Goal: Task Accomplishment & Management: Complete application form

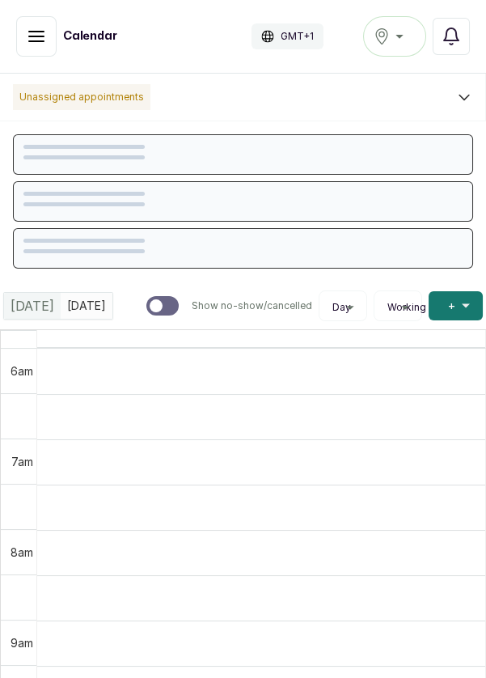
scroll to position [545, 0]
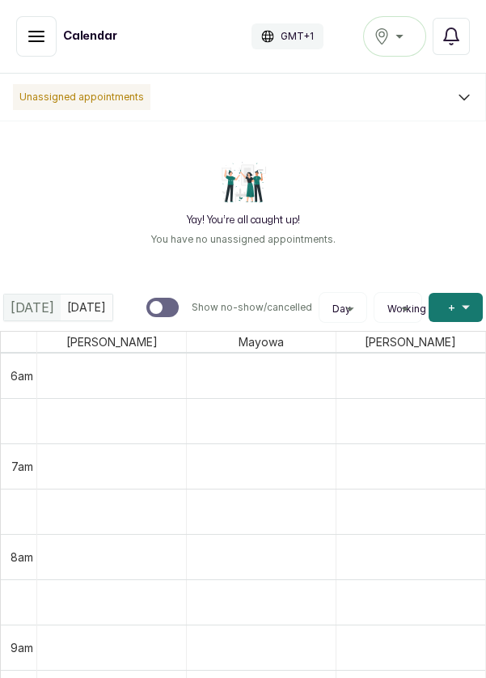
click at [401, 34] on div "[GEOGRAPHIC_DATA]" at bounding box center [395, 36] width 42 height 19
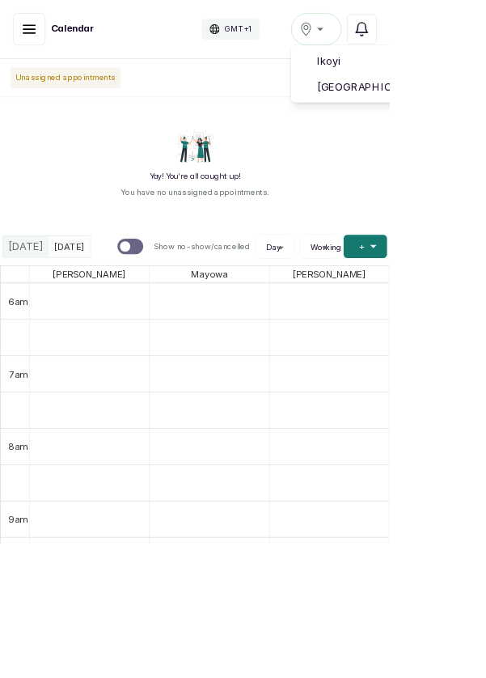
click at [469, 109] on span "[GEOGRAPHIC_DATA]" at bounding box center [494, 108] width 197 height 19
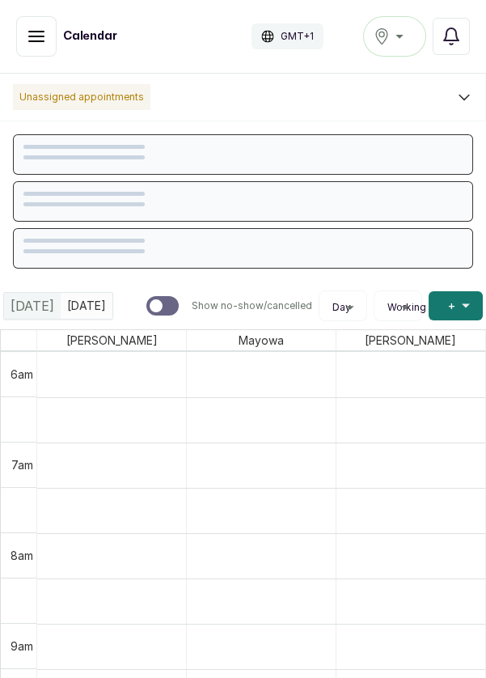
scroll to position [545, 0]
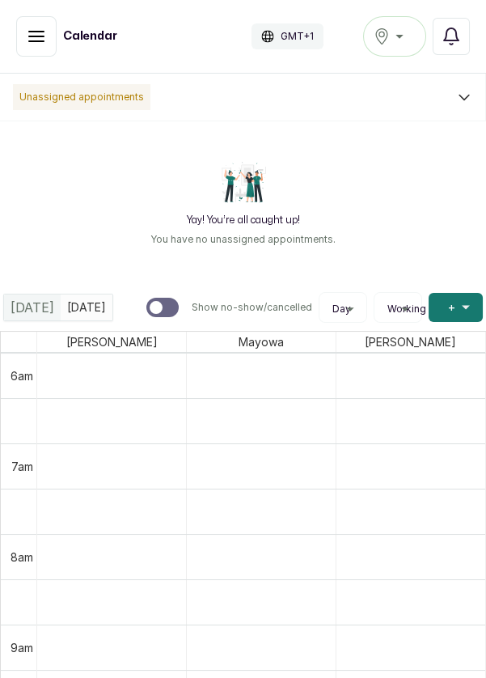
click at [457, 316] on button "Add +" at bounding box center [456, 307] width 54 height 29
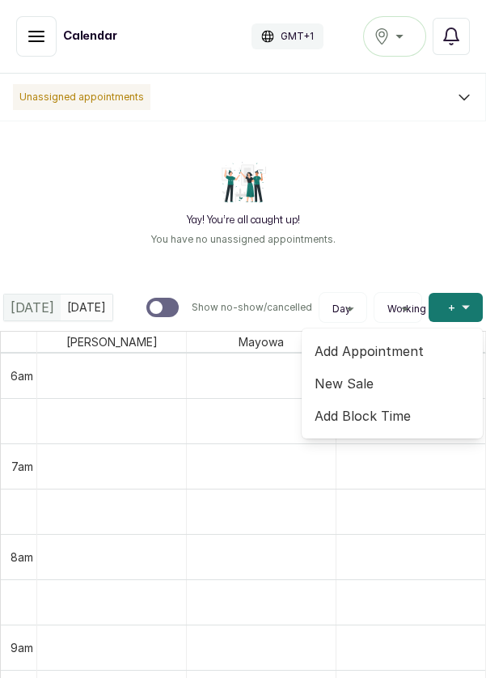
click at [395, 353] on span "Add Appointment" at bounding box center [392, 351] width 155 height 19
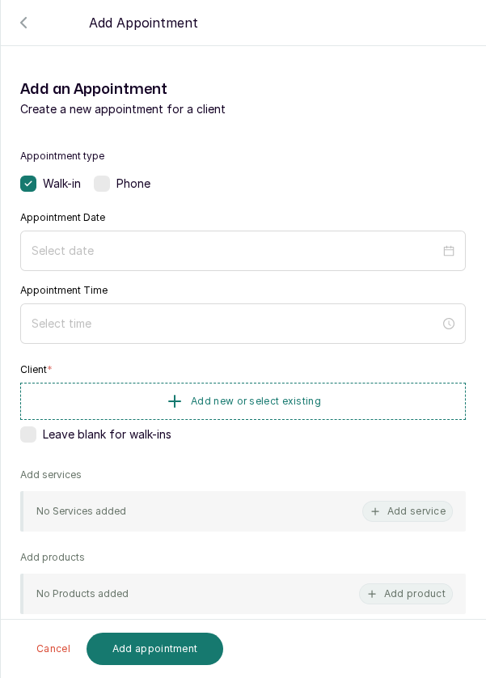
click at [104, 190] on label at bounding box center [102, 184] width 16 height 16
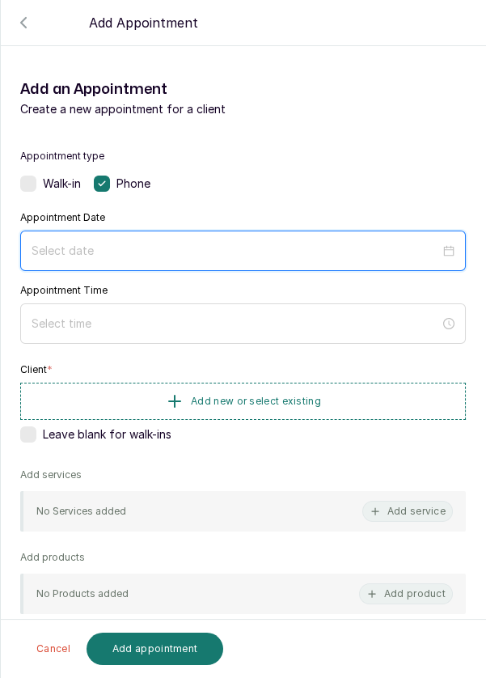
click at [107, 245] on input at bounding box center [236, 251] width 409 height 18
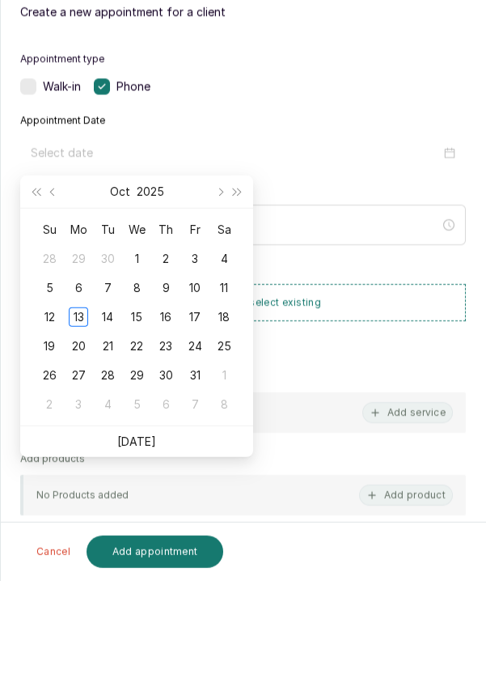
click at [109, 423] on div "14" at bounding box center [107, 414] width 19 height 19
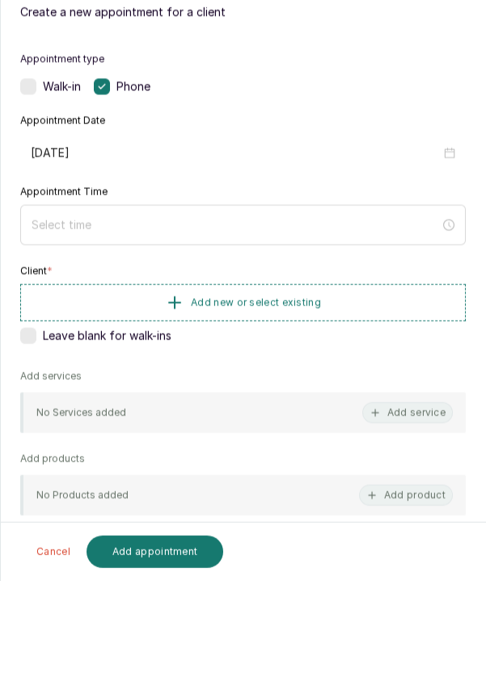
type input "2025/10/14"
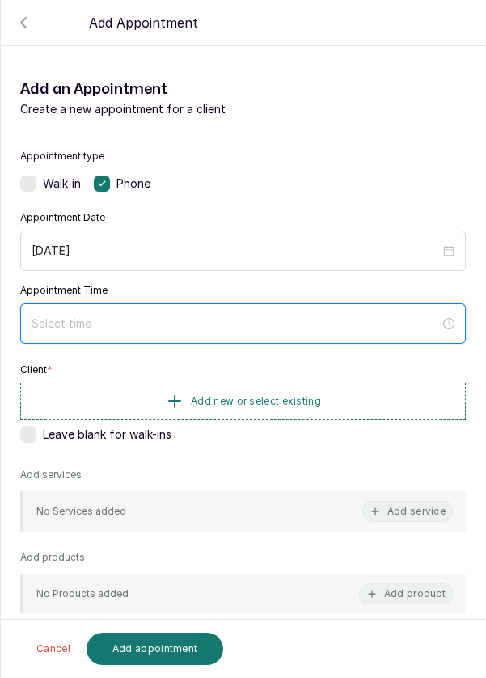
click at [95, 321] on input at bounding box center [236, 324] width 409 height 18
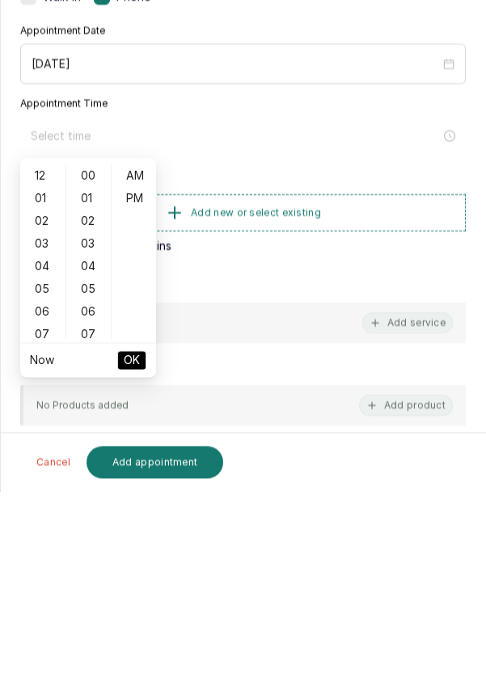
click at [40, 484] on div "05" at bounding box center [42, 476] width 39 height 23
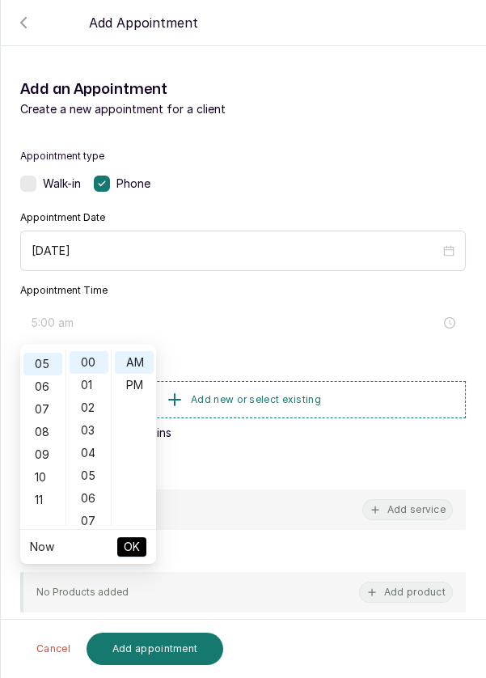
scroll to position [112, 0]
click at [99, 520] on div "07" at bounding box center [89, 521] width 39 height 23
click at [87, 521] on div "14" at bounding box center [89, 521] width 39 height 23
click at [89, 527] on div "12 01 02 03 04 05 06 07 08 09 10 11 00 01 02 03 04 05 06 07 08 09 10 11 12 13 1…" at bounding box center [88, 438] width 136 height 181
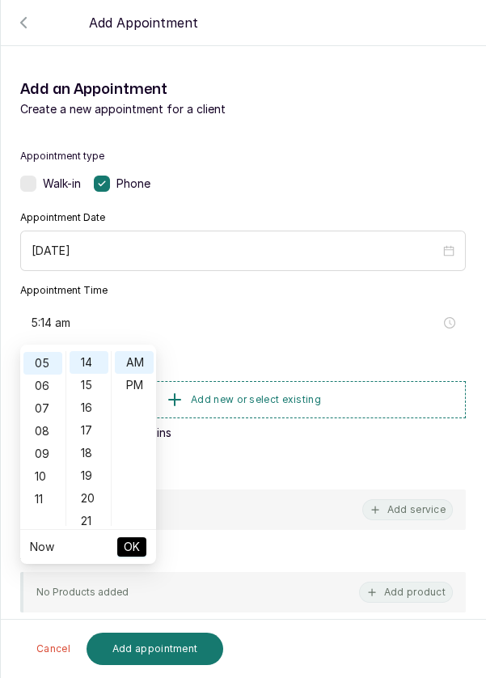
click at [92, 520] on div "21" at bounding box center [89, 521] width 39 height 23
click at [95, 524] on div "28" at bounding box center [89, 521] width 39 height 23
click at [92, 411] on div "30" at bounding box center [89, 408] width 39 height 23
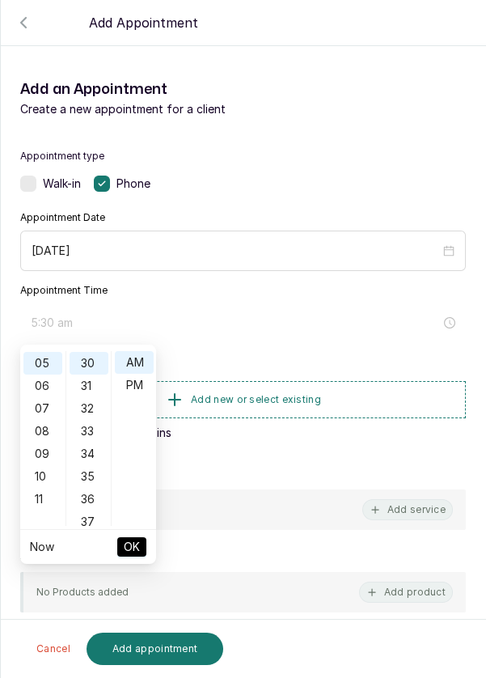
click at [142, 384] on div "PM" at bounding box center [134, 385] width 39 height 23
type input "5:30 pm"
click at [134, 545] on span "OK" at bounding box center [132, 547] width 16 height 31
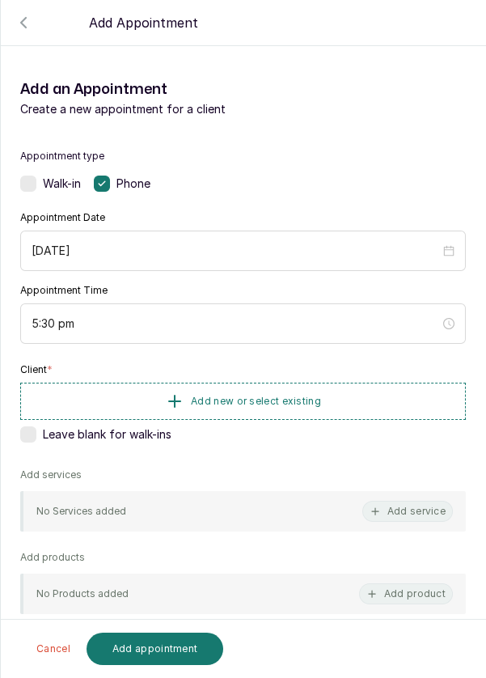
click at [234, 403] on span "Add new or select existing" at bounding box center [256, 401] width 130 height 13
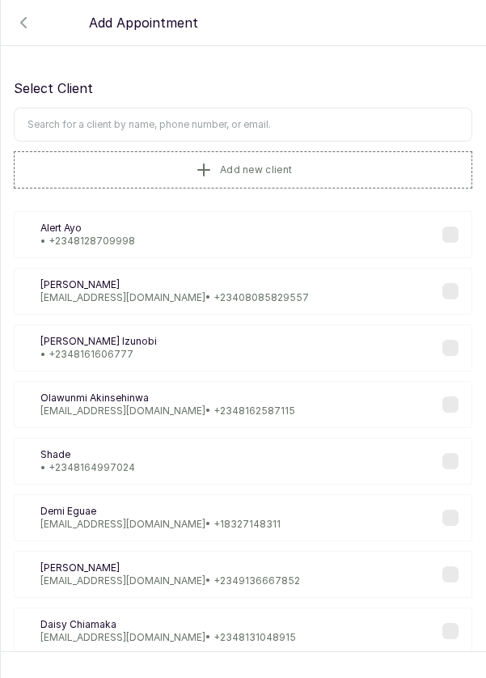
click at [80, 125] on input "text" at bounding box center [243, 125] width 459 height 34
type input "Joy"
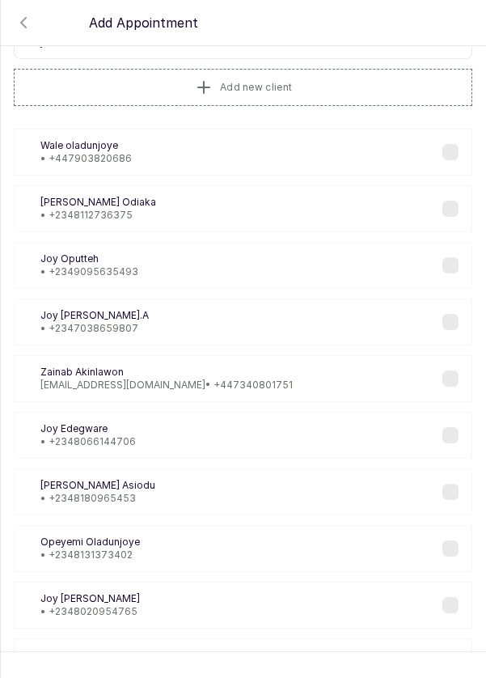
scroll to position [97, 0]
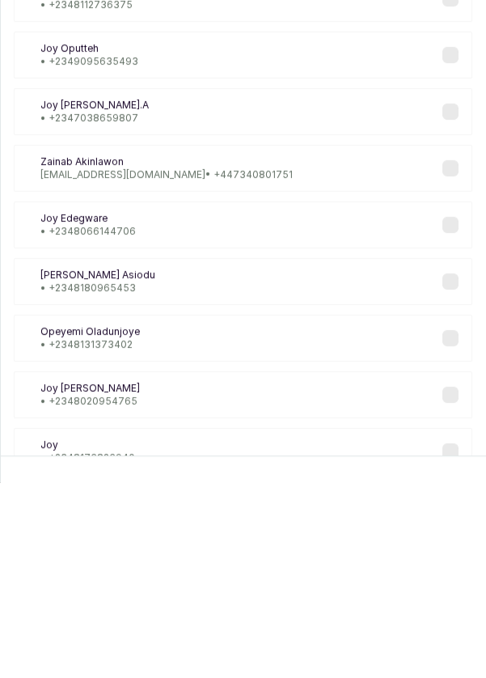
click at [149, 478] on div "JA Joyce Asiodu • +234 8180965453" at bounding box center [243, 477] width 459 height 47
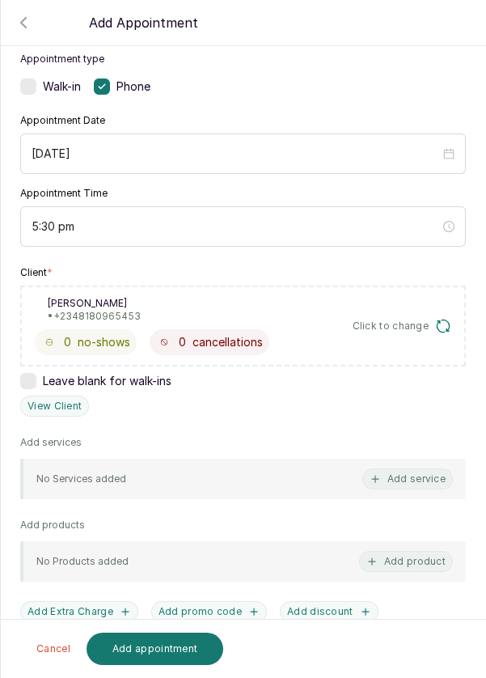
click at [403, 483] on button "Add service" at bounding box center [408, 479] width 91 height 21
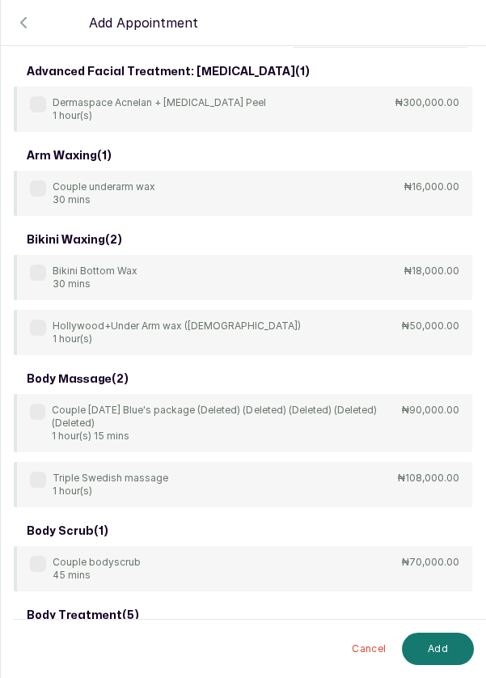
scroll to position [0, 0]
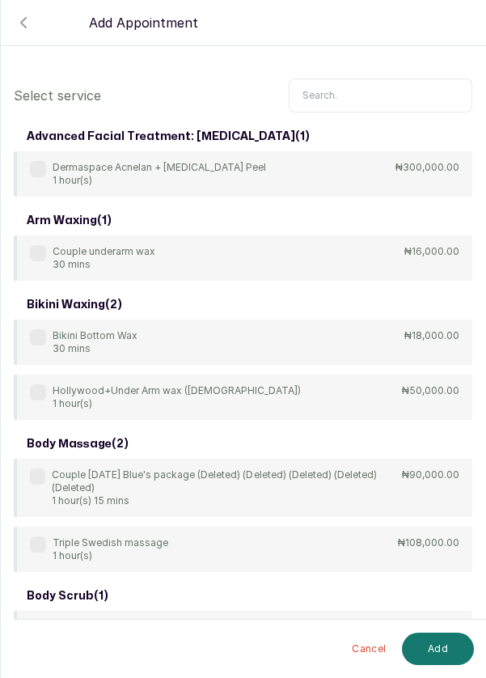
click at [325, 100] on input "text" at bounding box center [381, 96] width 184 height 34
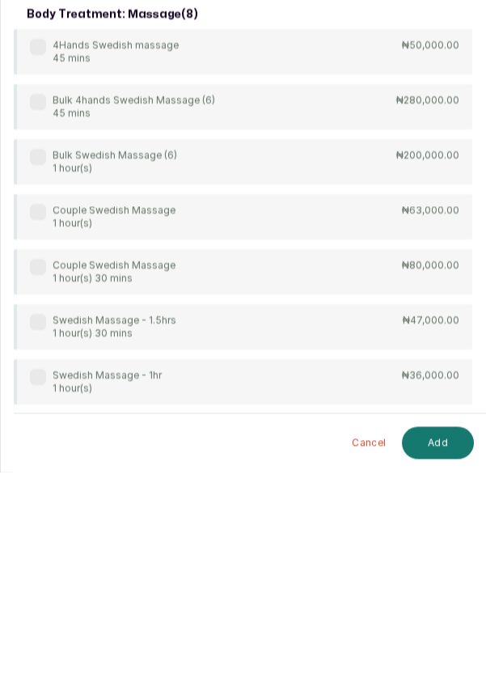
click at [41, 586] on label at bounding box center [38, 583] width 16 height 16
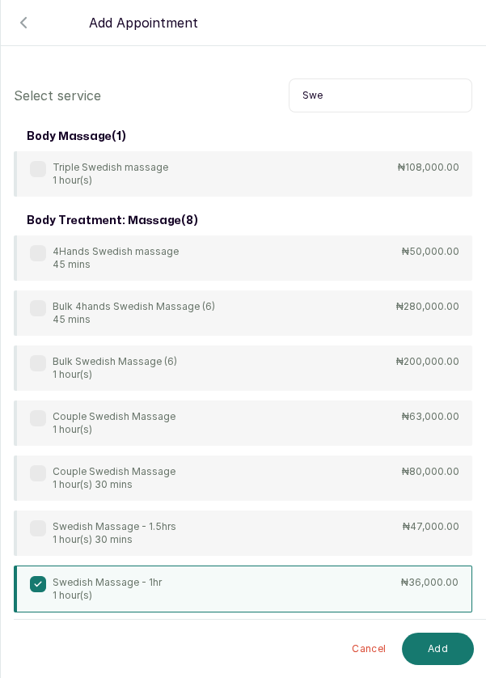
click at [338, 101] on input "Swe" at bounding box center [381, 96] width 184 height 34
type input "S"
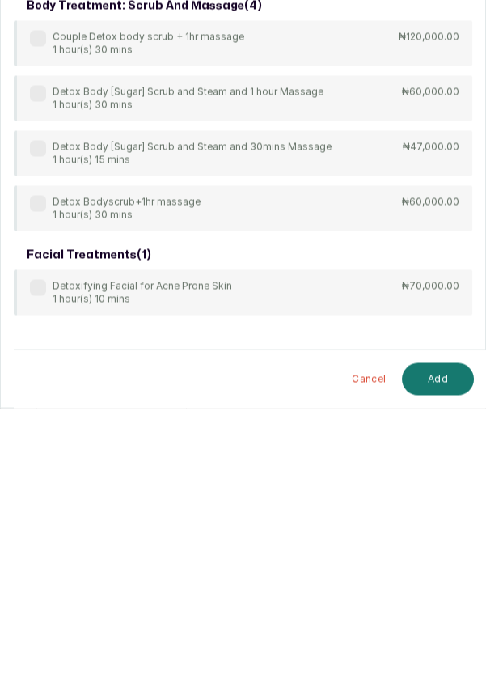
scroll to position [7, 0]
type input "Det"
click at [44, 554] on label at bounding box center [38, 558] width 16 height 16
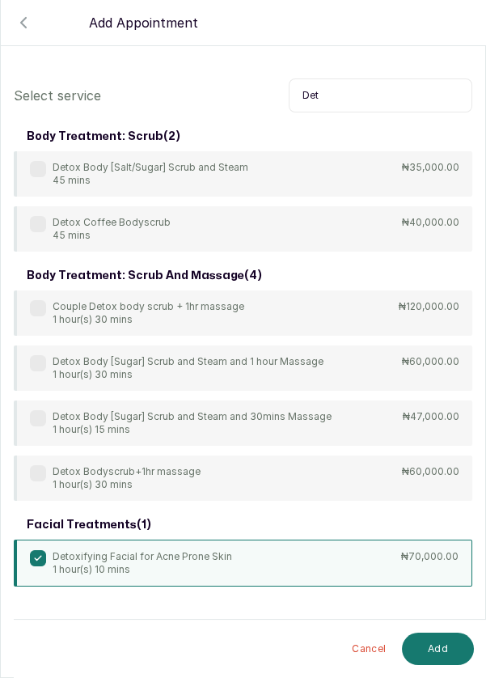
click at [444, 654] on button "Add" at bounding box center [438, 649] width 72 height 32
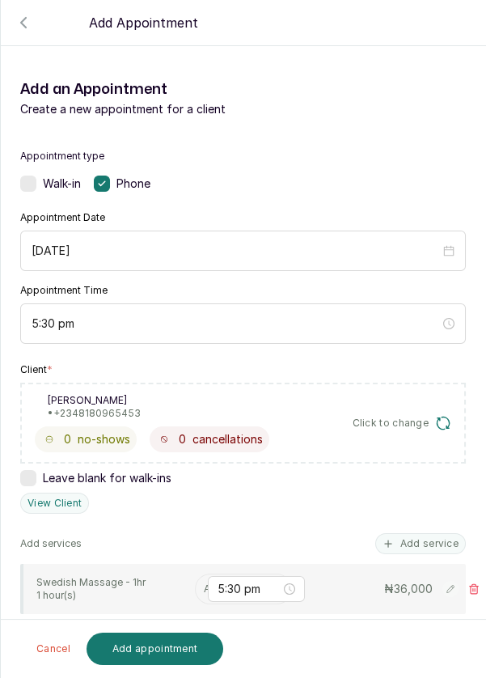
click at [204, 584] on input "text" at bounding box center [205, 589] width 2 height 11
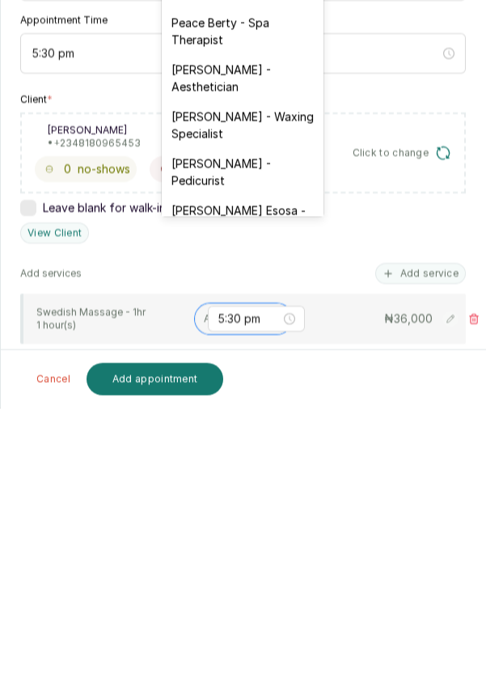
scroll to position [65, 0]
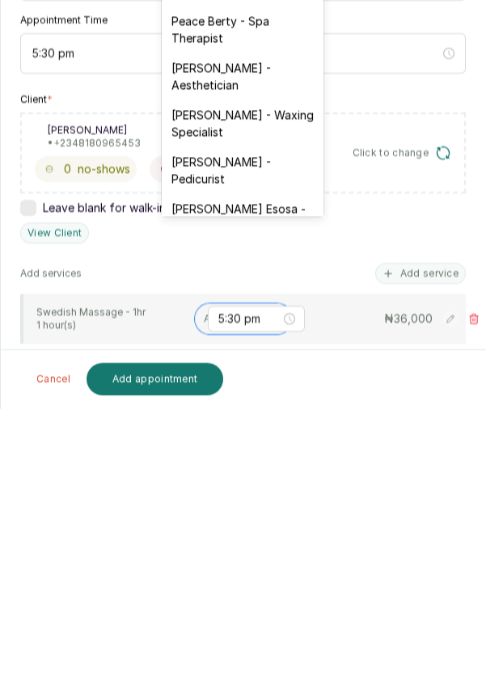
click at [261, 422] on div "[PERSON_NAME] - Pedicurist" at bounding box center [243, 440] width 162 height 47
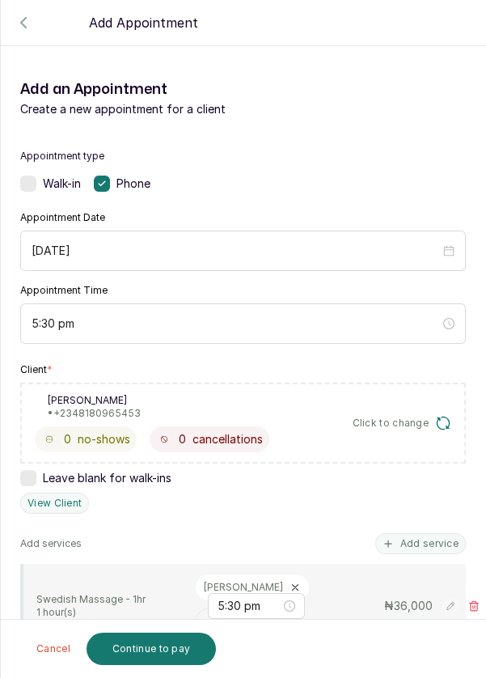
scroll to position [83, 0]
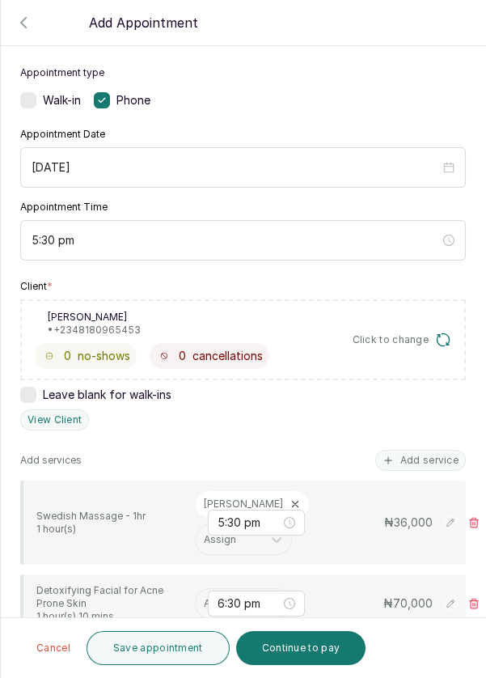
click at [204, 598] on input "text" at bounding box center [205, 603] width 2 height 11
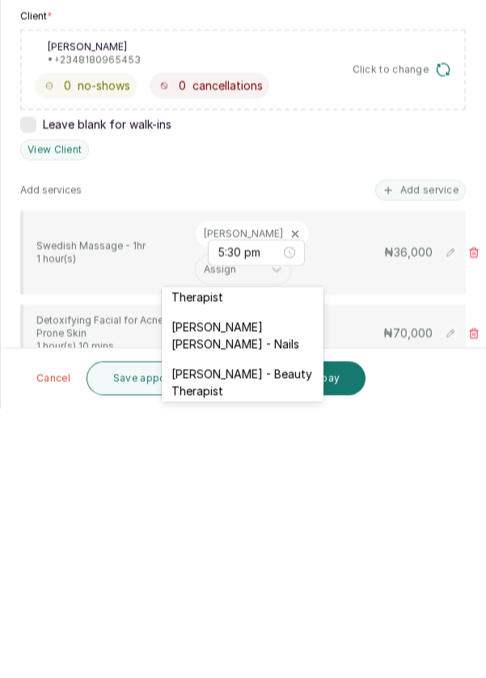
scroll to position [672, 0]
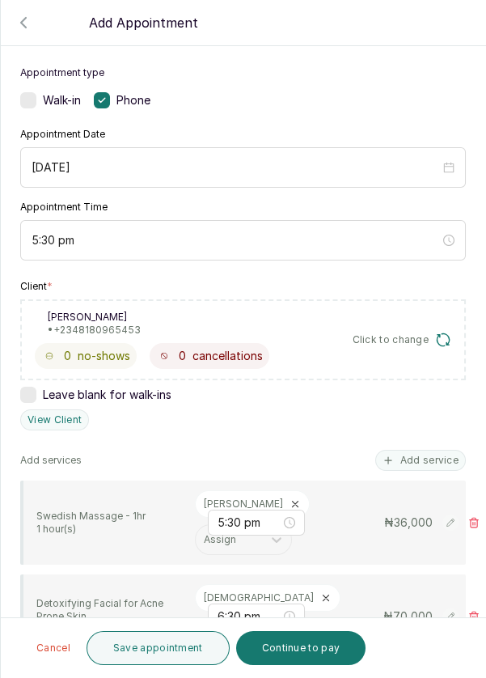
click at [159, 652] on button "Save appointment" at bounding box center [158, 648] width 143 height 34
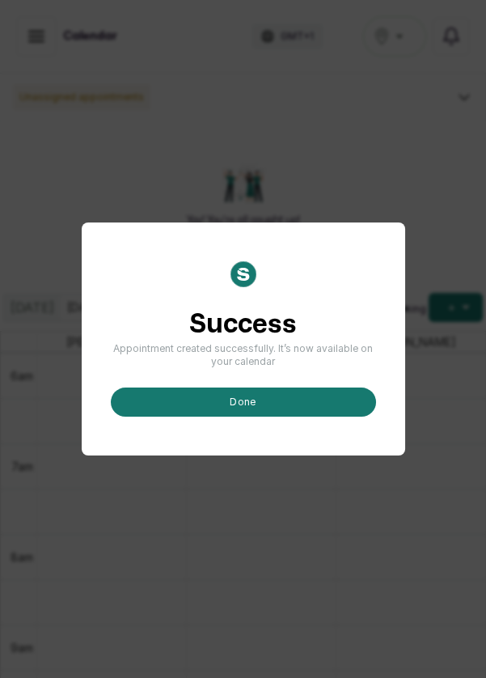
click at [248, 417] on button "done" at bounding box center [243, 402] width 265 height 29
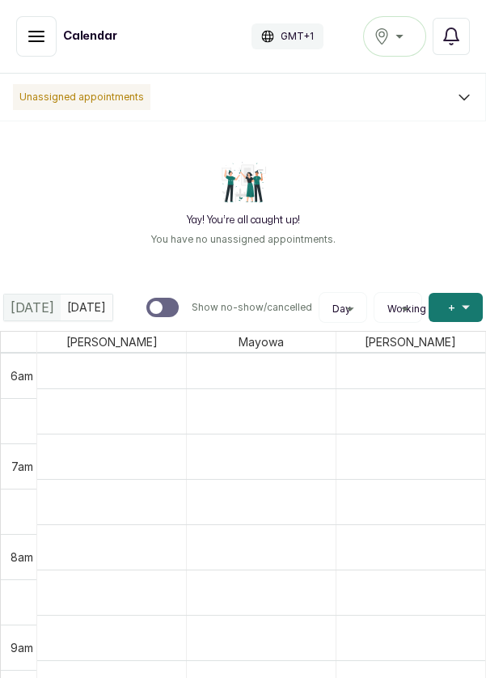
scroll to position [506, 0]
click at [46, 44] on button "Show no-show/cancelled" at bounding box center [36, 36] width 40 height 40
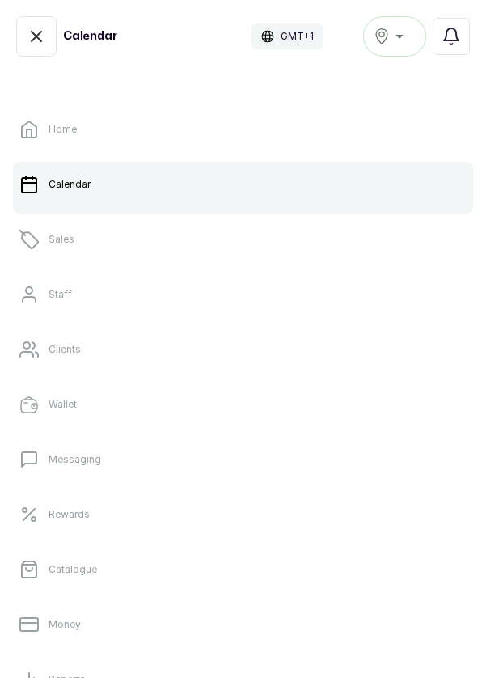
click at [101, 235] on link "Sales" at bounding box center [243, 239] width 461 height 45
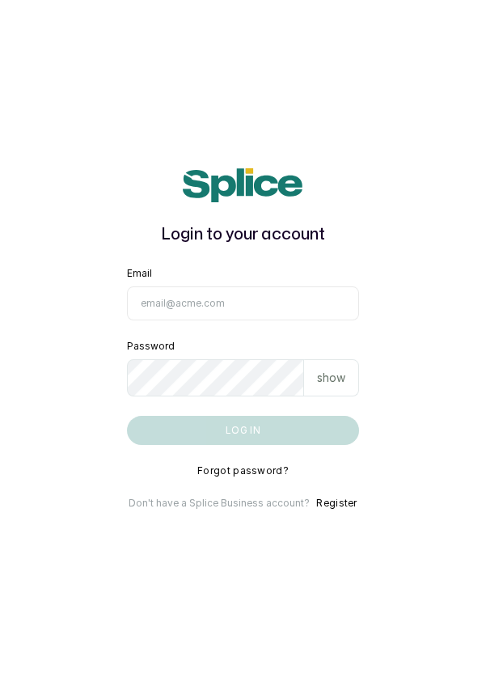
click at [234, 321] on input "Email" at bounding box center [243, 304] width 233 height 34
type input "info@dermaspaceng.com"
click at [127, 416] on button "Log in" at bounding box center [243, 430] width 233 height 29
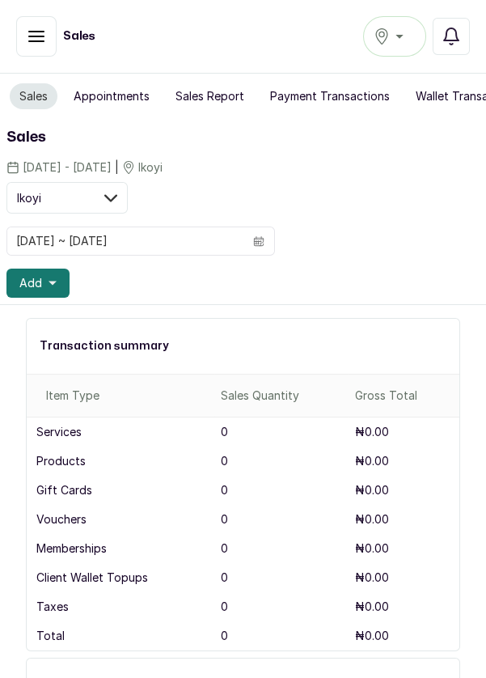
click at [34, 278] on span "Add" at bounding box center [30, 283] width 23 height 16
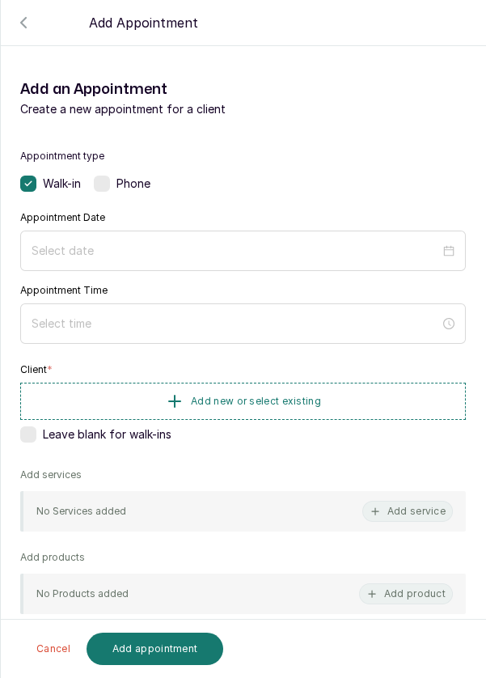
click at [104, 178] on label at bounding box center [102, 184] width 16 height 16
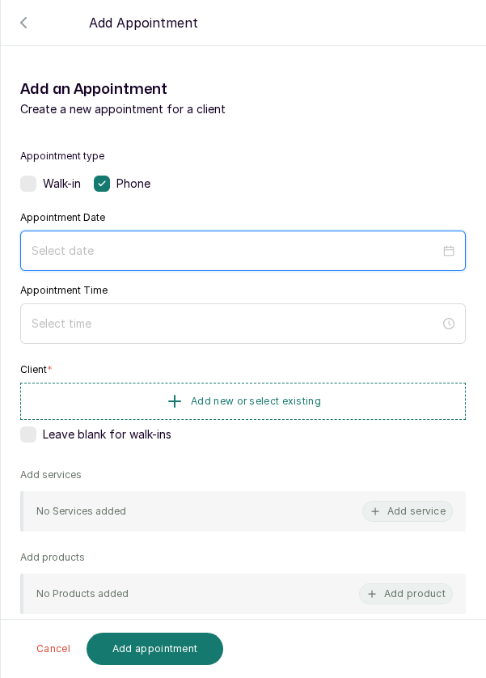
click at [65, 244] on input at bounding box center [236, 251] width 409 height 18
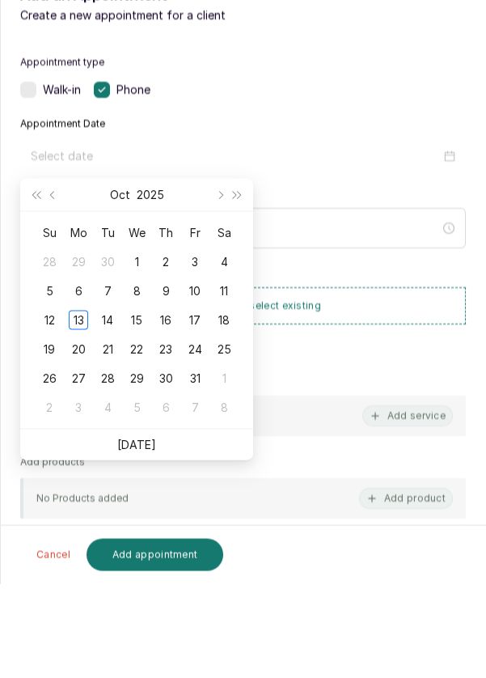
click at [38, 411] on td "12" at bounding box center [49, 414] width 29 height 29
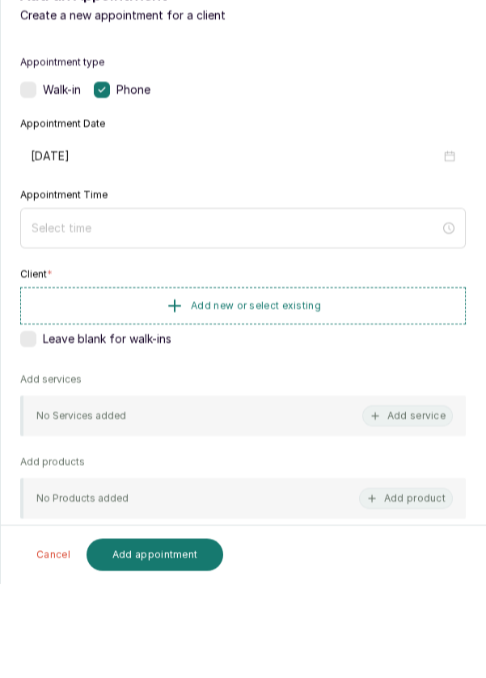
type input "[DATE]"
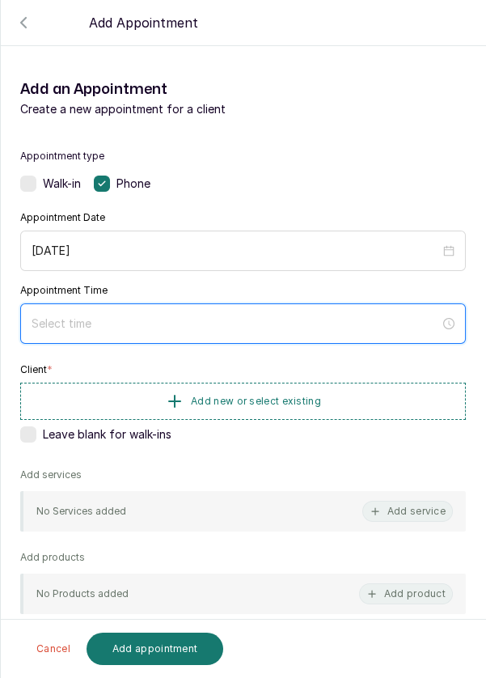
click at [53, 316] on input at bounding box center [236, 324] width 409 height 18
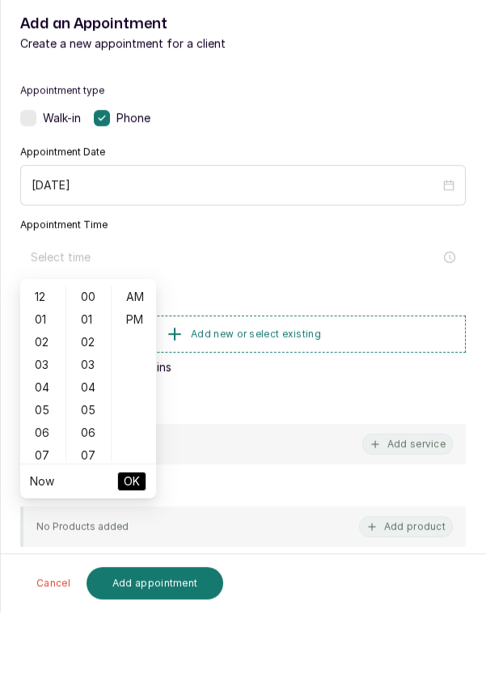
click at [29, 406] on div "02" at bounding box center [42, 408] width 39 height 23
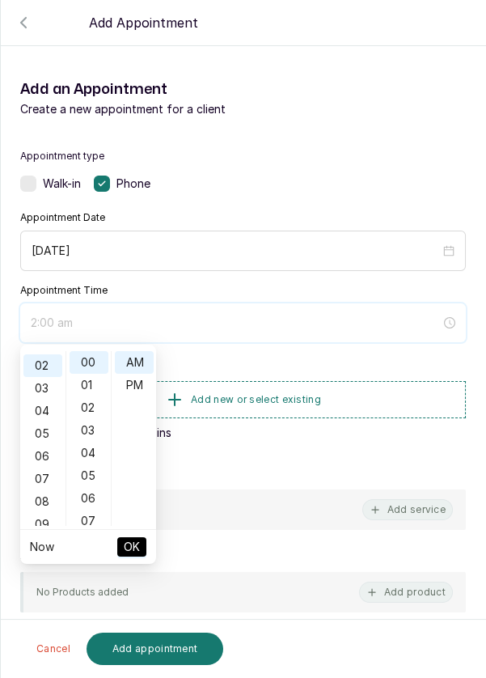
click at [137, 322] on input "2:00 am" at bounding box center [236, 323] width 410 height 18
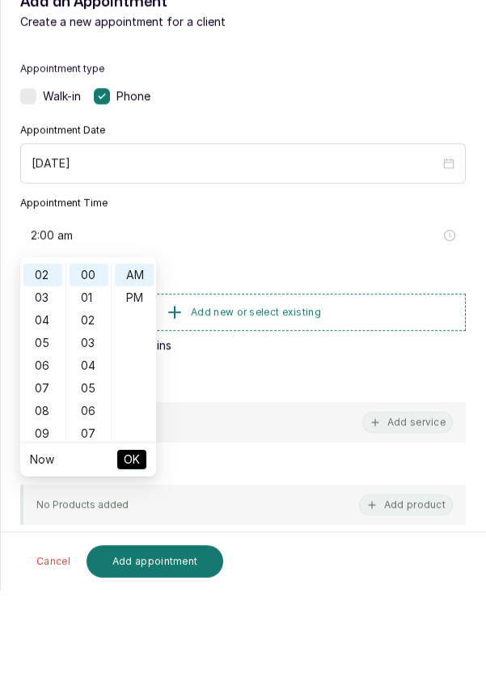
click at [137, 381] on div "PM" at bounding box center [134, 385] width 39 height 23
type input "2:00 pm"
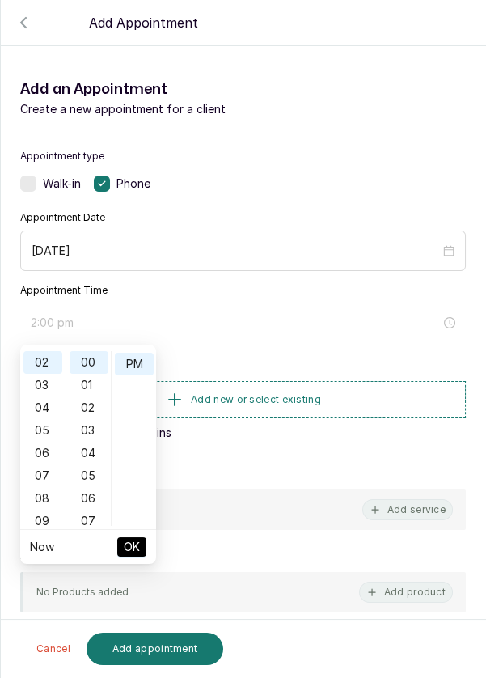
scroll to position [22, 0]
click at [120, 547] on button "OK" at bounding box center [131, 546] width 29 height 19
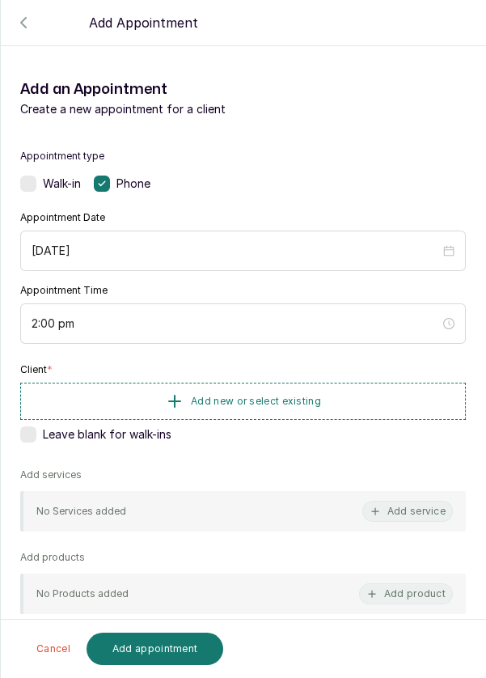
click at [110, 408] on button "Add new or select existing" at bounding box center [243, 401] width 446 height 37
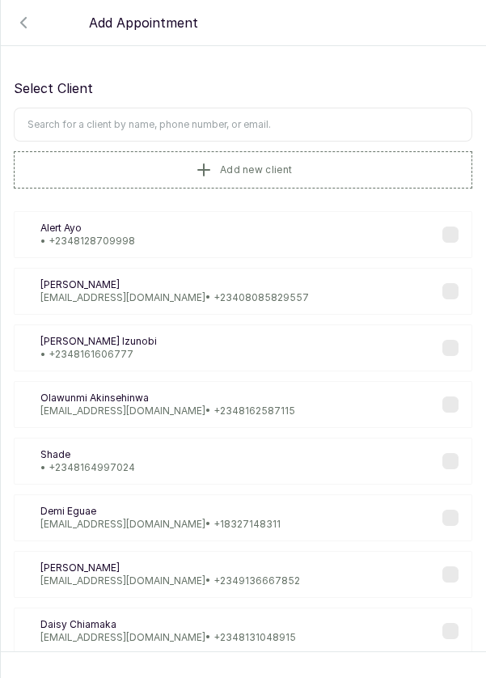
click at [45, 121] on input "text" at bounding box center [243, 125] width 459 height 34
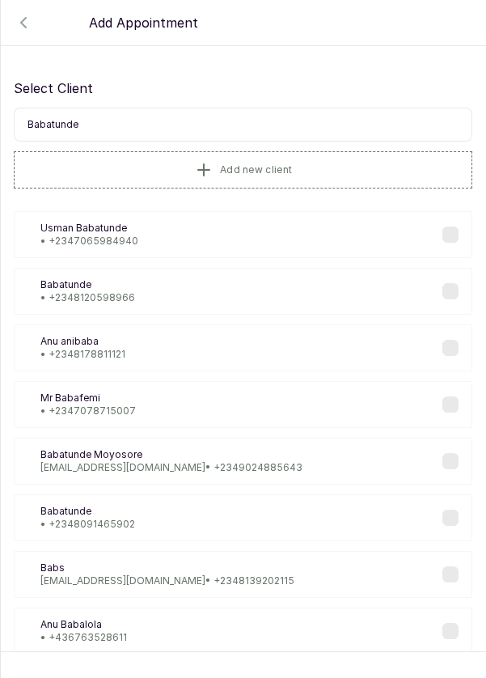
type input "Babatunde"
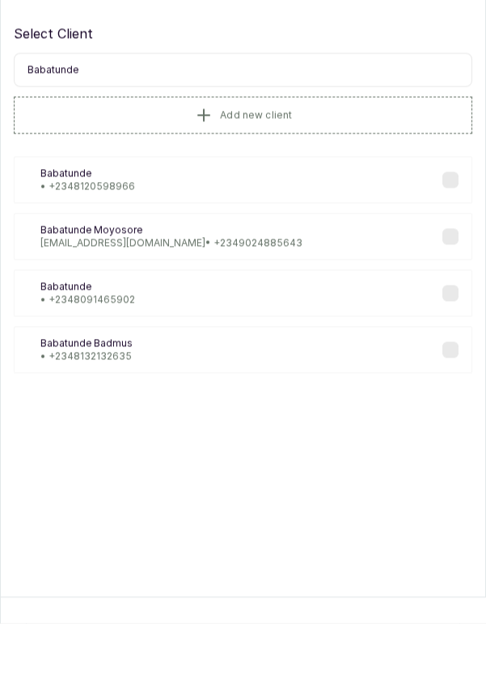
click at [91, 405] on p "• +234 8132132635" at bounding box center [86, 411] width 92 height 13
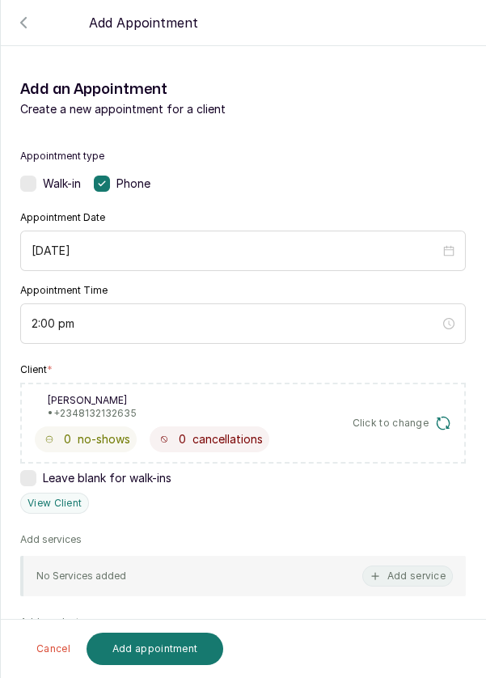
click at [428, 576] on button "Add service" at bounding box center [408, 576] width 91 height 21
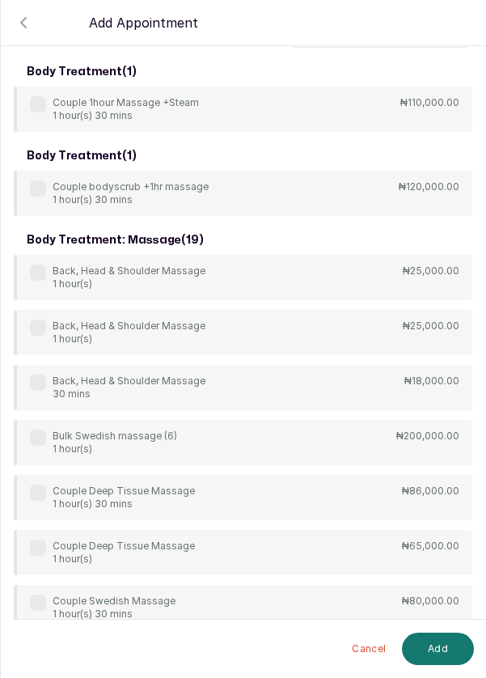
scroll to position [0, 0]
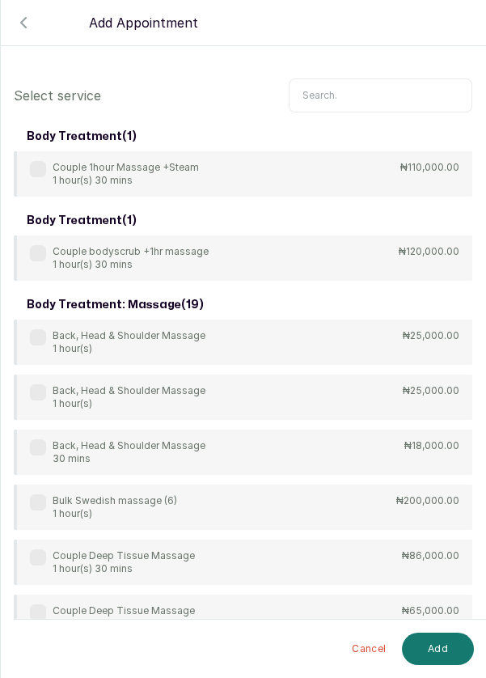
click at [354, 97] on input "text" at bounding box center [381, 96] width 184 height 34
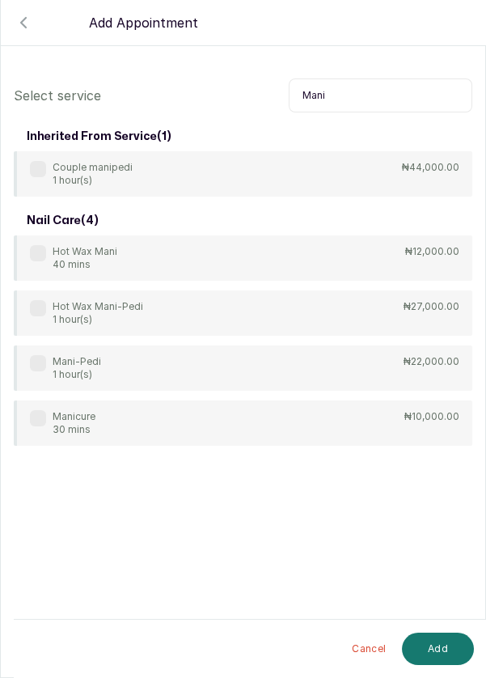
type input "Mani"
click at [83, 366] on p "Mani-Pedi" at bounding box center [77, 361] width 49 height 13
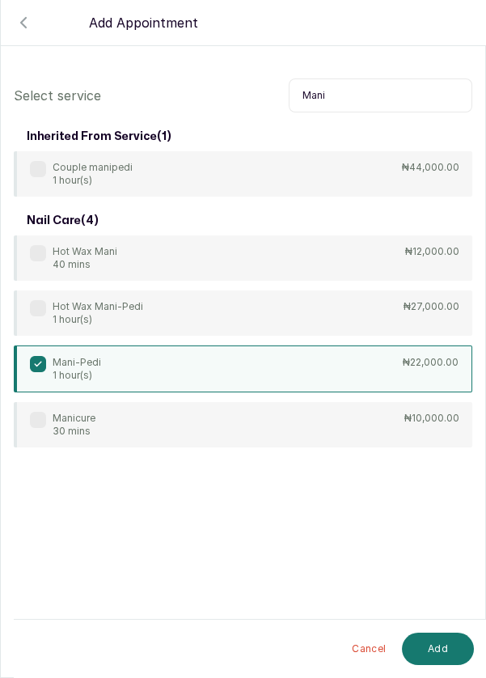
click at [439, 649] on button "Add" at bounding box center [438, 649] width 72 height 32
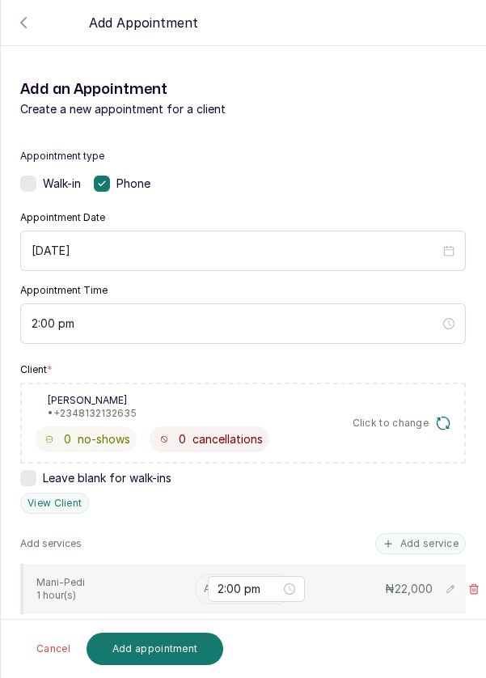
click at [204, 586] on input "text" at bounding box center [205, 589] width 2 height 11
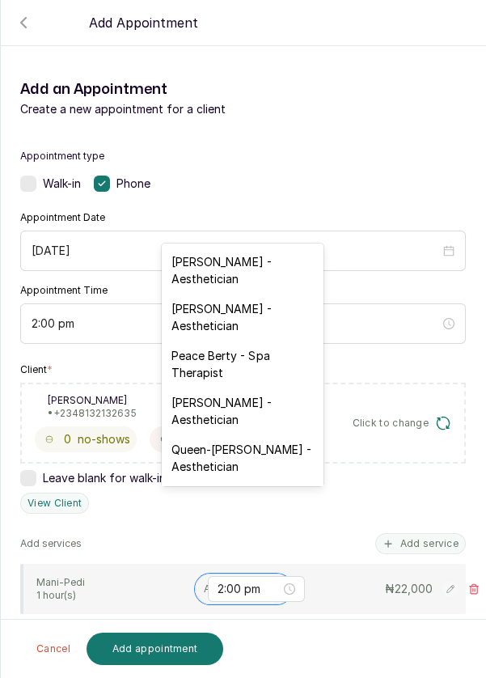
click at [28, 29] on div at bounding box center [243, 66] width 486 height 81
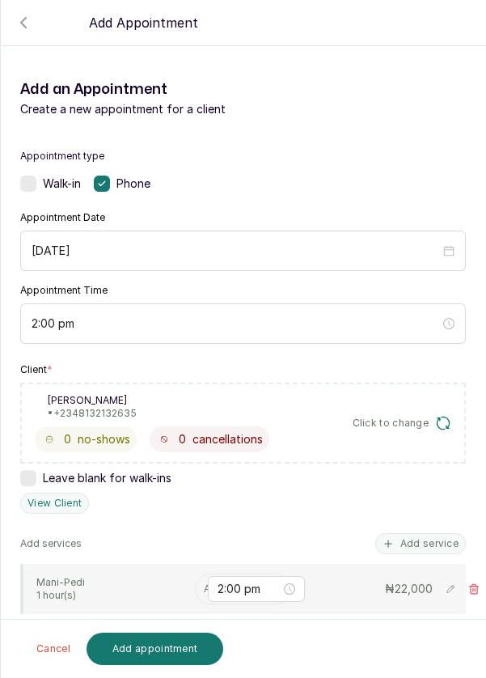
click at [27, 28] on div at bounding box center [243, 66] width 486 height 81
click at [28, 34] on div at bounding box center [243, 66] width 486 height 81
click at [44, 655] on button "Cancel" at bounding box center [53, 649] width 53 height 32
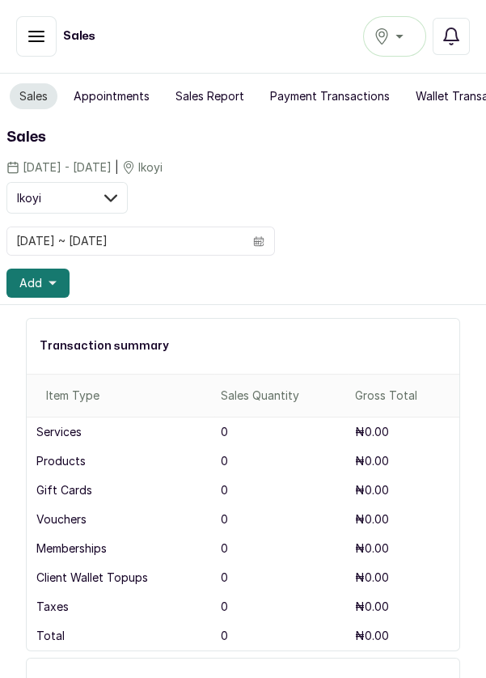
click at [399, 51] on button "Ikoyi" at bounding box center [394, 36] width 63 height 40
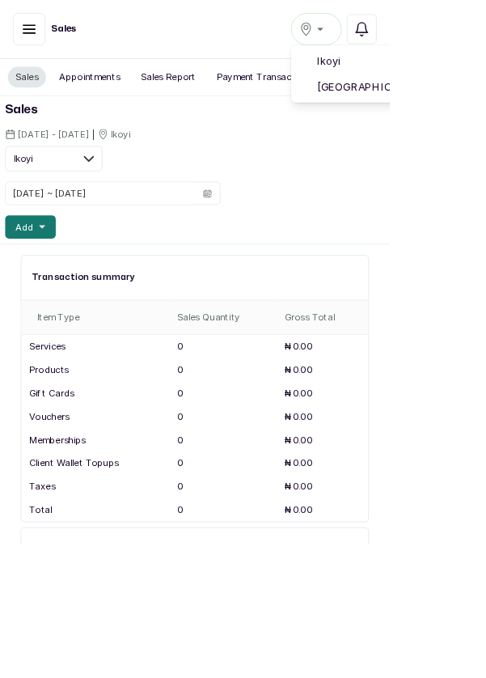
click at [456, 113] on span "[GEOGRAPHIC_DATA]" at bounding box center [494, 108] width 197 height 19
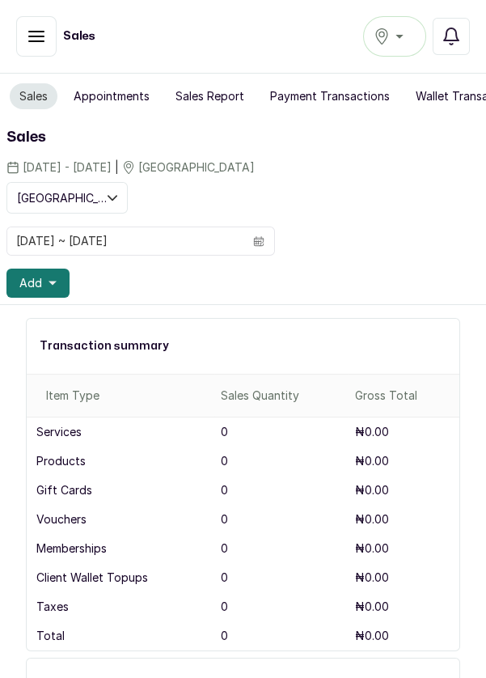
click at [38, 284] on span "Add" at bounding box center [30, 283] width 23 height 16
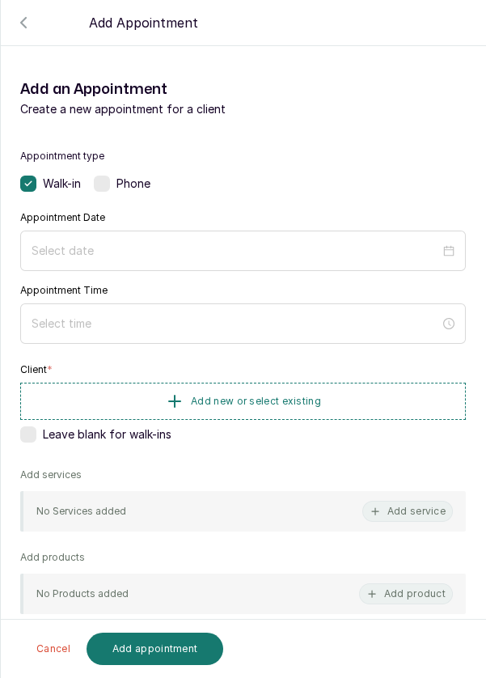
click at [107, 185] on label at bounding box center [102, 184] width 16 height 16
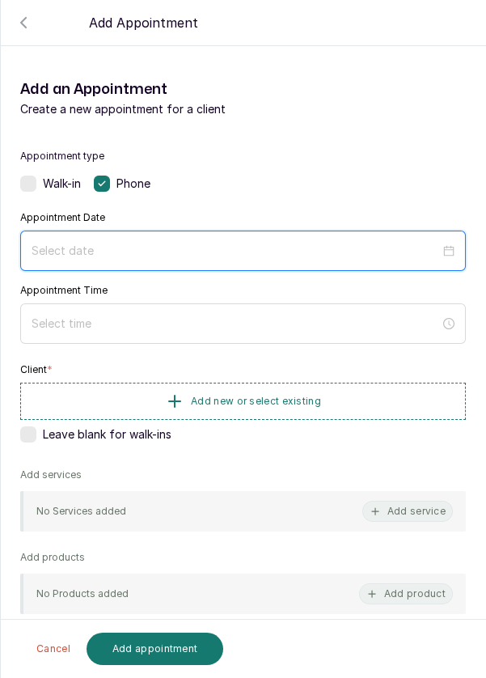
click at [175, 243] on input at bounding box center [236, 251] width 409 height 18
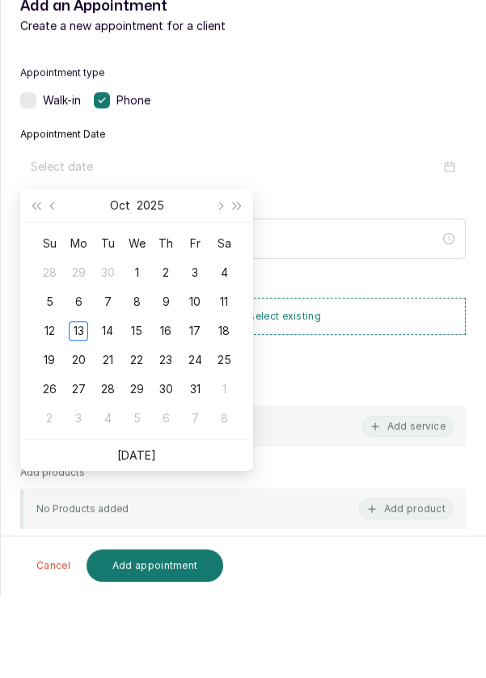
click at [51, 414] on div "12" at bounding box center [49, 414] width 19 height 19
type input "[DATE]"
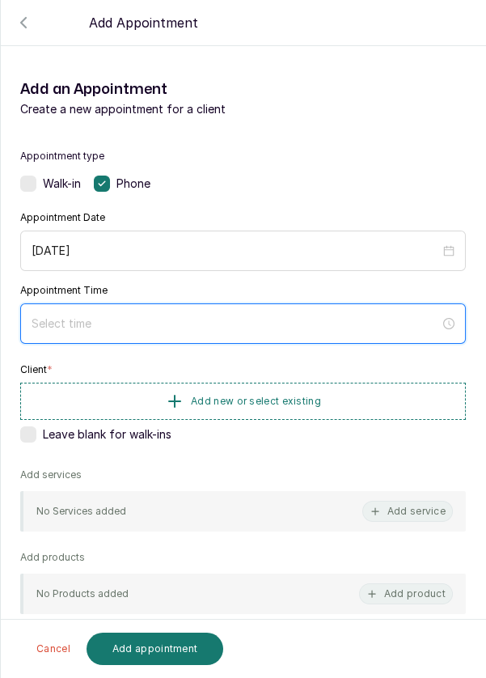
click at [188, 327] on input at bounding box center [236, 324] width 409 height 18
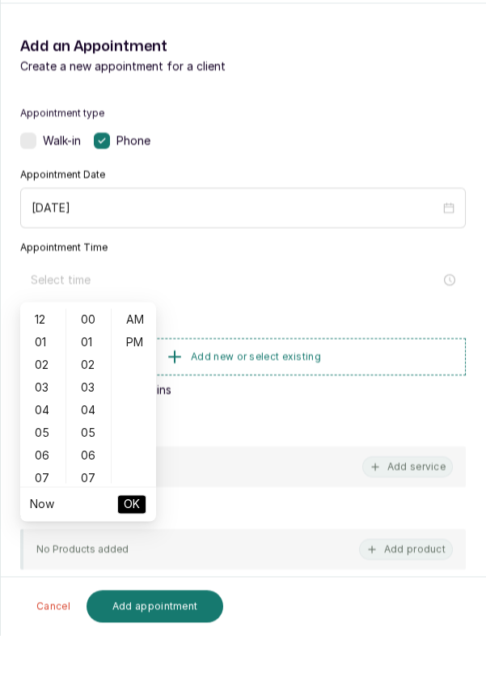
click at [45, 410] on div "02" at bounding box center [42, 408] width 39 height 23
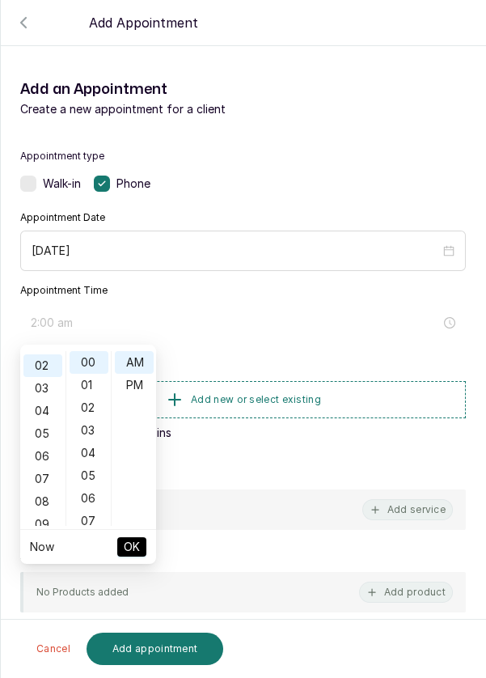
scroll to position [45, 0]
click at [142, 385] on div "PM" at bounding box center [134, 385] width 39 height 23
type input "2:00 pm"
click at [138, 552] on span "OK" at bounding box center [132, 547] width 16 height 31
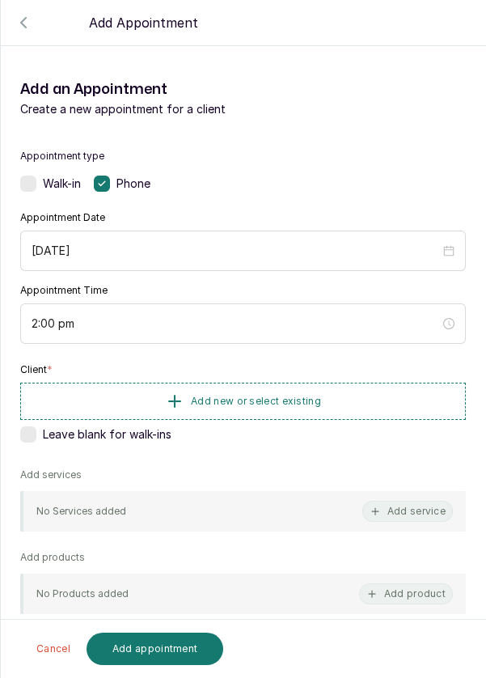
click at [233, 405] on span "Add new or select existing" at bounding box center [256, 401] width 130 height 13
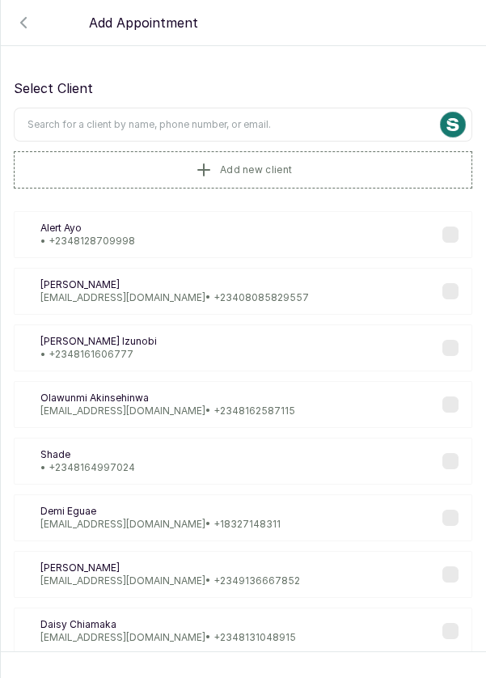
click at [111, 118] on input "text" at bounding box center [243, 125] width 459 height 34
type input "Babatunde"
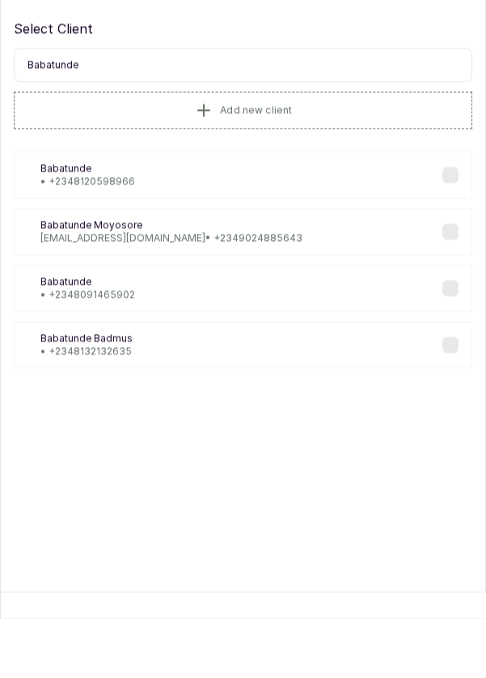
click at [151, 407] on div "BB [PERSON_NAME] • [PHONE_NUMBER]" at bounding box center [243, 404] width 459 height 47
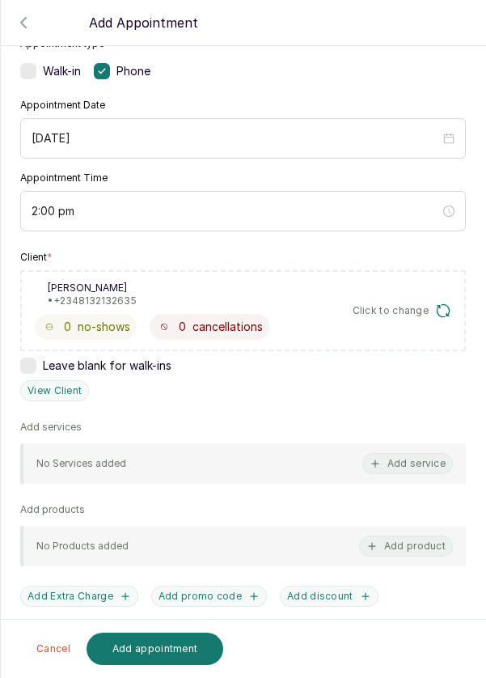
scroll to position [115, 0]
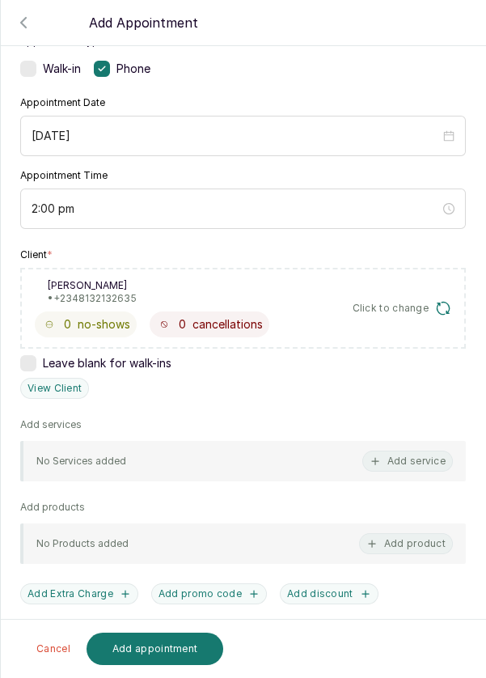
click at [415, 461] on button "Add service" at bounding box center [408, 461] width 91 height 21
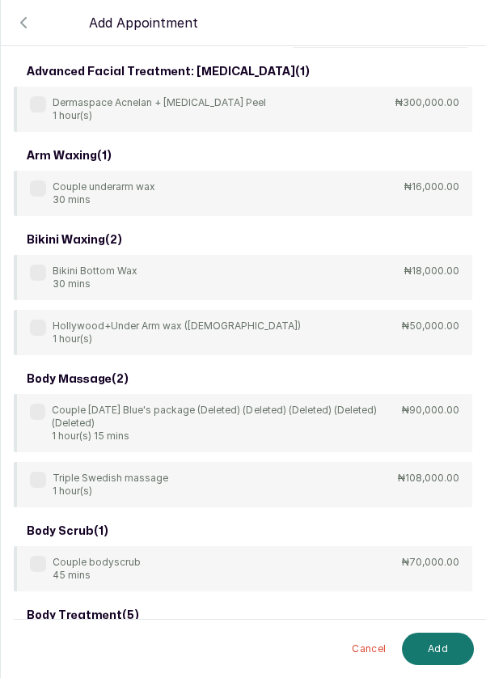
scroll to position [0, 0]
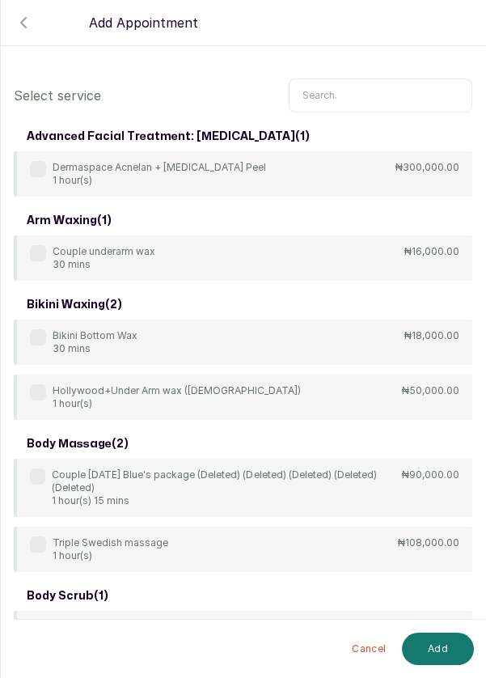
click at [359, 97] on input "text" at bounding box center [381, 96] width 184 height 34
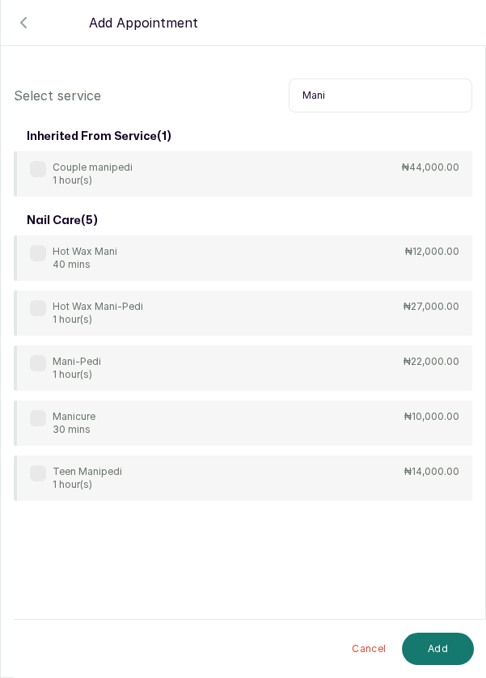
type input "Mani"
click at [282, 366] on div "Mani-Pedi 1 hour(s) ₦22,000.00" at bounding box center [243, 368] width 459 height 45
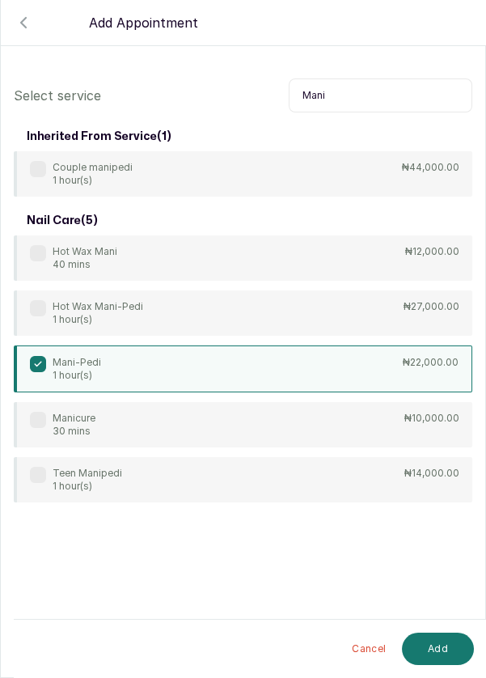
click at [435, 647] on button "Add" at bounding box center [438, 649] width 72 height 32
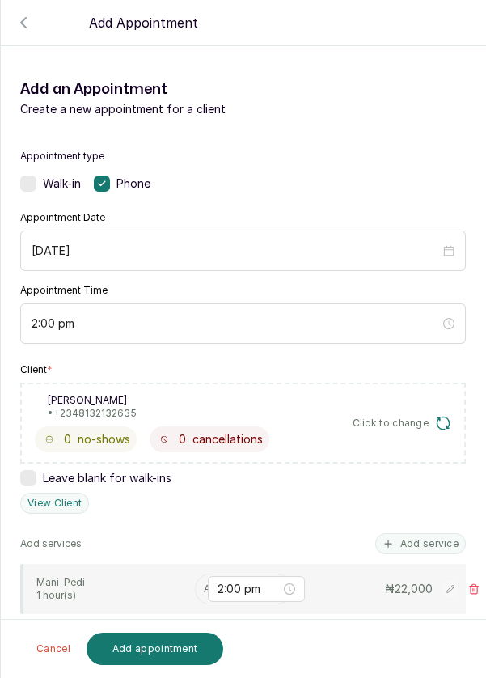
click at [204, 586] on input "text" at bounding box center [205, 589] width 2 height 11
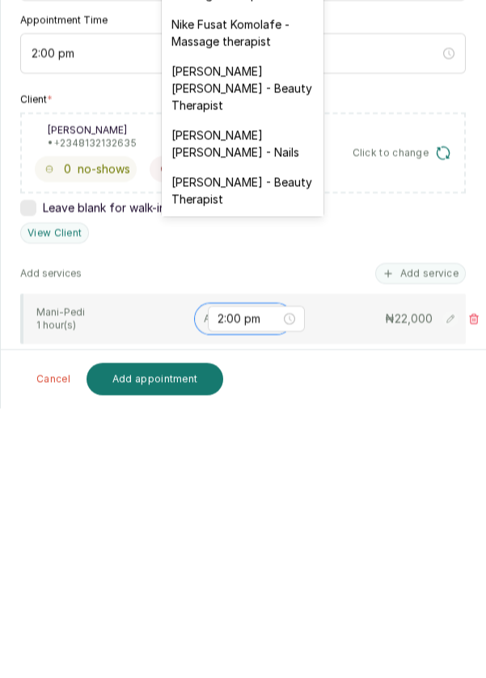
scroll to position [549, 0]
click at [278, 389] on div "[PERSON_NAME] [PERSON_NAME] - Nails" at bounding box center [243, 412] width 162 height 47
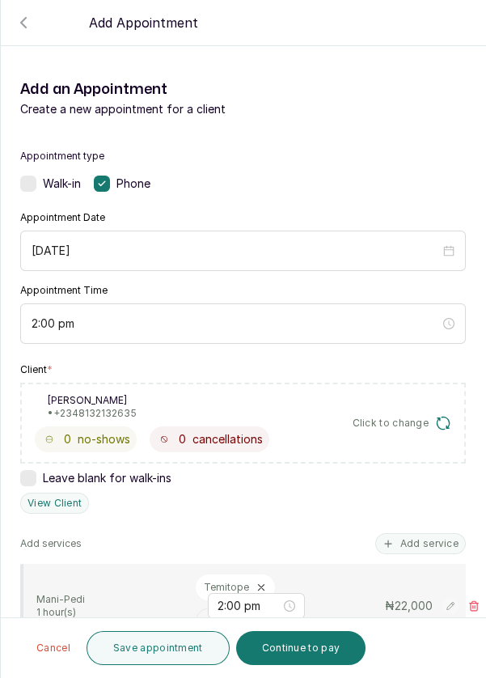
click at [305, 652] on button "Continue to pay" at bounding box center [301, 648] width 130 height 34
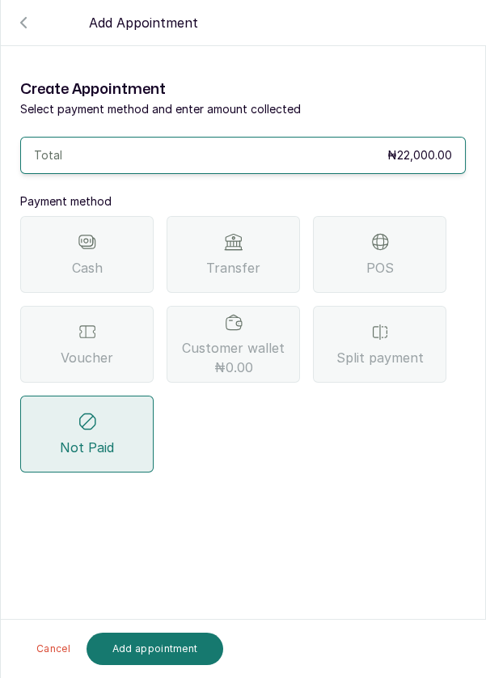
click at [257, 216] on div "Transfer" at bounding box center [234, 254] width 134 height 77
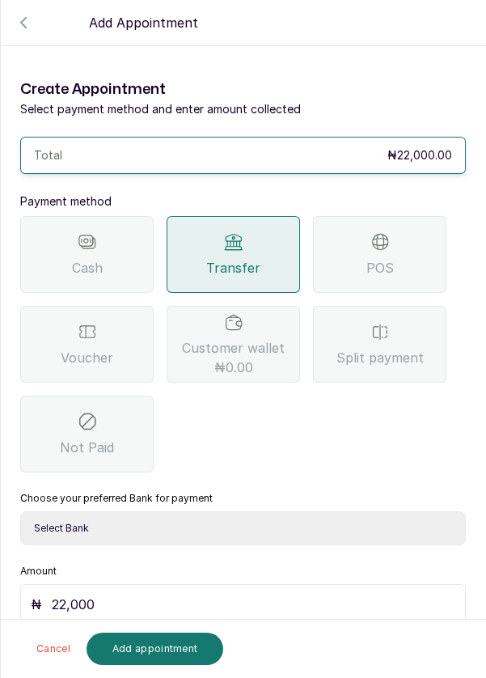
click at [197, 512] on select "Select Bank DERMASPACE ESTHETIC & WELLNESS CENT Sterling Bank DERMASPACEEST/DER…" at bounding box center [243, 529] width 446 height 34
select select "818ea5c0-5b47-4751-8f35-6fc14409c533"
click at [20, 512] on select "Select Bank DERMASPACE ESTHETIC & WELLNESS CENT Sterling Bank DERMASPACEEST/DER…" at bounding box center [243, 529] width 446 height 34
click at [166, 652] on button "Add appointment" at bounding box center [156, 649] width 138 height 32
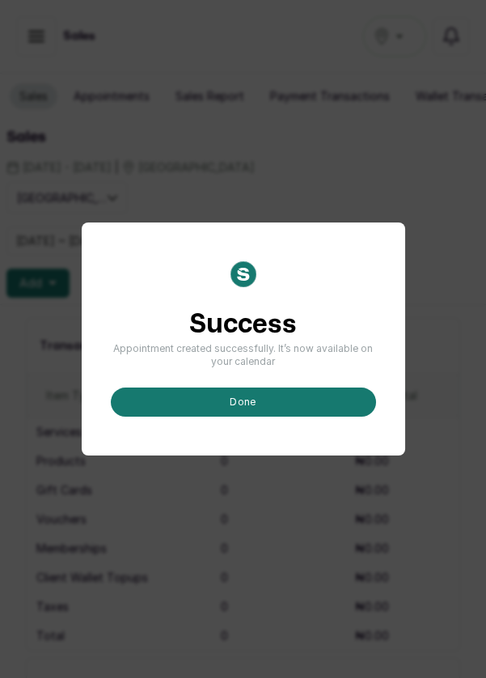
click at [254, 417] on button "done" at bounding box center [243, 402] width 265 height 29
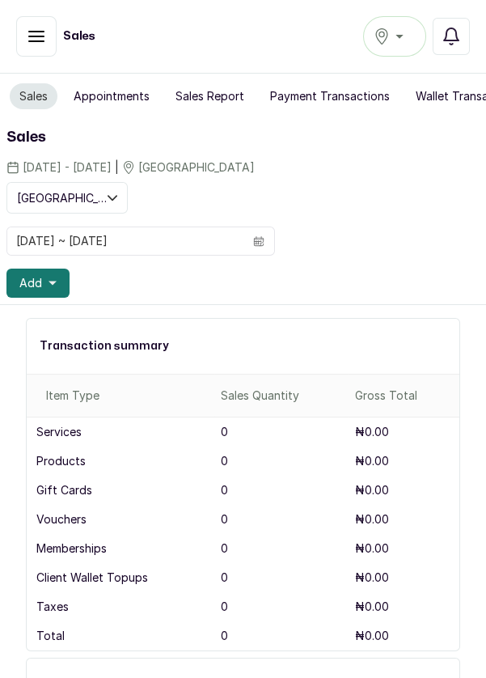
click at [55, 293] on button "Add" at bounding box center [37, 283] width 63 height 29
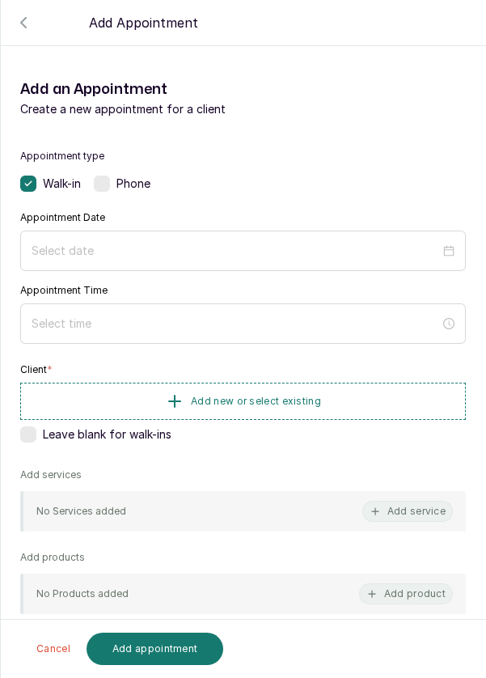
click at [99, 187] on label at bounding box center [102, 184] width 16 height 16
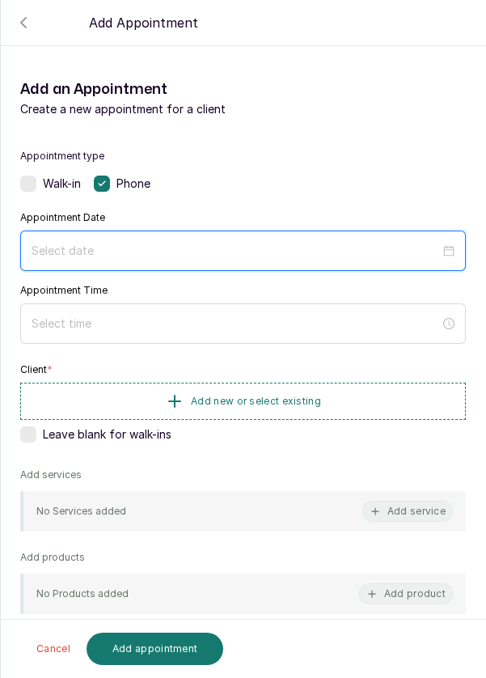
click at [95, 256] on input at bounding box center [236, 251] width 409 height 18
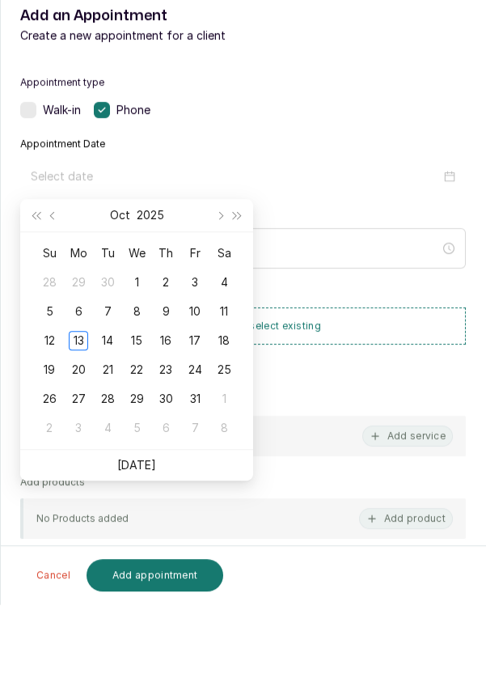
click at [40, 413] on div "12" at bounding box center [49, 414] width 19 height 19
type input "[DATE]"
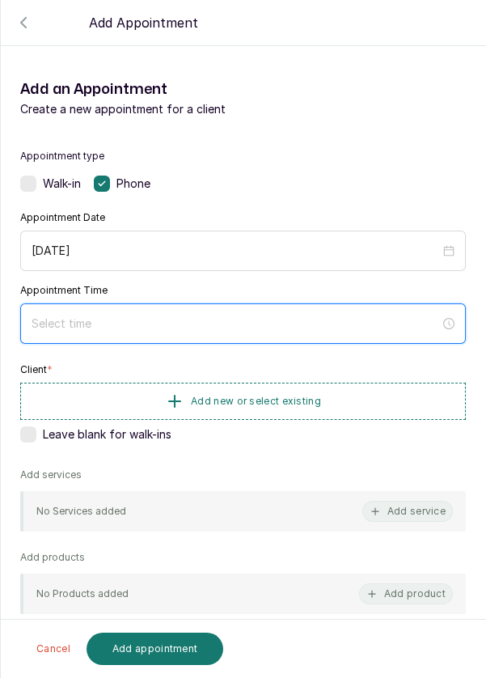
click at [158, 328] on input at bounding box center [236, 324] width 409 height 18
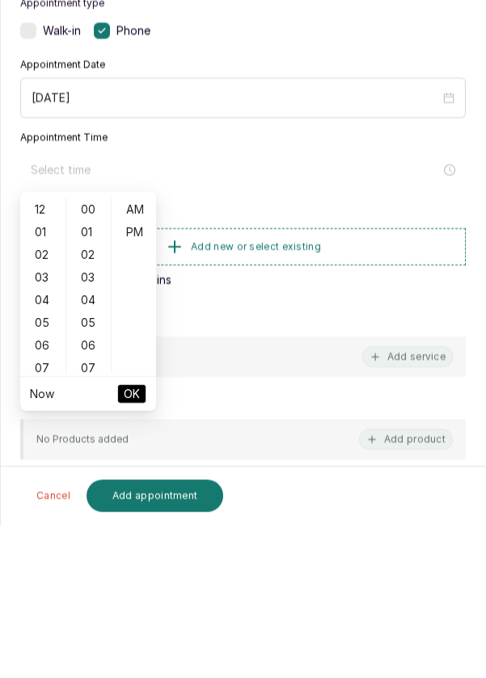
click at [36, 471] on div "05" at bounding box center [42, 476] width 39 height 23
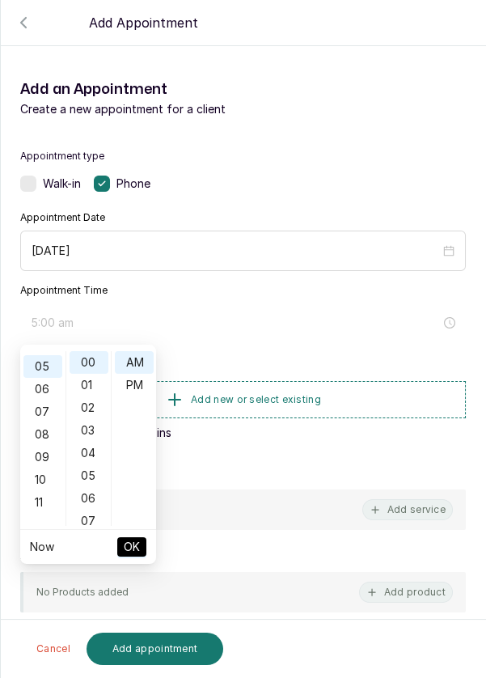
scroll to position [112, 0]
click at [139, 388] on div "PM" at bounding box center [134, 385] width 39 height 23
type input "5:00 pm"
click at [140, 554] on button "OK" at bounding box center [131, 546] width 29 height 19
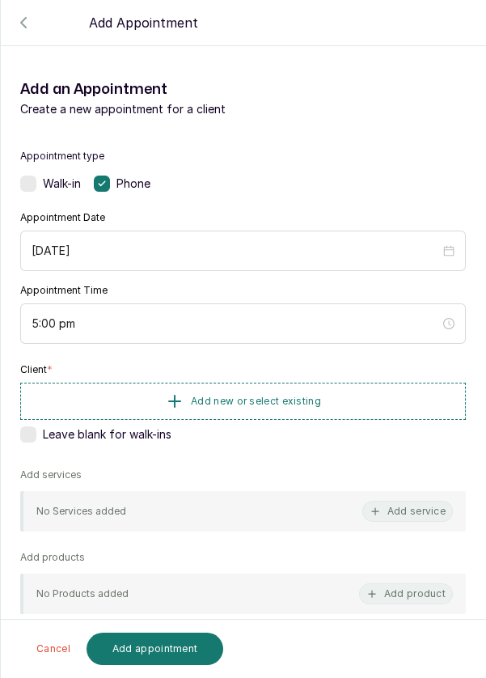
click at [286, 395] on span "Add new or select existing" at bounding box center [256, 401] width 130 height 13
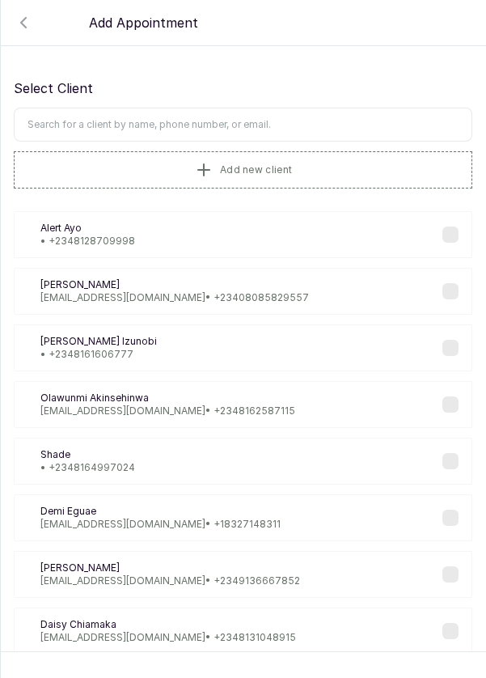
click at [97, 125] on input "text" at bounding box center [243, 125] width 459 height 34
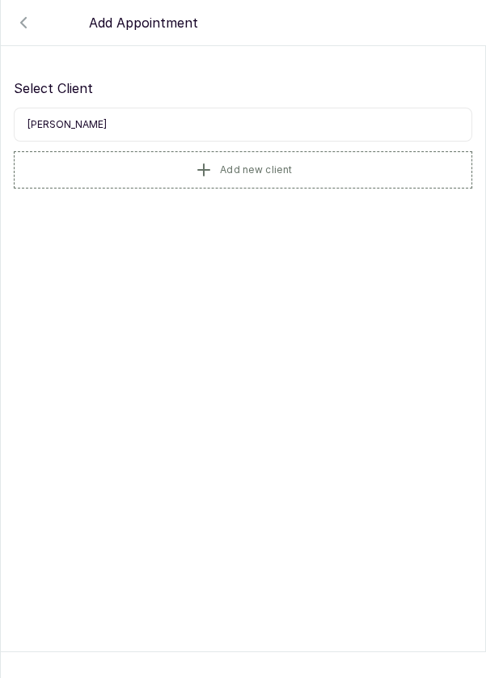
type input "[PERSON_NAME]"
click at [251, 173] on span "Add new client" at bounding box center [256, 169] width 72 height 13
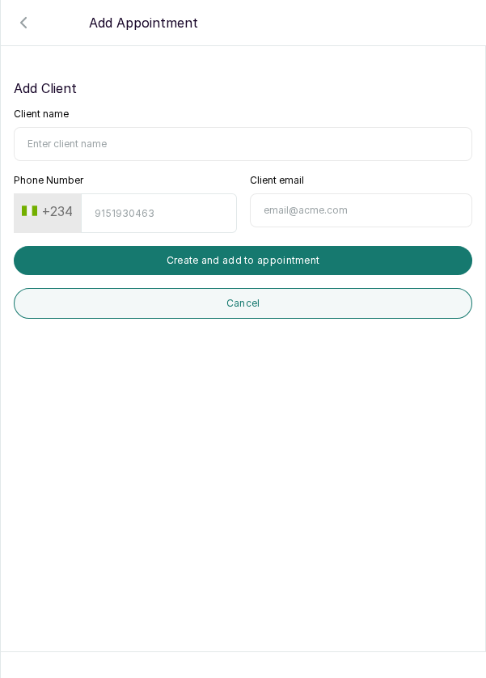
click at [121, 146] on input "Client name" at bounding box center [243, 144] width 459 height 34
type input "[PERSON_NAME]"
click at [140, 216] on input "Phone Number" at bounding box center [158, 213] width 155 height 40
type input "9093830033"
click at [291, 264] on button "Create and add to appointment" at bounding box center [243, 260] width 459 height 29
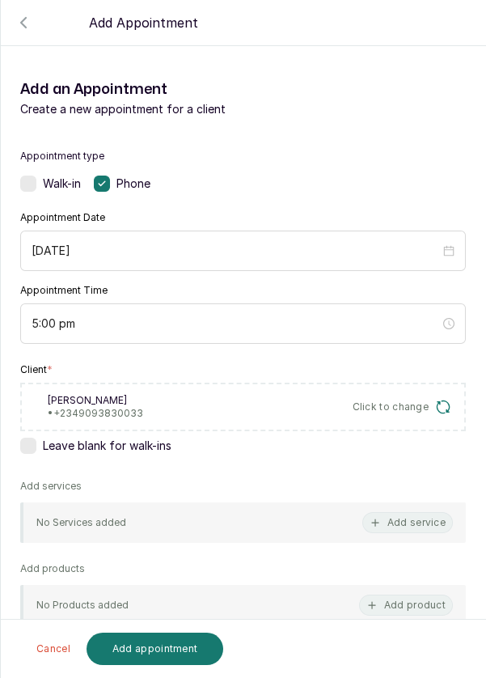
click at [413, 524] on button "Add service" at bounding box center [408, 522] width 91 height 21
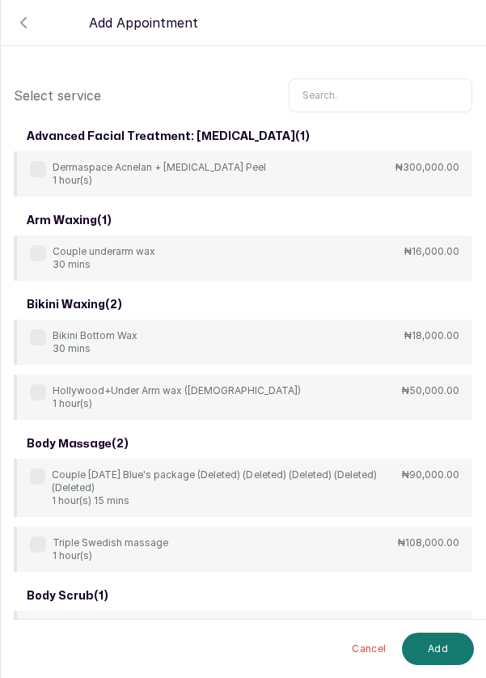
scroll to position [0, 0]
click at [337, 95] on input "text" at bounding box center [381, 96] width 184 height 34
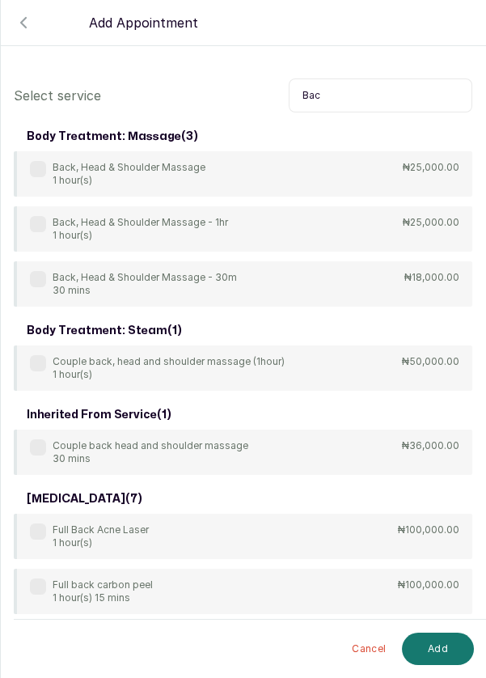
click at [40, 291] on div "Back, Head & Shoulder Massage - 30m 30 mins" at bounding box center [133, 284] width 207 height 26
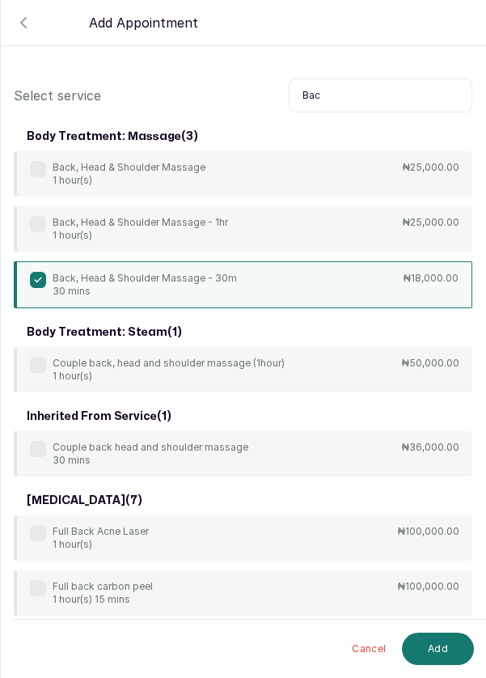
click at [335, 93] on input "Bac" at bounding box center [381, 96] width 184 height 34
type input "B"
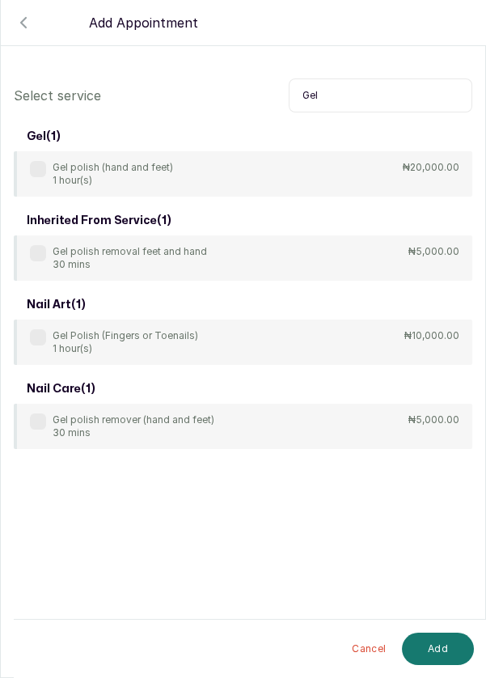
type input "Gel"
click at [46, 174] on div "Gel polish (hand and feet) 1 hour(s)" at bounding box center [101, 174] width 143 height 26
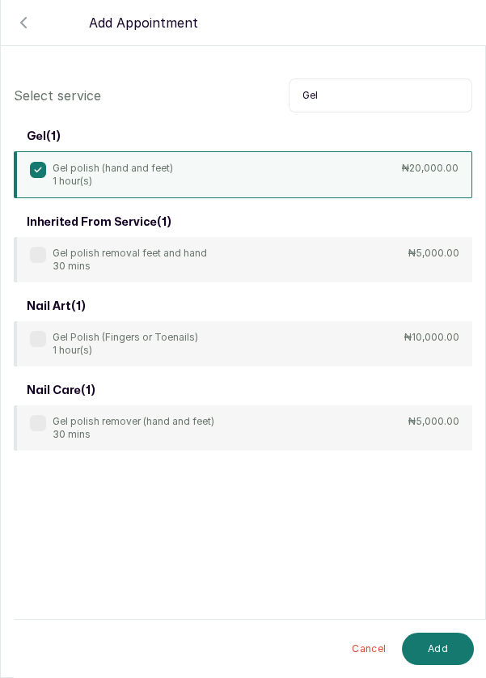
click at [443, 655] on button "Add" at bounding box center [438, 649] width 72 height 32
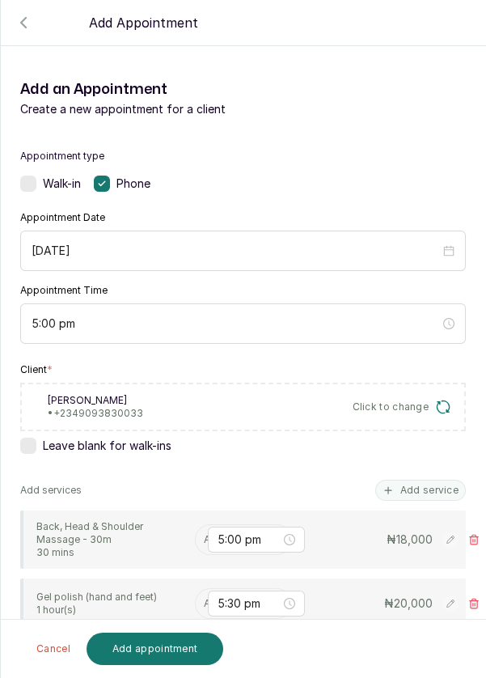
click at [204, 537] on input "text" at bounding box center [205, 539] width 2 height 11
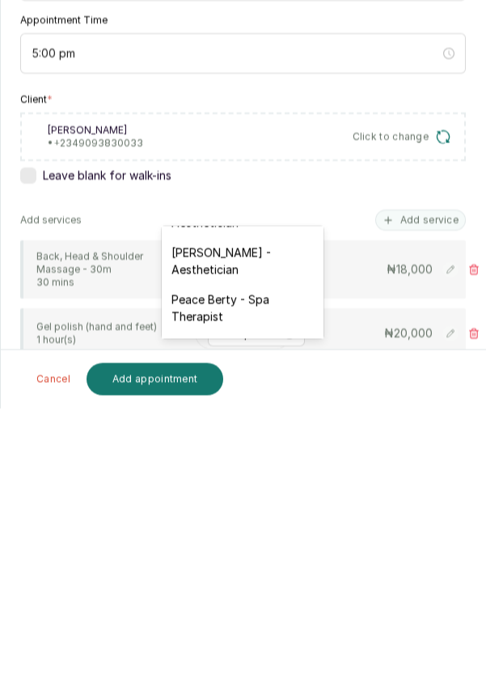
scroll to position [40, 0]
click at [250, 557] on div "Peace Berty - Spa Therapist" at bounding box center [243, 577] width 162 height 47
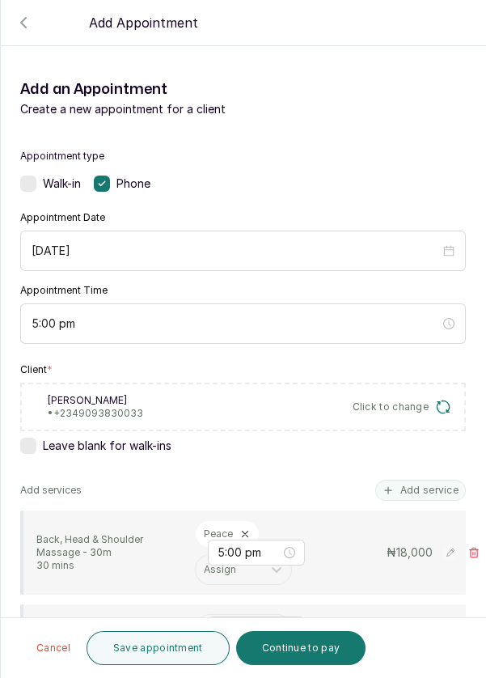
click at [204, 624] on input "text" at bounding box center [205, 629] width 2 height 11
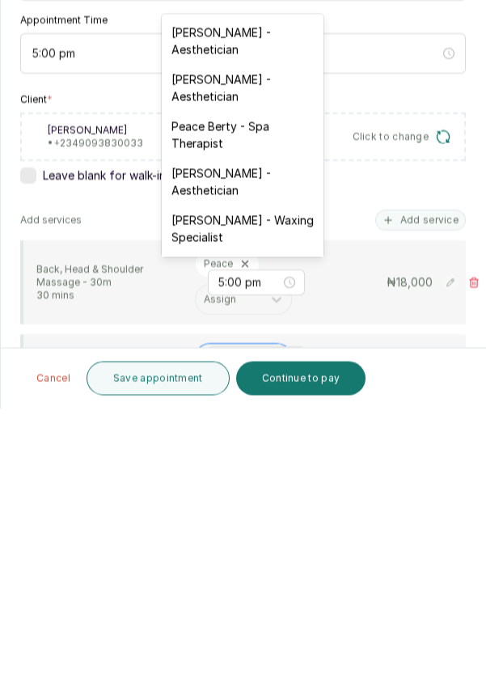
scroll to position [78, 0]
click at [240, 385] on div "Peace Berty - Spa Therapist" at bounding box center [243, 404] width 162 height 47
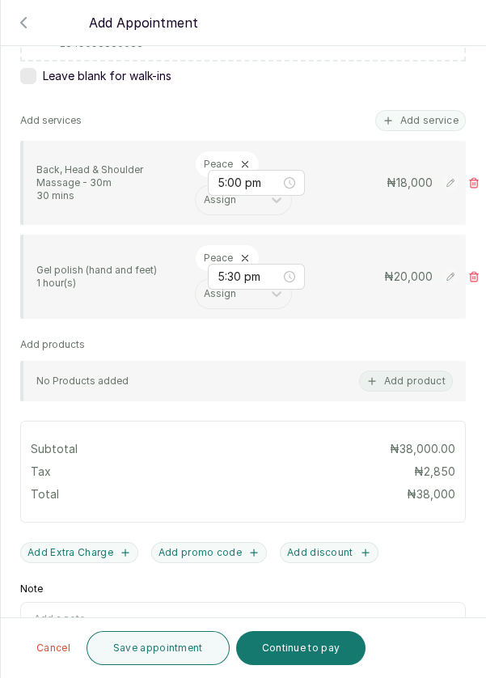
scroll to position [409, 0]
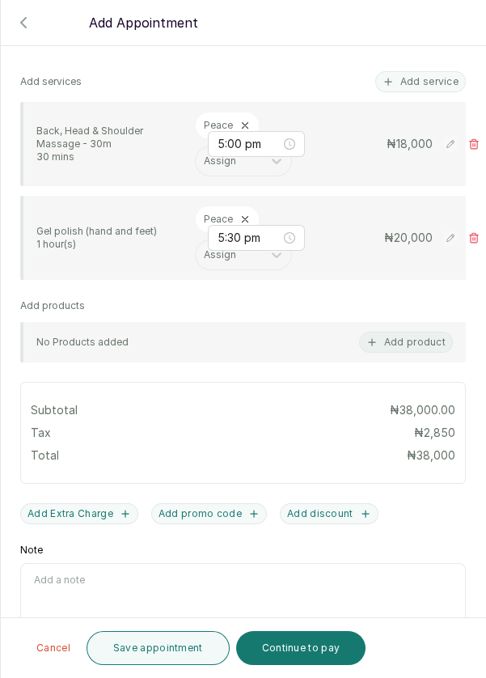
click at [305, 657] on button "Continue to pay" at bounding box center [301, 648] width 130 height 34
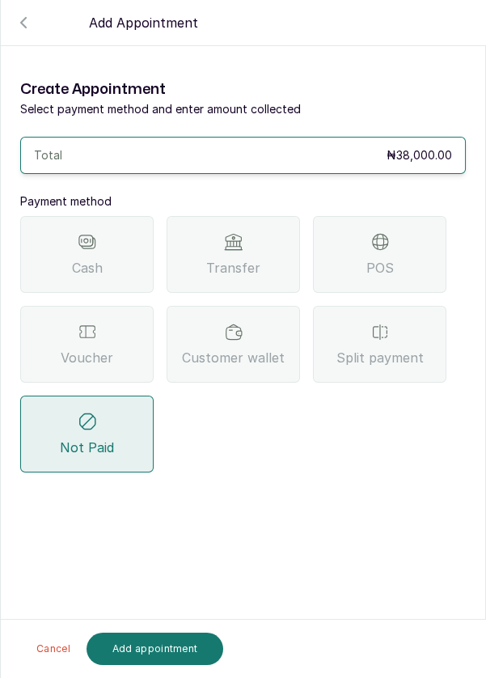
scroll to position [0, 0]
click at [369, 258] on span "POS" at bounding box center [381, 267] width 28 height 19
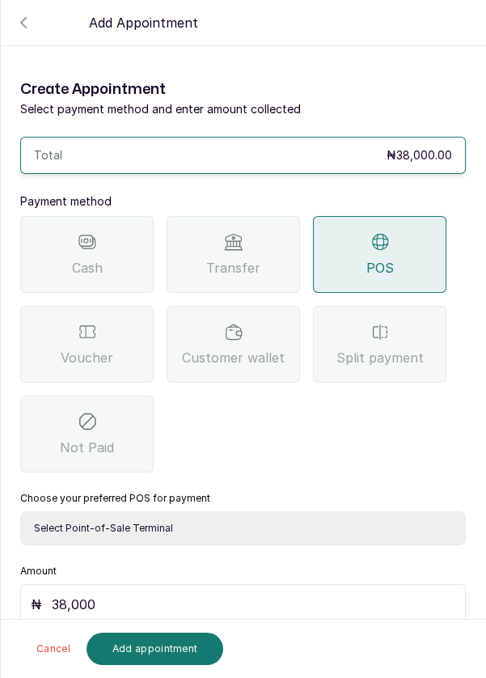
click at [314, 512] on select "Select Point-of-Sale Terminal Pos- Flutterwave Zenith Bank POS - Paga Paga POS …" at bounding box center [243, 529] width 446 height 34
select select "ea021b39-a6bc-4e4d-b5d1-02cb72451b32"
click at [20, 512] on select "Select Point-of-Sale Terminal Pos- Flutterwave Zenith Bank POS - Paga Paga POS …" at bounding box center [243, 529] width 446 height 34
click at [166, 650] on button "Add appointment" at bounding box center [156, 649] width 138 height 32
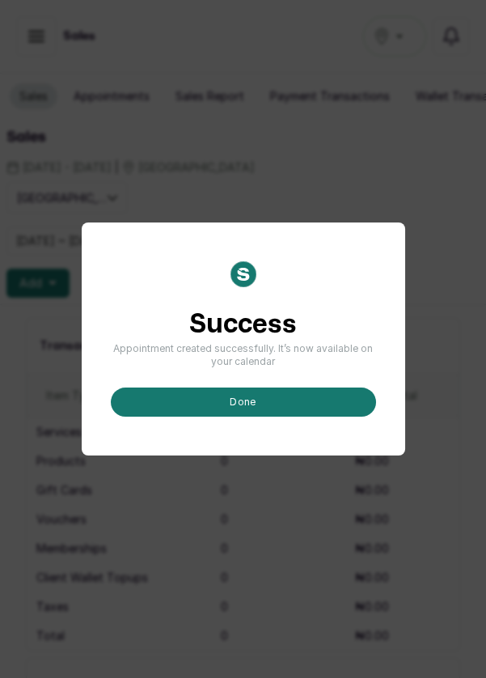
click at [264, 417] on button "done" at bounding box center [243, 402] width 265 height 29
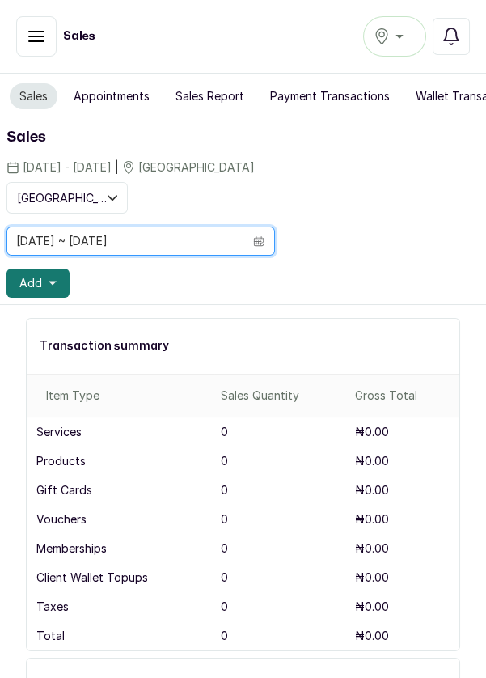
click at [229, 245] on input "[DATE] ~ [DATE]" at bounding box center [125, 241] width 236 height 28
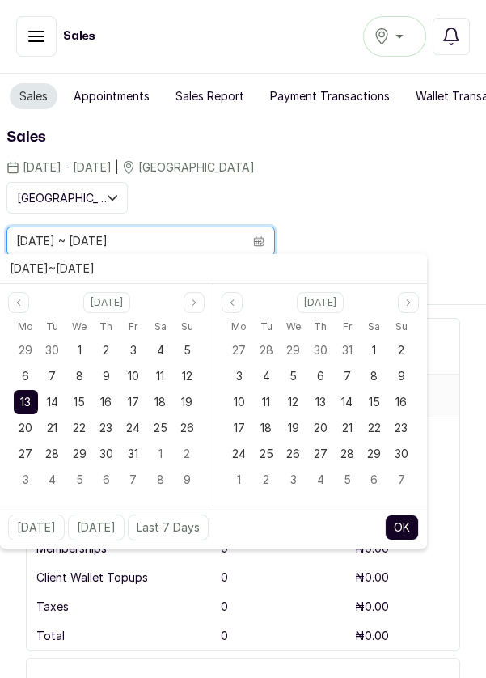
click at [196, 379] on div "12" at bounding box center [187, 376] width 24 height 24
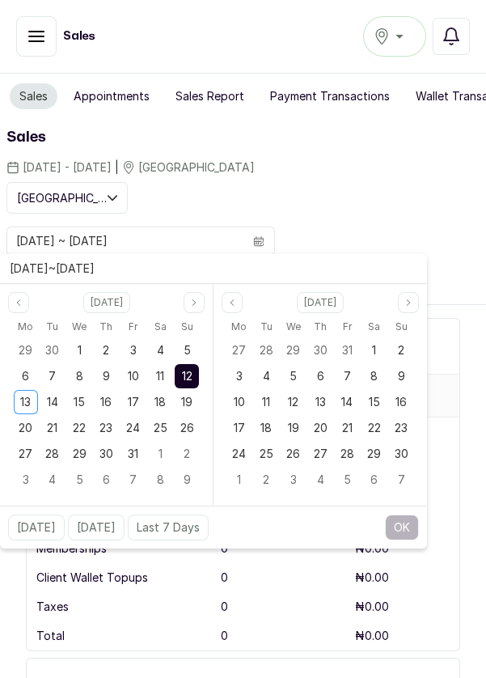
click at [189, 380] on span "12" at bounding box center [187, 376] width 11 height 14
click at [413, 528] on button "OK" at bounding box center [402, 528] width 34 height 26
type input "[DATE] ~ [DATE]"
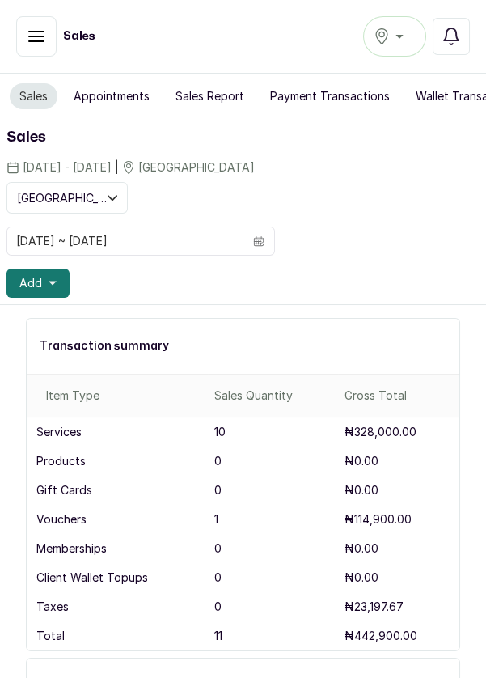
click at [109, 87] on button "Appointments" at bounding box center [112, 96] width 96 height 26
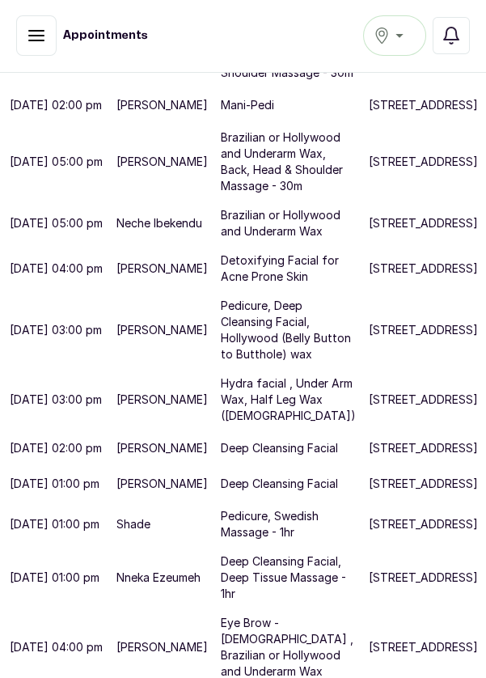
scroll to position [863, 0]
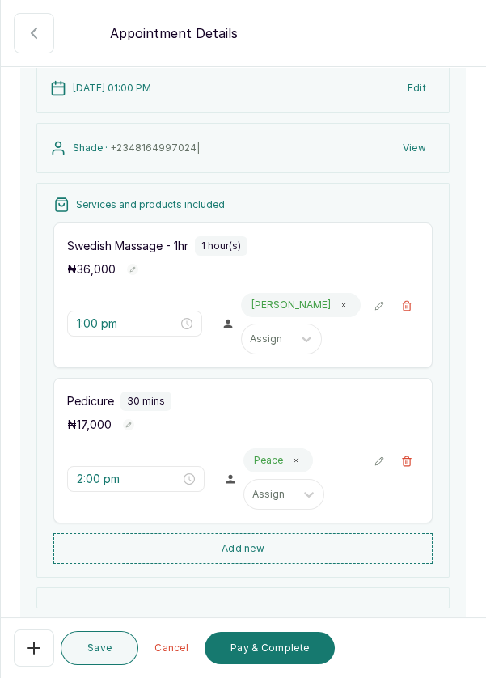
scroll to position [159, 0]
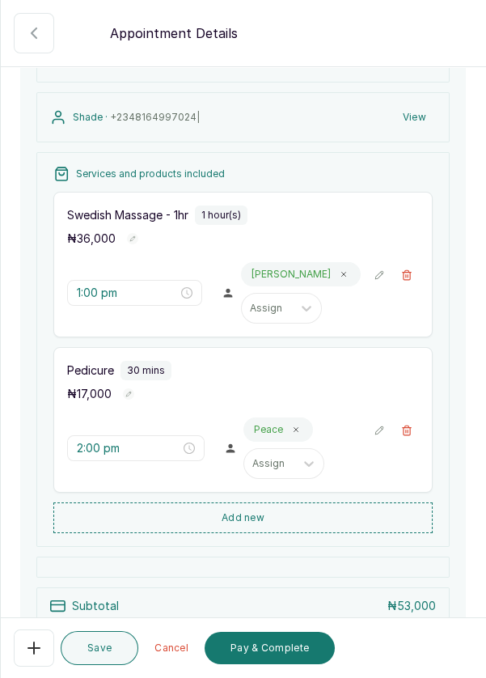
click at [282, 664] on button "Pay & Complete" at bounding box center [270, 648] width 130 height 32
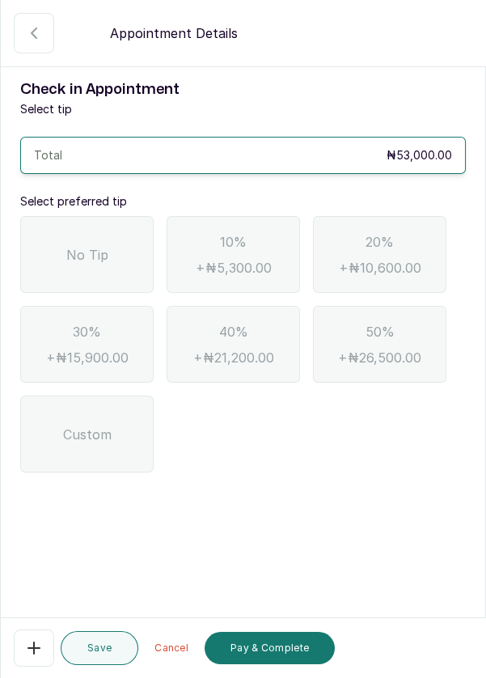
scroll to position [0, 0]
click at [97, 255] on span "No Tip" at bounding box center [87, 254] width 42 height 19
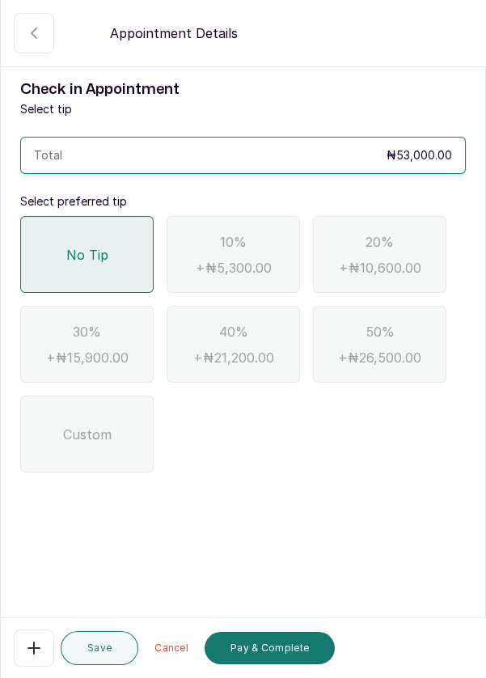
click at [279, 664] on button "Pay & Complete" at bounding box center [270, 648] width 130 height 32
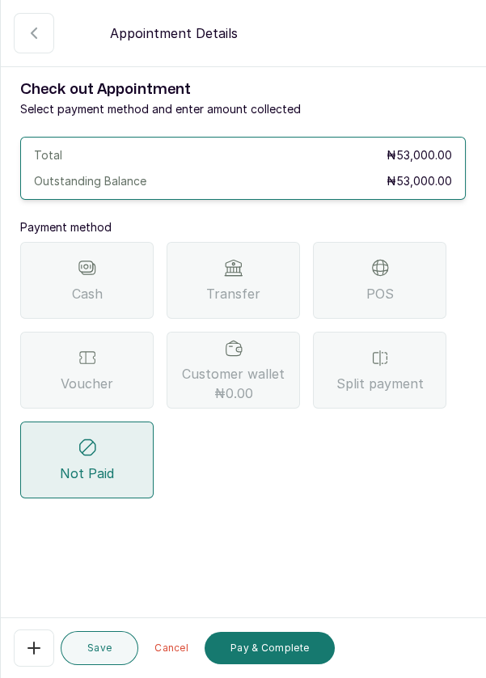
click at [91, 363] on icon at bounding box center [87, 357] width 19 height 19
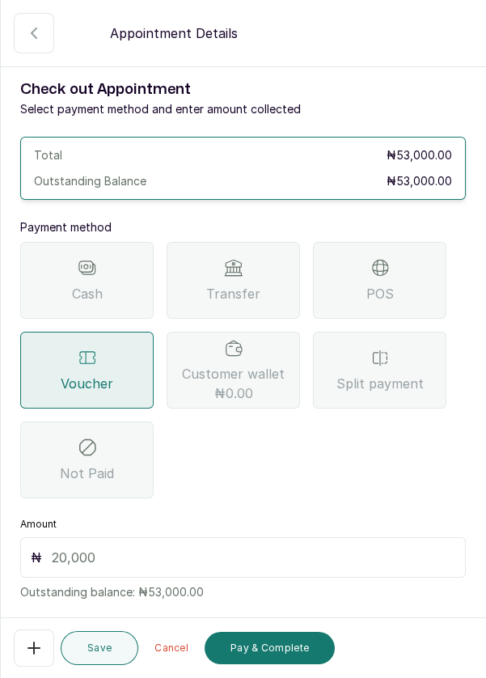
click at [119, 555] on input "text" at bounding box center [254, 557] width 404 height 19
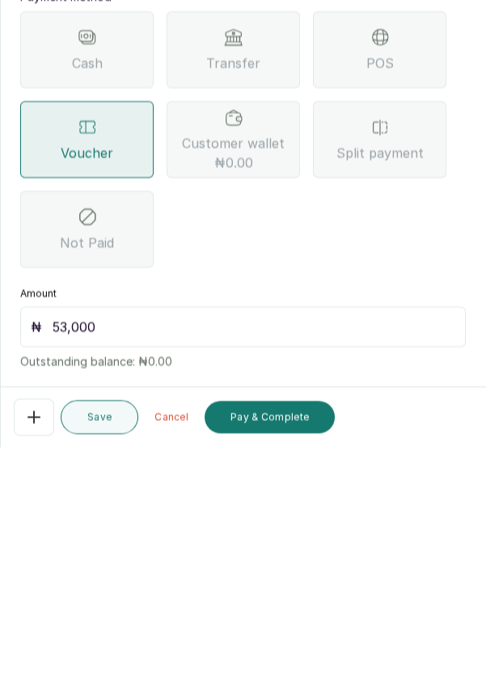
scroll to position [1, 0]
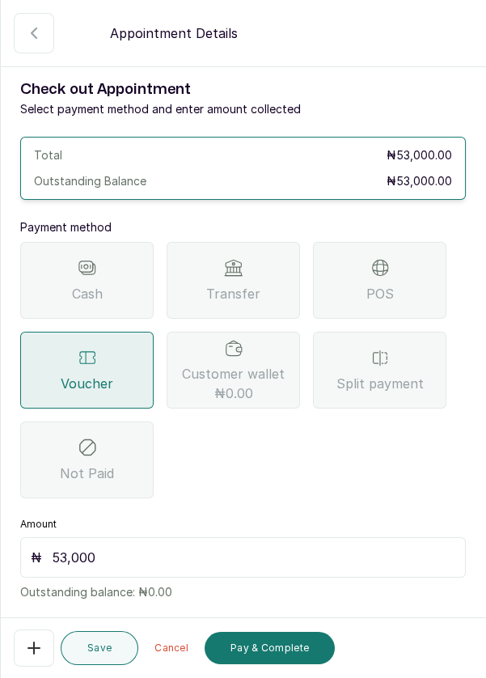
type input "53,000"
click at [270, 656] on button "Pay & Complete" at bounding box center [270, 648] width 130 height 32
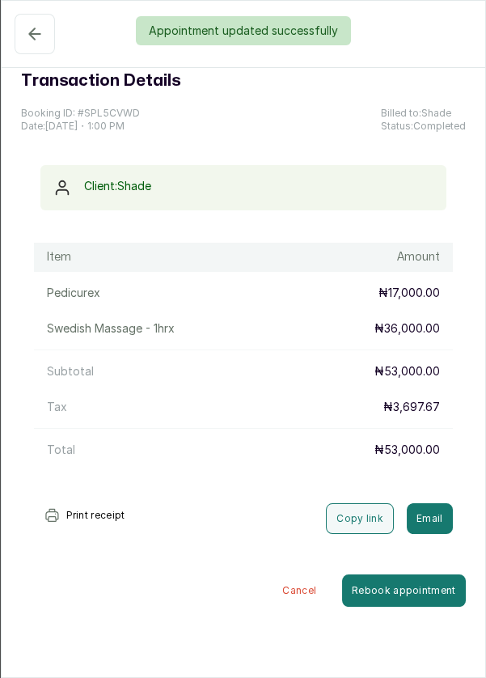
click at [37, 39] on div "Appointment updated successfully" at bounding box center [243, 30] width 486 height 29
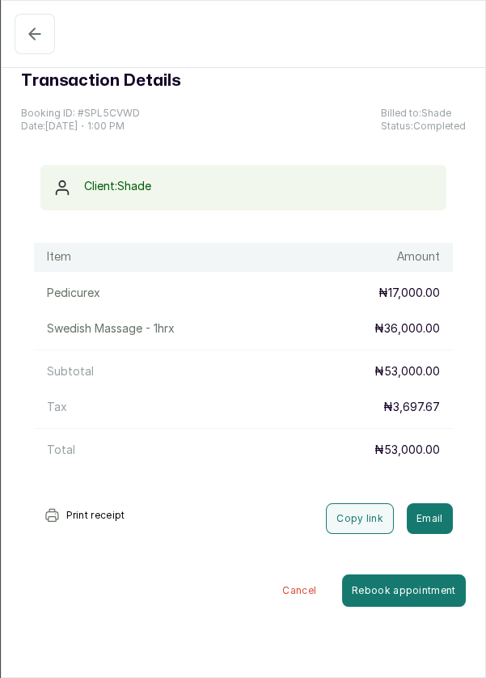
click at [42, 35] on icon "button" at bounding box center [34, 33] width 19 height 19
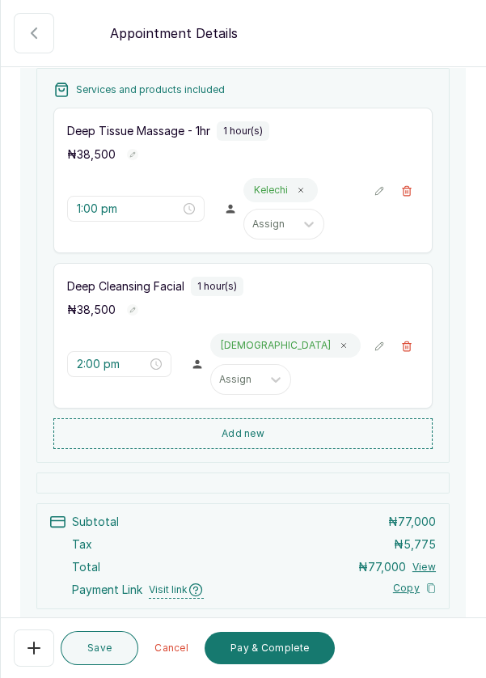
scroll to position [229, 0]
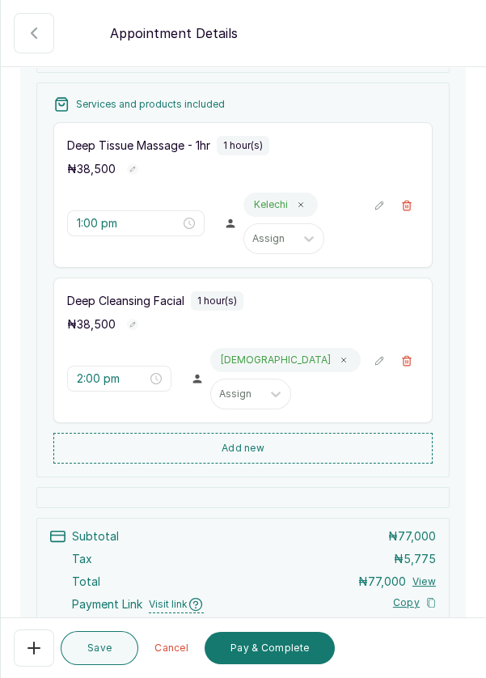
click at [410, 210] on button "🚶 Walk-in (booked by Dermaspace Frontdesk)" at bounding box center [407, 205] width 24 height 24
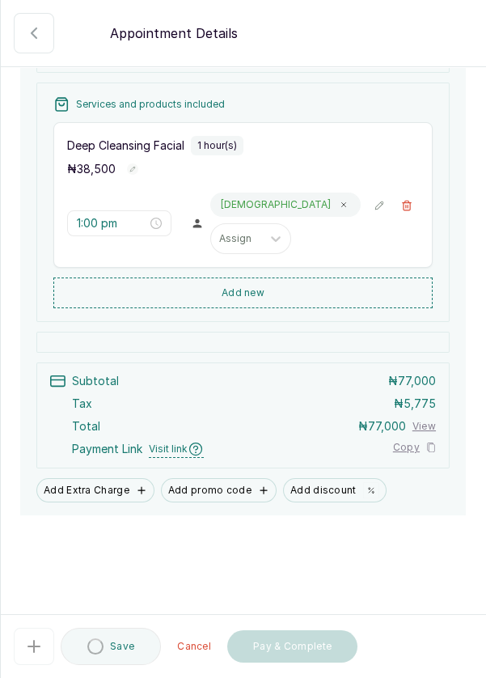
type input "2:00 pm"
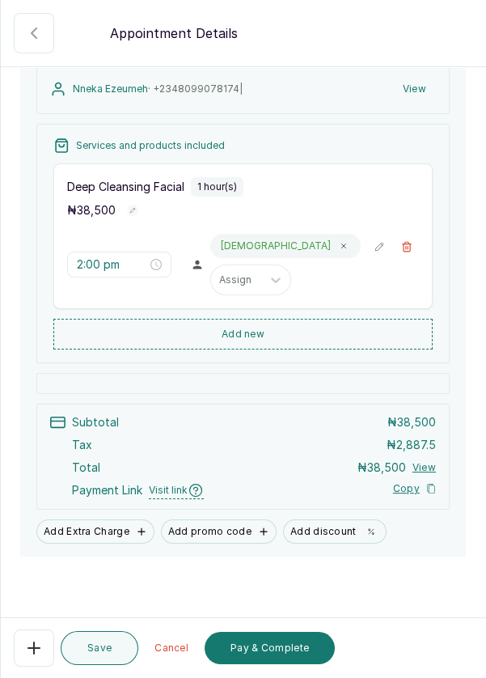
click at [240, 327] on button "Add new" at bounding box center [243, 334] width 380 height 31
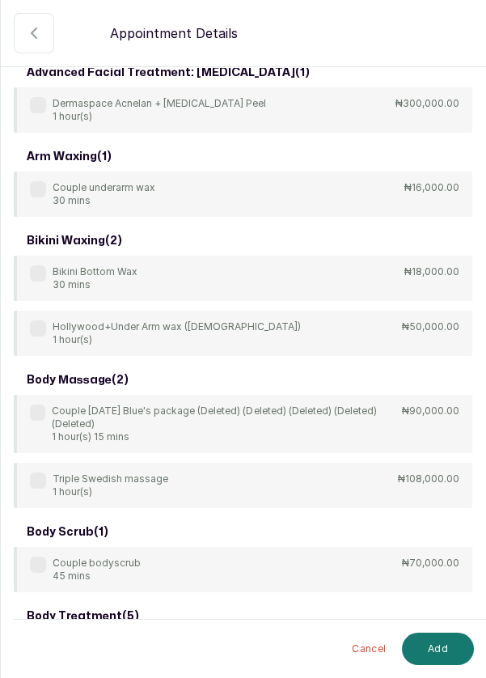
scroll to position [0, 0]
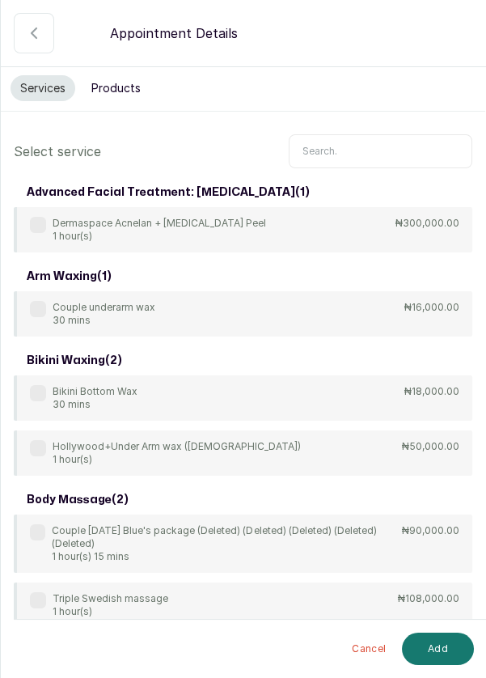
click at [328, 146] on input "text" at bounding box center [381, 151] width 184 height 34
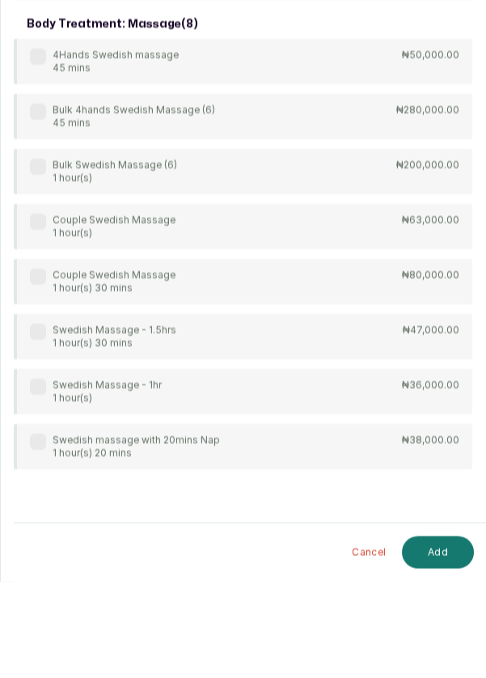
scroll to position [1, 0]
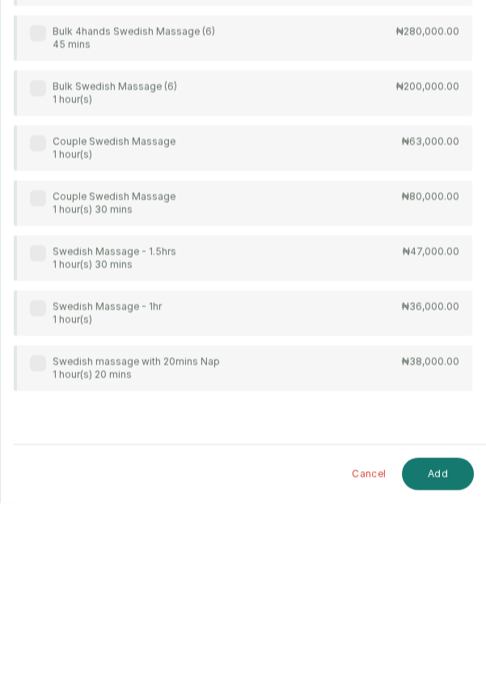
type input "Swe"
click at [413, 486] on p "₦36,000.00" at bounding box center [430, 481] width 57 height 13
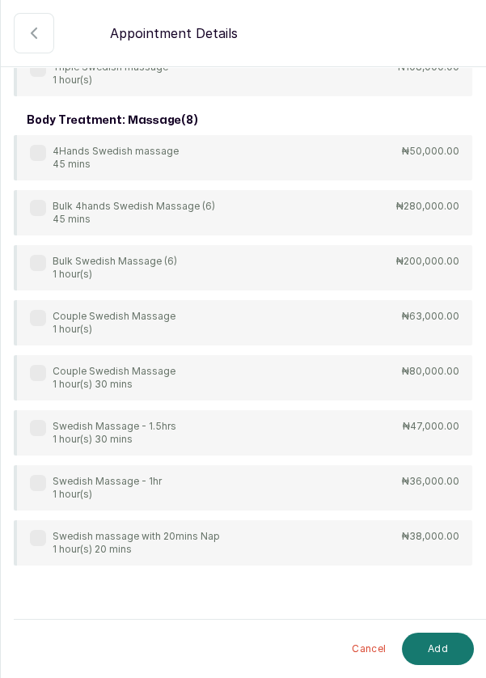
scroll to position [144, 0]
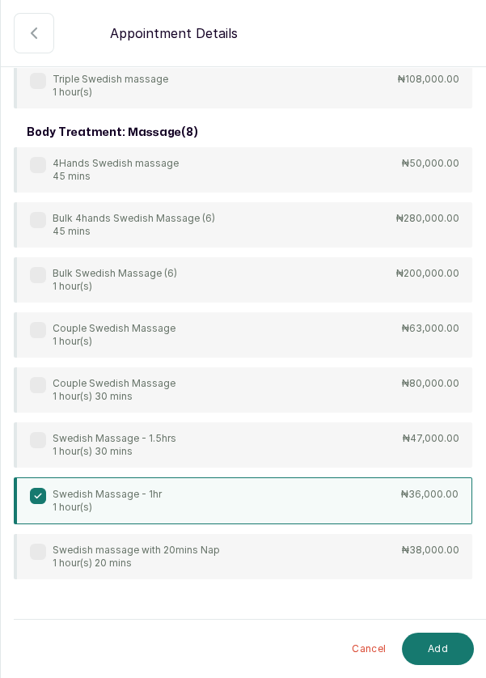
click at [444, 644] on button "Add" at bounding box center [438, 649] width 72 height 32
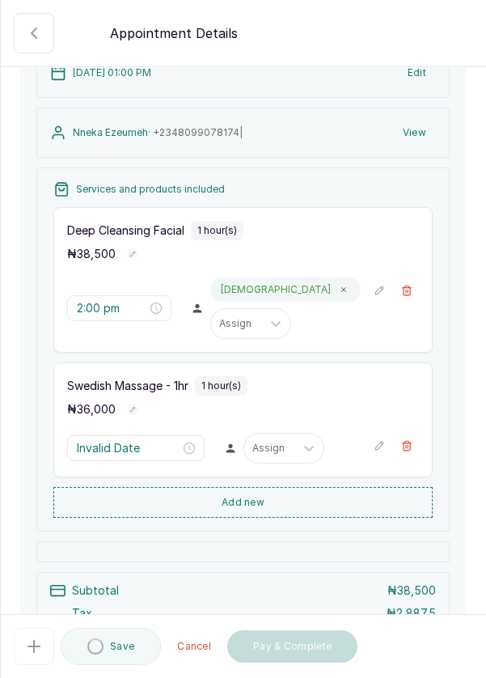
type input "3:00 pm"
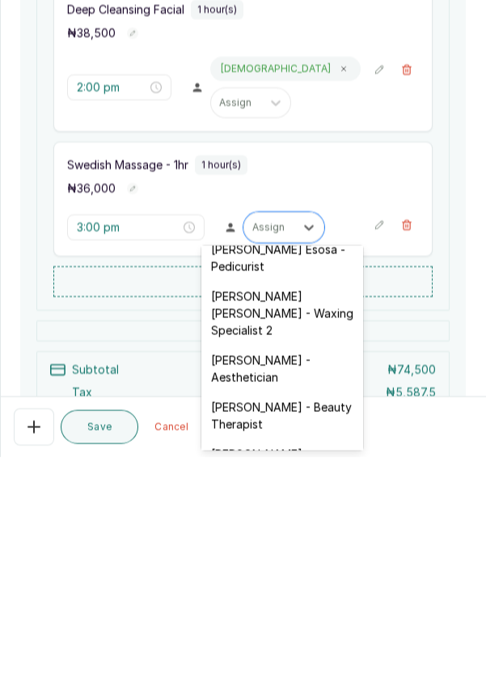
scroll to position [344, 0]
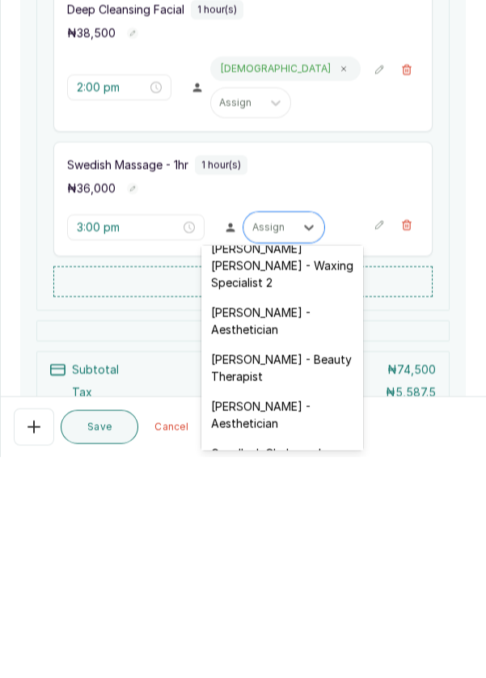
click at [290, 566] on div "[PERSON_NAME] - Beauty Therapist" at bounding box center [283, 589] width 162 height 47
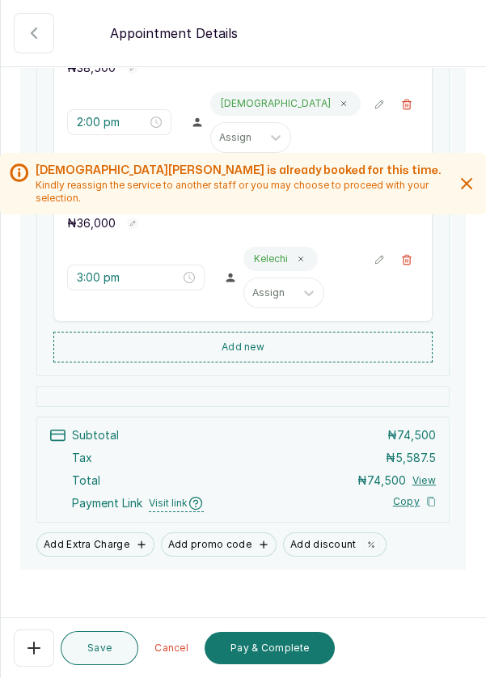
scroll to position [343, 0]
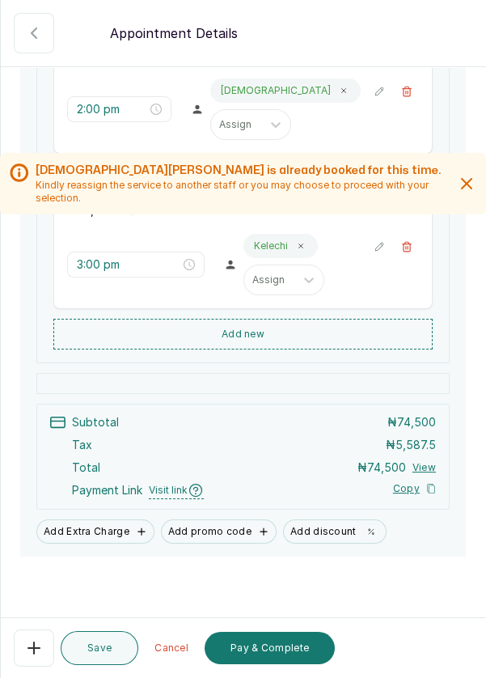
click at [274, 656] on button "Pay & Complete" at bounding box center [270, 648] width 130 height 32
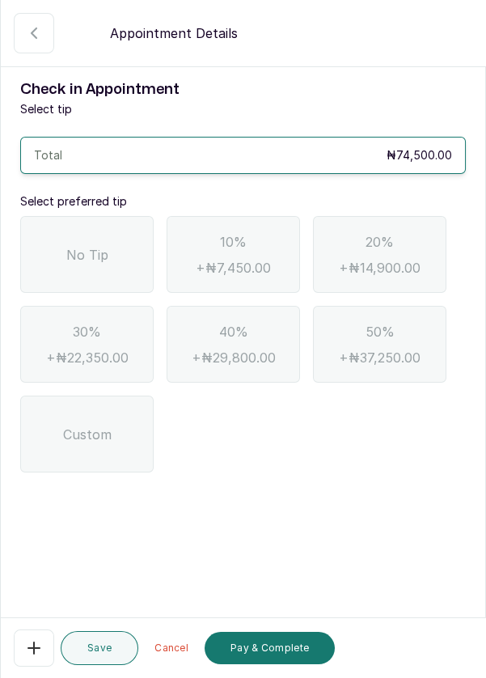
scroll to position [78, 0]
click at [107, 216] on div "No Tip" at bounding box center [87, 254] width 134 height 77
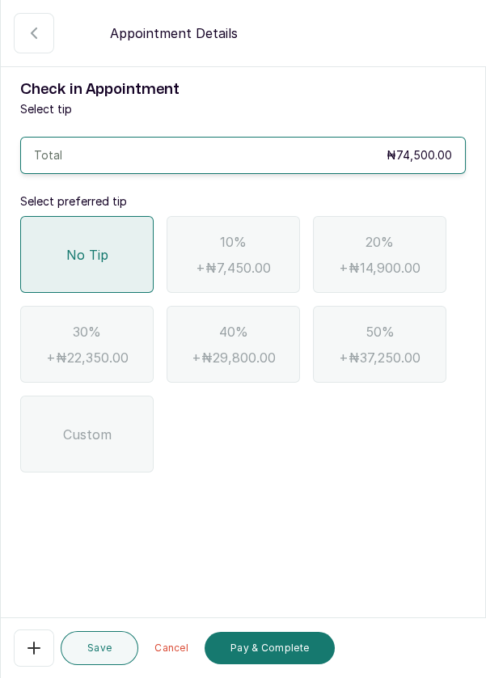
click at [256, 643] on button "Pay & Complete" at bounding box center [270, 648] width 130 height 32
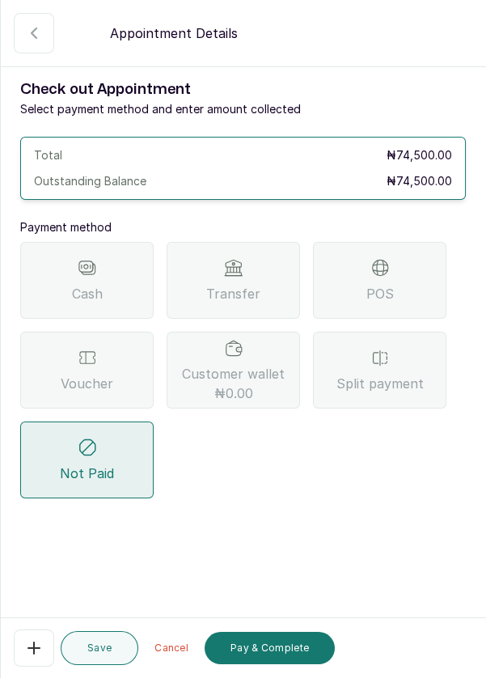
click at [252, 284] on span "Transfer" at bounding box center [233, 293] width 54 height 19
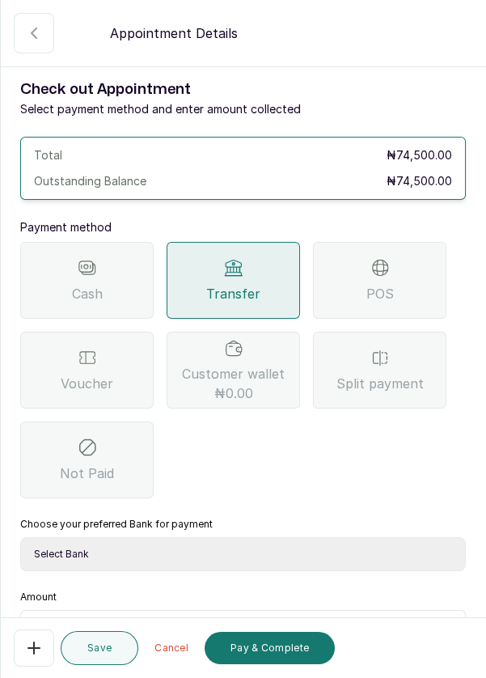
click at [185, 537] on select "Select Bank DERMASPACE ESTHETIC & WELLNESS CENT Sterling Bank DERMASPACEEST/DER…" at bounding box center [243, 554] width 446 height 34
select select "818ea5c0-5b47-4751-8f35-6fc14409c533"
click at [20, 537] on select "Select Bank DERMASPACE ESTHETIC & WELLNESS CENT Sterling Bank DERMASPACEEST/DER…" at bounding box center [243, 554] width 446 height 34
click at [94, 621] on input "text" at bounding box center [254, 630] width 404 height 19
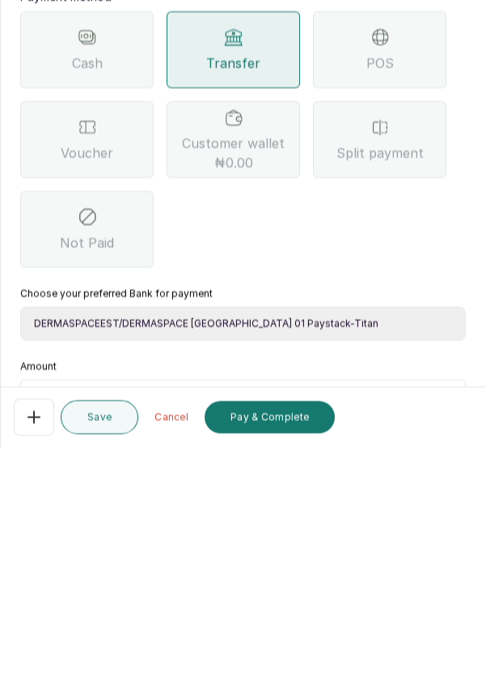
scroll to position [1, 0]
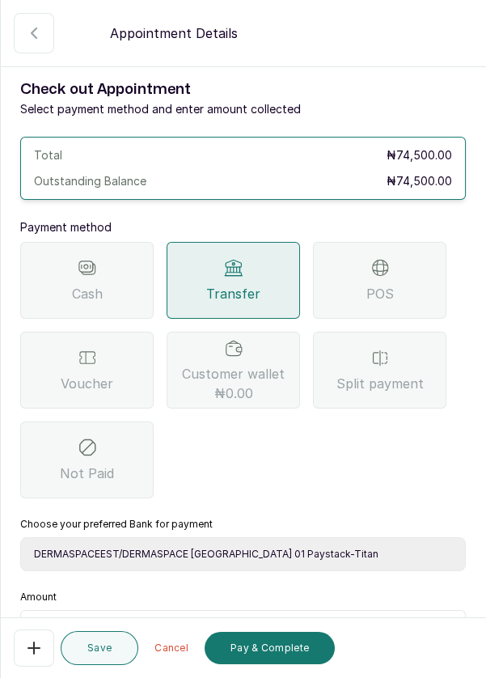
type input "74,500"
click at [275, 652] on button "Pay & Complete" at bounding box center [270, 648] width 130 height 32
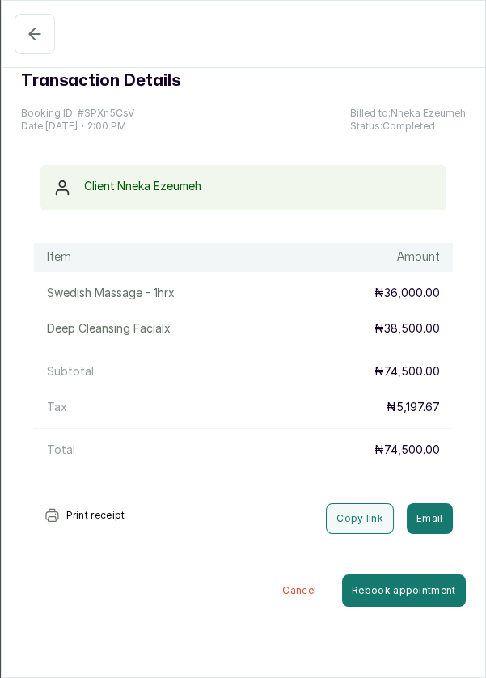
click at [43, 49] on button "Confirmed" at bounding box center [35, 34] width 40 height 40
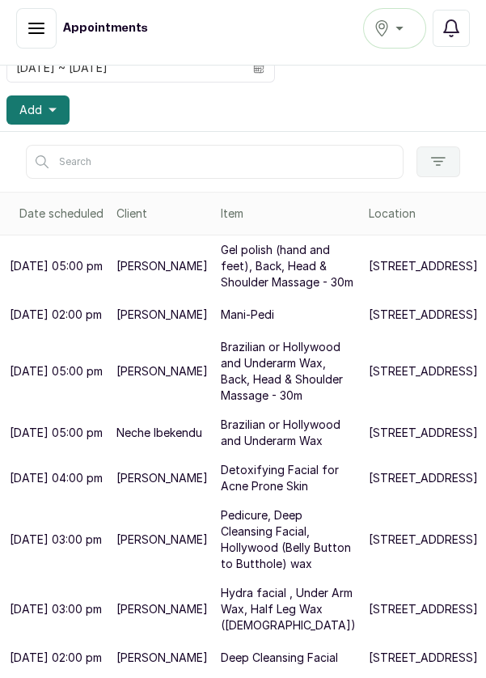
scroll to position [155, 0]
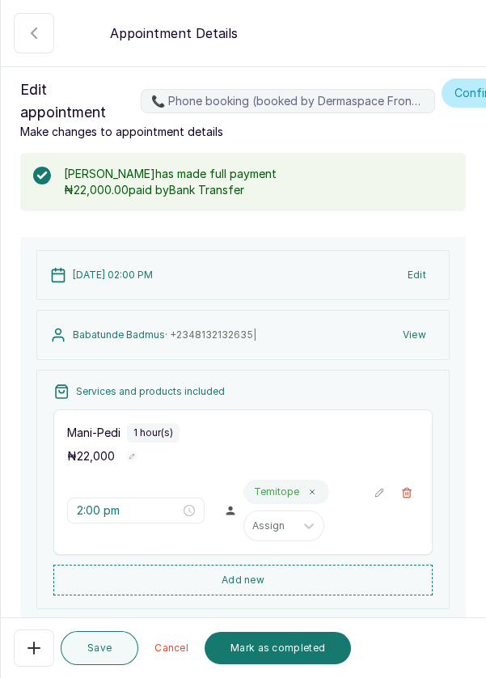
click at [285, 664] on button "Mark as completed" at bounding box center [278, 648] width 146 height 32
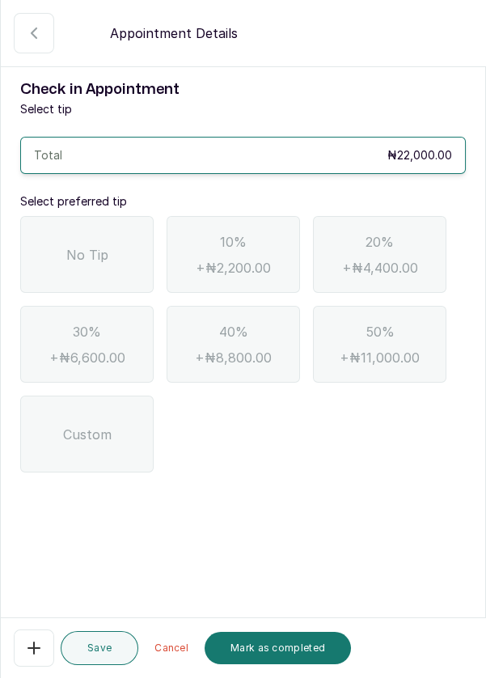
click at [97, 252] on span "No Tip" at bounding box center [87, 254] width 42 height 19
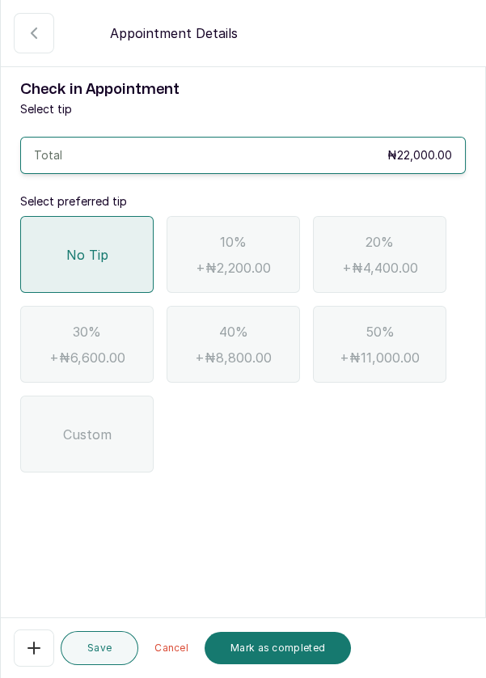
click at [272, 664] on button "Mark as completed" at bounding box center [278, 648] width 146 height 32
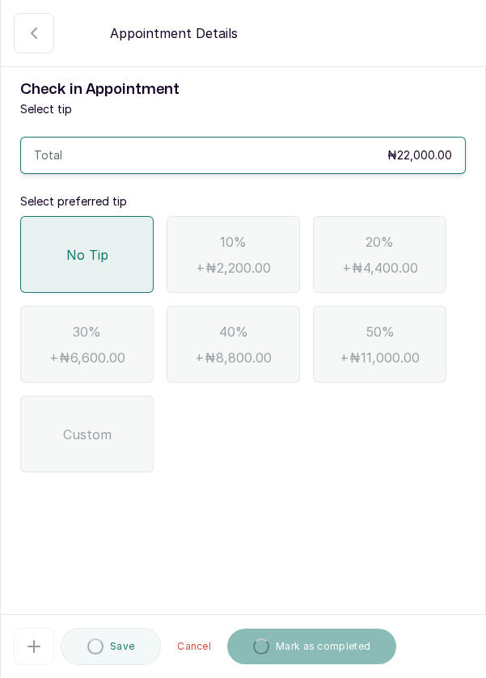
click at [83, 263] on span "No Tip" at bounding box center [87, 254] width 42 height 19
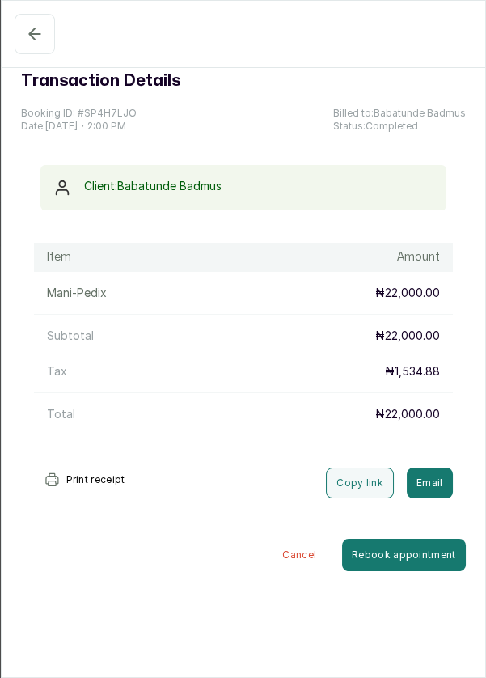
click at [32, 43] on icon "button" at bounding box center [34, 33] width 19 height 19
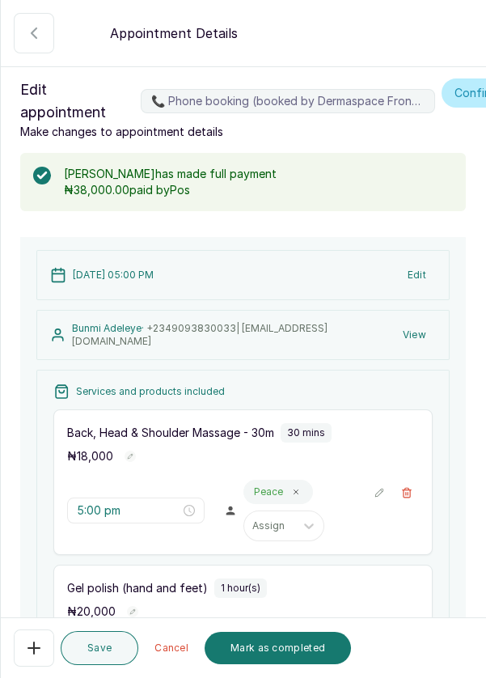
click at [287, 664] on button "Mark as completed" at bounding box center [278, 648] width 146 height 32
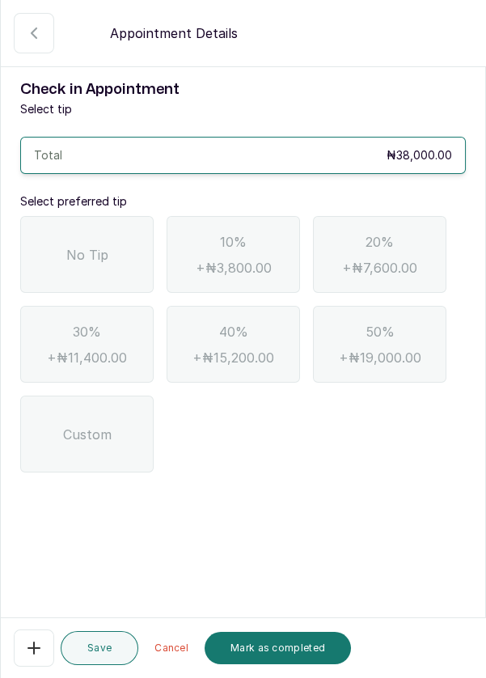
click at [68, 256] on span "No Tip" at bounding box center [87, 254] width 42 height 19
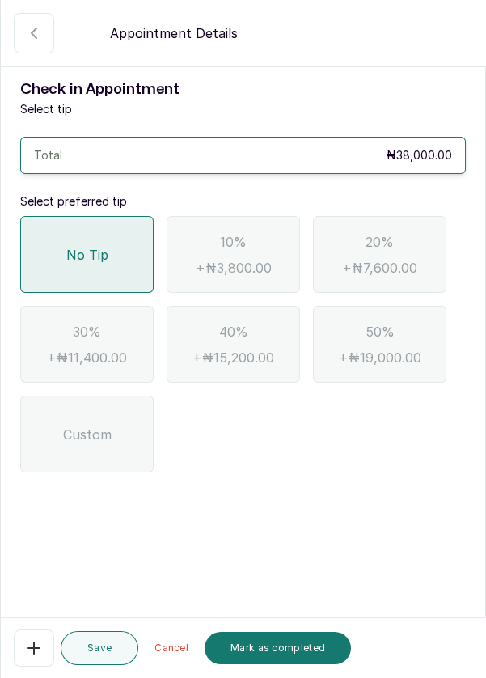
click at [287, 664] on button "Mark as completed" at bounding box center [278, 648] width 146 height 32
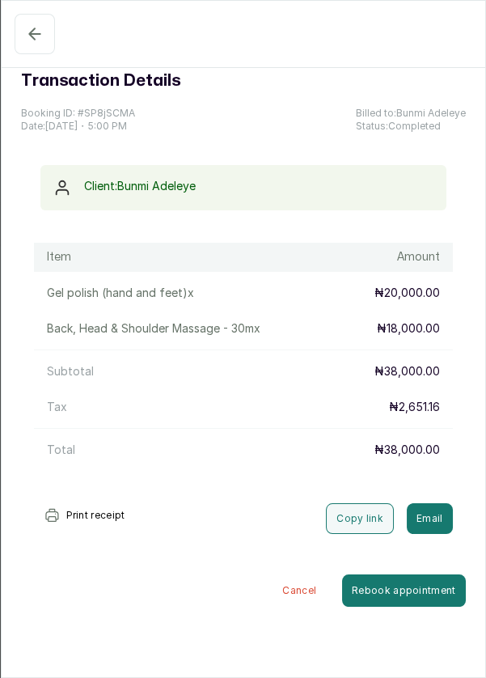
click at [39, 38] on icon "button" at bounding box center [34, 33] width 19 height 19
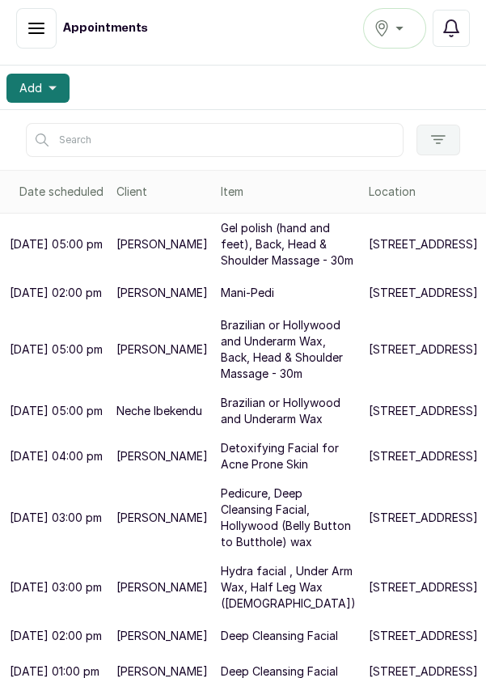
scroll to position [0, 0]
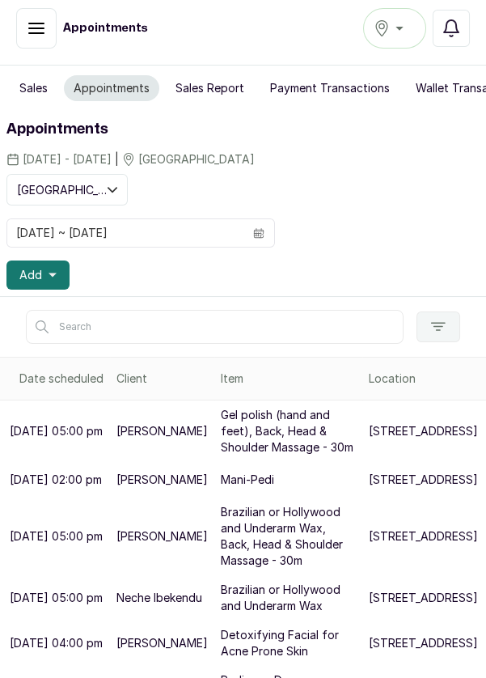
click at [49, 274] on icon "button" at bounding box center [53, 275] width 8 height 8
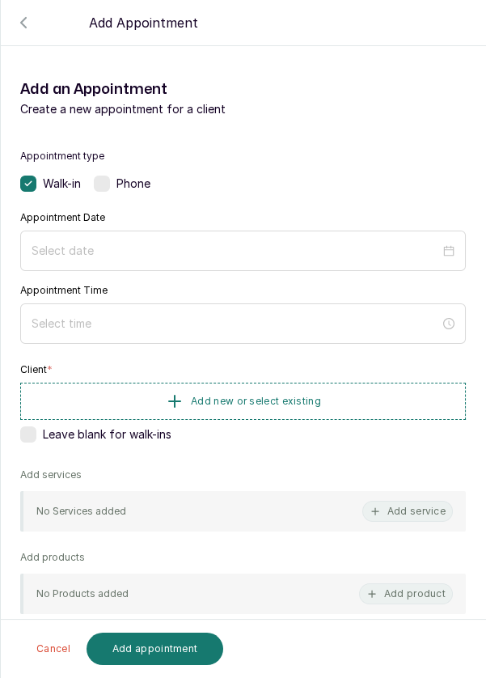
click at [109, 185] on label at bounding box center [102, 184] width 16 height 16
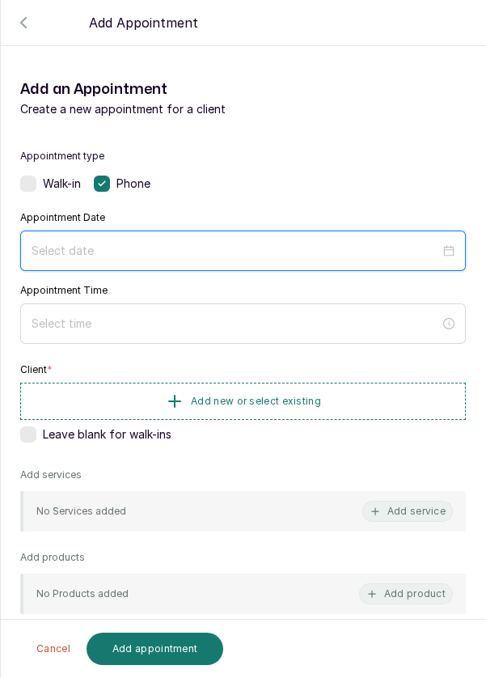
click at [129, 246] on input at bounding box center [236, 251] width 409 height 18
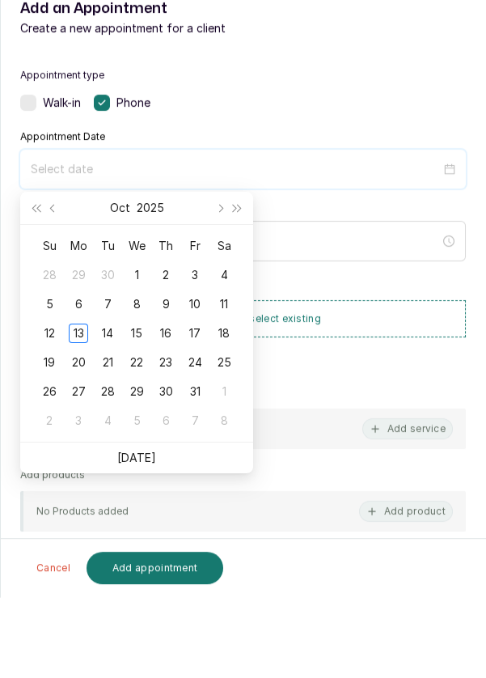
scroll to position [8, 0]
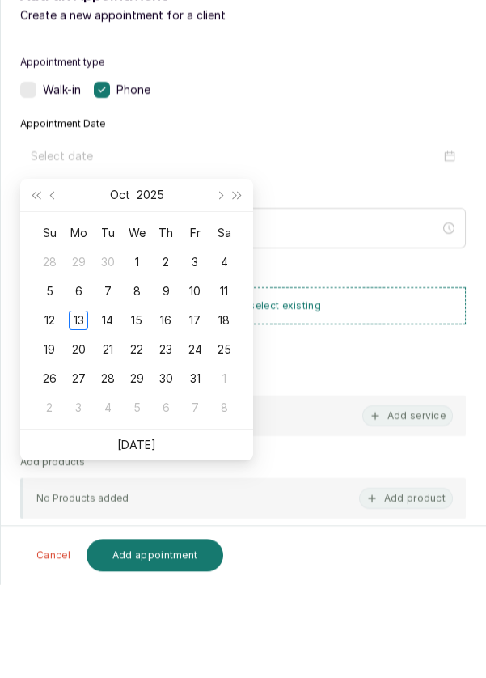
click at [50, 410] on div "12" at bounding box center [49, 414] width 19 height 19
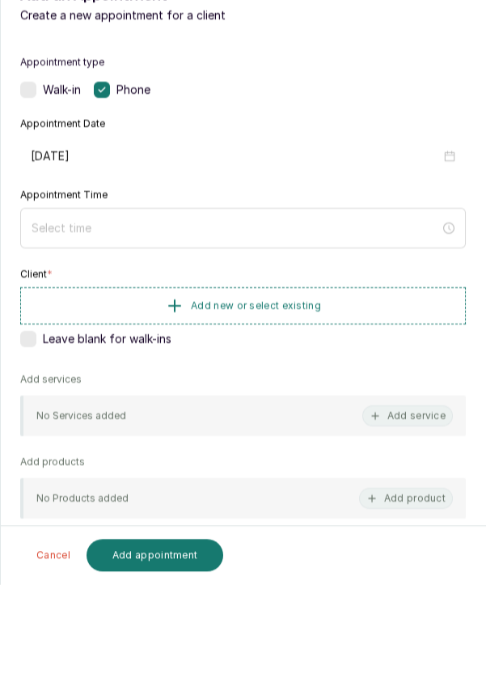
type input "[DATE]"
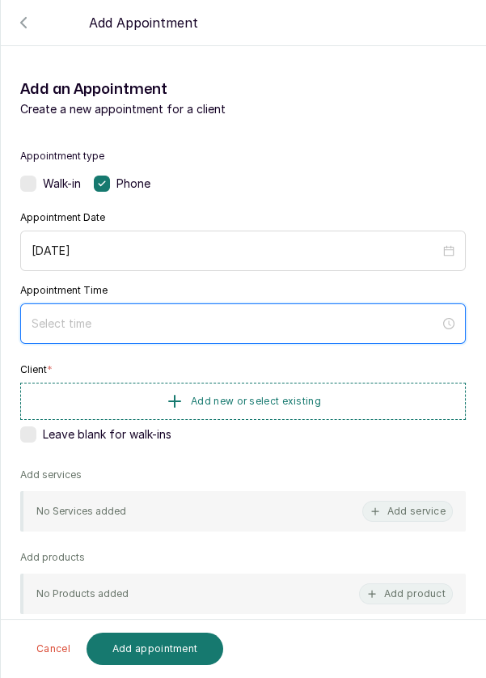
click at [241, 325] on input at bounding box center [236, 324] width 409 height 18
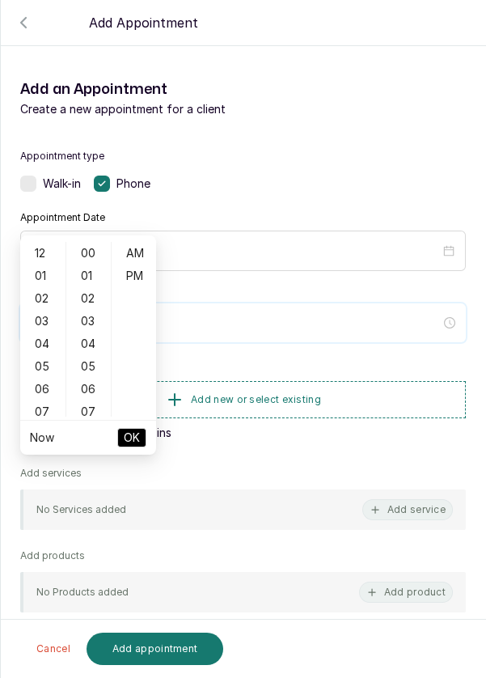
scroll to position [131, 0]
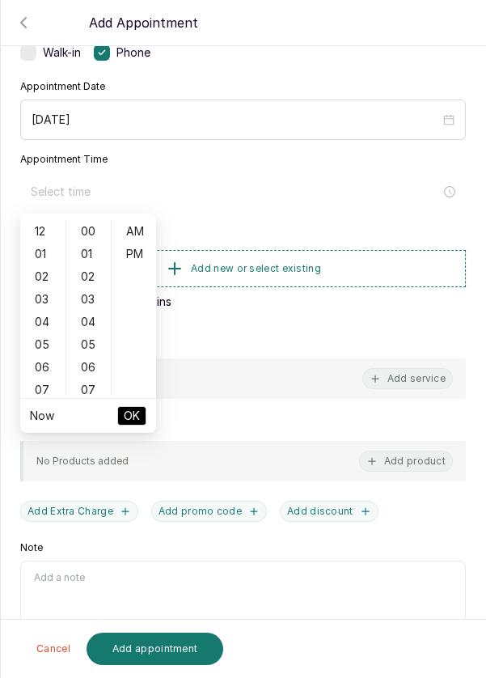
click at [45, 346] on div "05" at bounding box center [42, 344] width 39 height 23
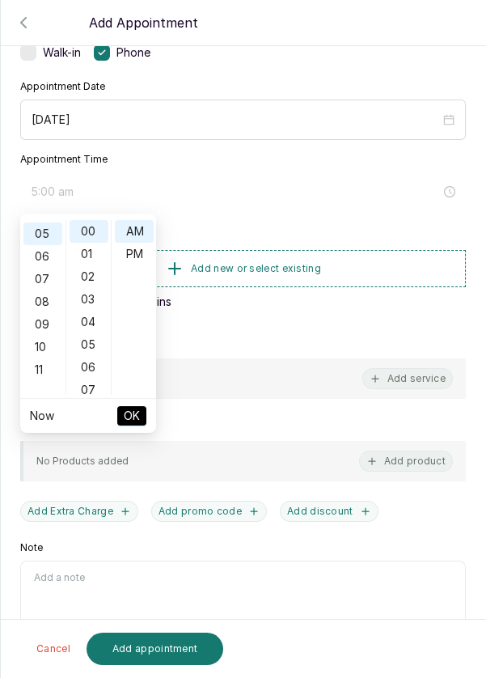
scroll to position [112, 0]
click at [139, 257] on div "PM" at bounding box center [134, 254] width 39 height 23
type input "5:00 pm"
click at [142, 419] on button "OK" at bounding box center [131, 415] width 29 height 19
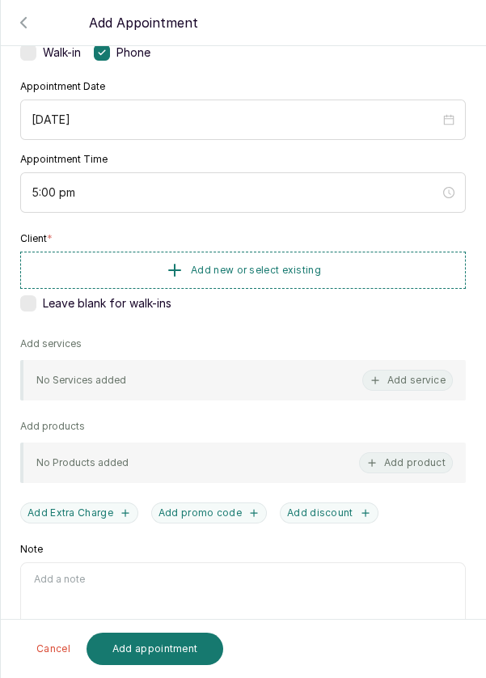
click at [272, 274] on button "Add new or select existing" at bounding box center [243, 270] width 446 height 37
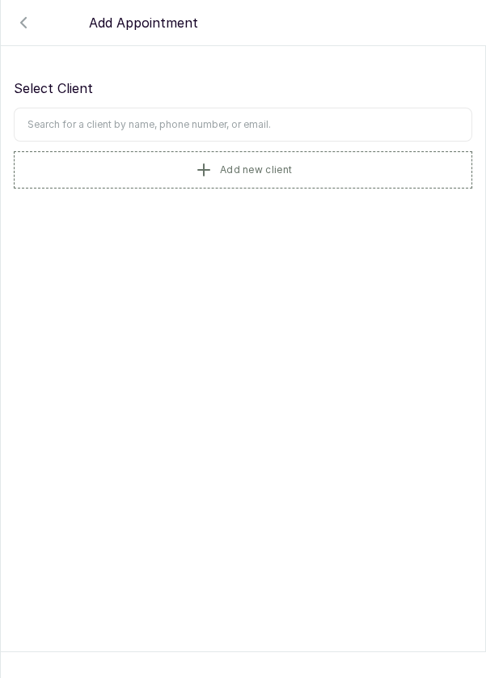
scroll to position [0, 0]
click at [144, 166] on button "Add new client" at bounding box center [243, 169] width 459 height 37
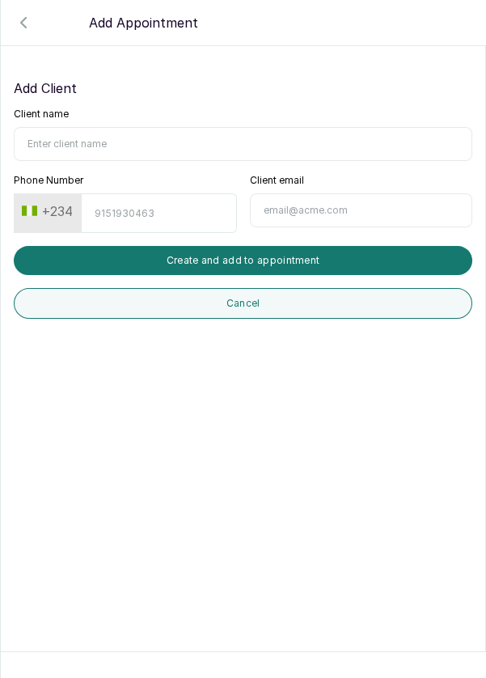
click at [70, 144] on input "Client name" at bounding box center [243, 144] width 459 height 34
type input "Ibiyemi"
click at [116, 208] on input "Phone Number" at bounding box center [158, 213] width 155 height 40
type input "8033699662"
click at [261, 247] on button "Create and add to appointment" at bounding box center [243, 260] width 459 height 29
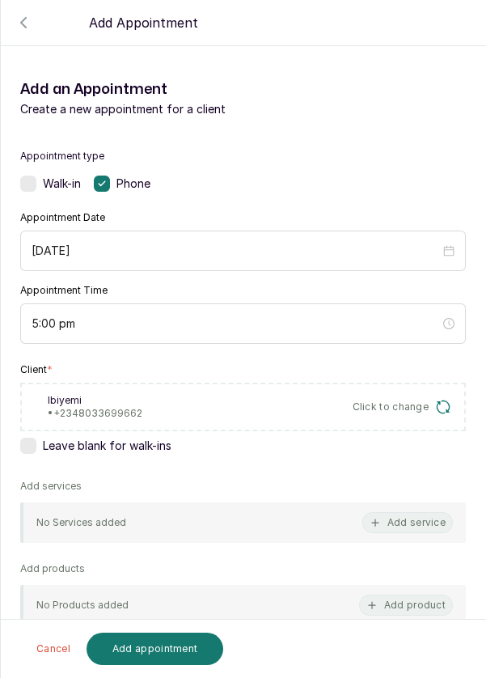
click at [410, 519] on button "Add service" at bounding box center [408, 522] width 91 height 21
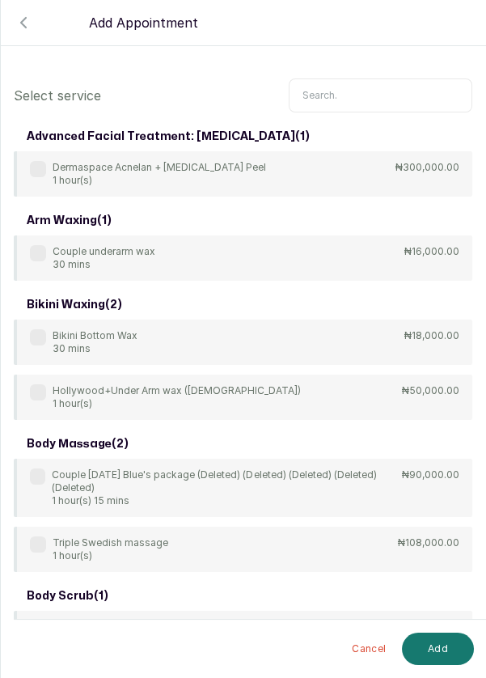
click at [328, 96] on input "text" at bounding box center [381, 96] width 184 height 34
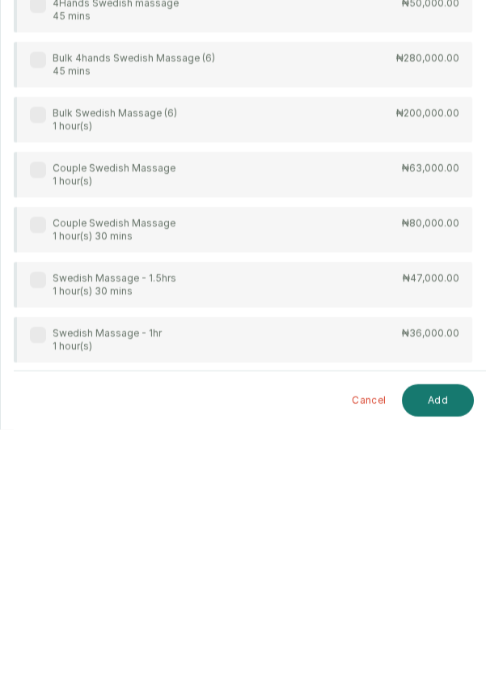
scroll to position [8, 0]
type input "Swe"
click at [33, 630] on label at bounding box center [38, 638] width 16 height 16
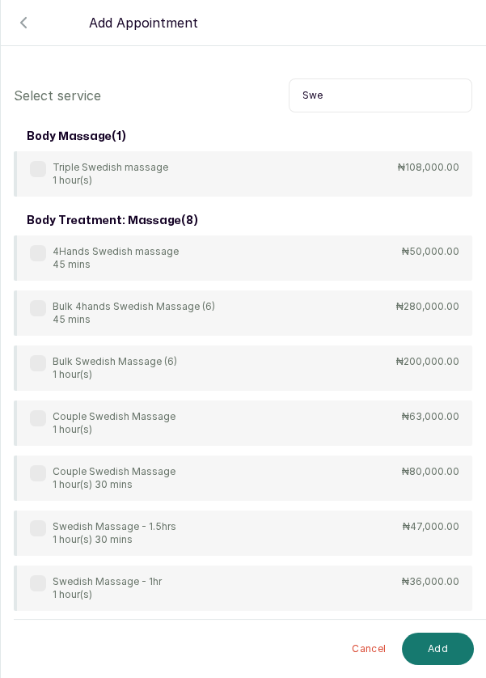
click at [444, 647] on button "Add" at bounding box center [438, 649] width 72 height 32
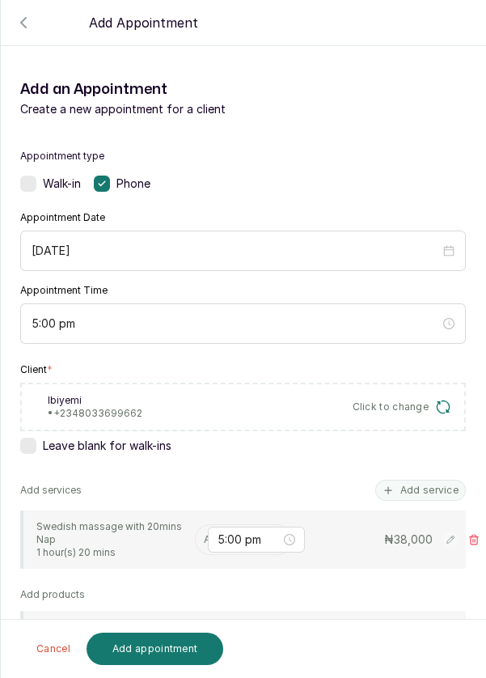
click at [204, 534] on input "text" at bounding box center [205, 539] width 2 height 11
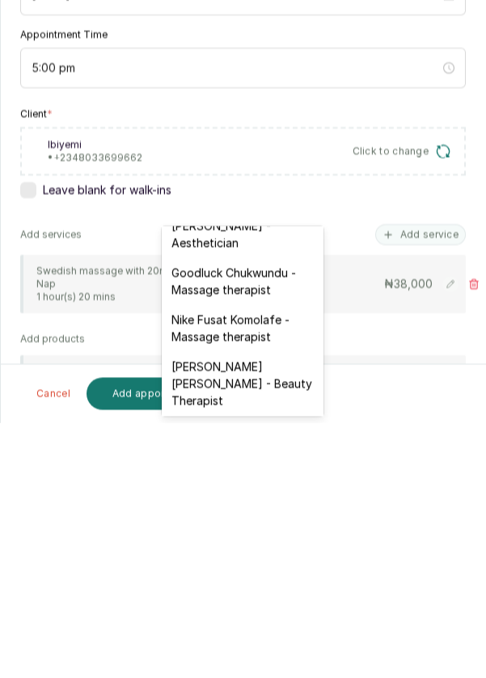
scroll to position [518, 0]
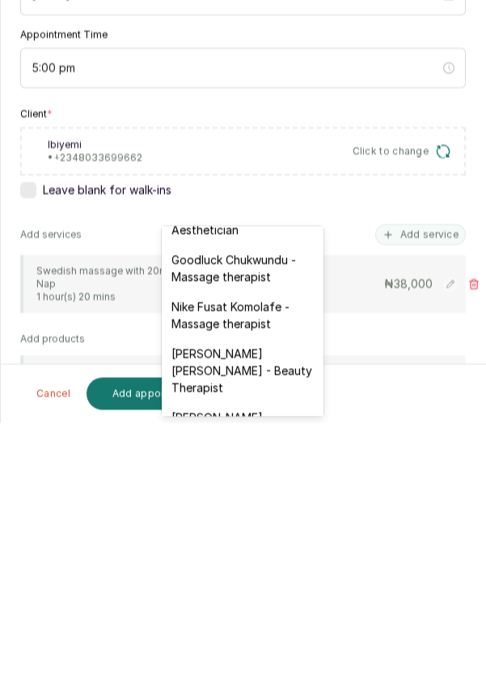
click at [261, 594] on div "[PERSON_NAME] [PERSON_NAME] - Beauty Therapist" at bounding box center [243, 626] width 162 height 64
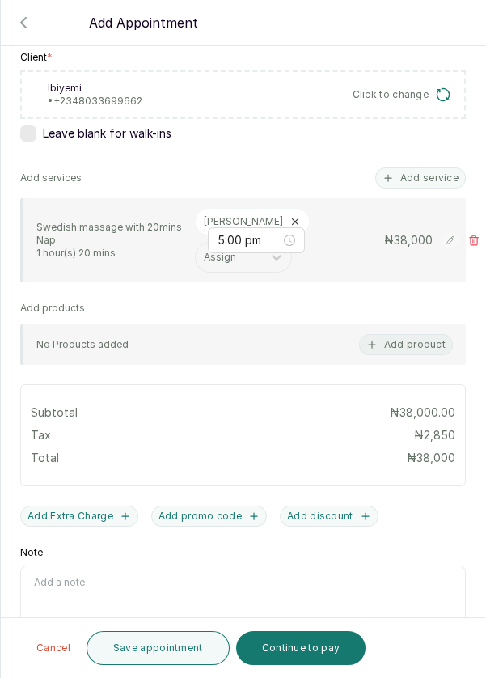
scroll to position [315, 0]
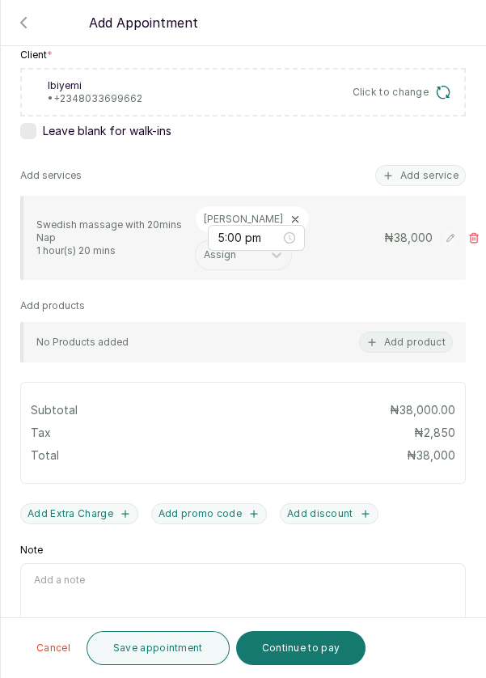
click at [92, 503] on button "Add Extra Charge" at bounding box center [79, 513] width 118 height 21
click at [114, 563] on input "Extra Charge" at bounding box center [128, 580] width 217 height 34
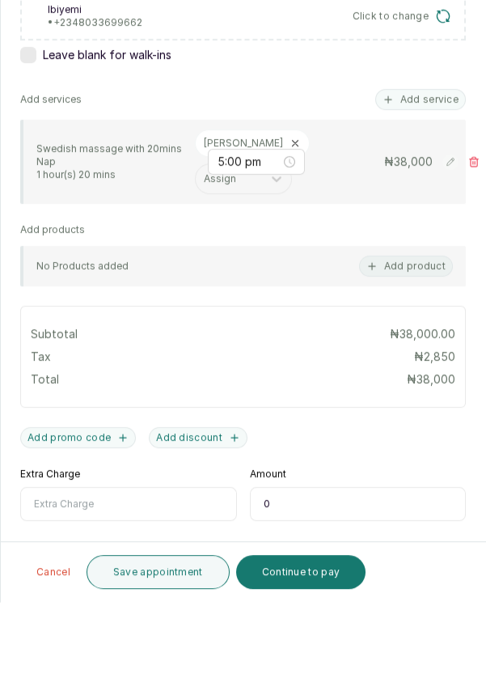
scroll to position [8, 0]
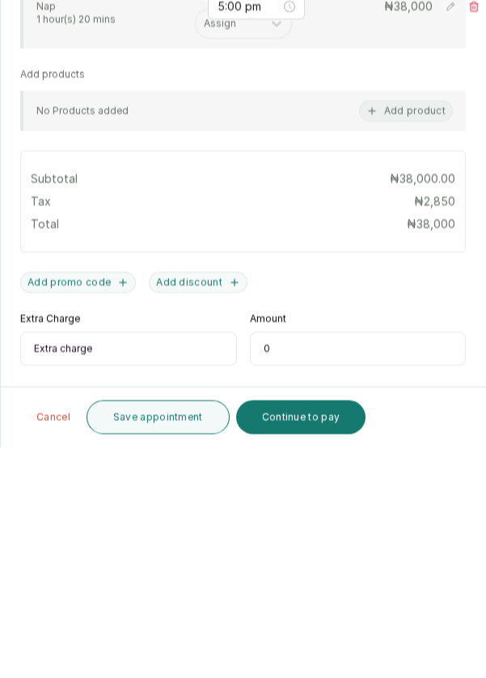
type input "Extra charge"
click at [286, 563] on input "0" at bounding box center [358, 580] width 217 height 34
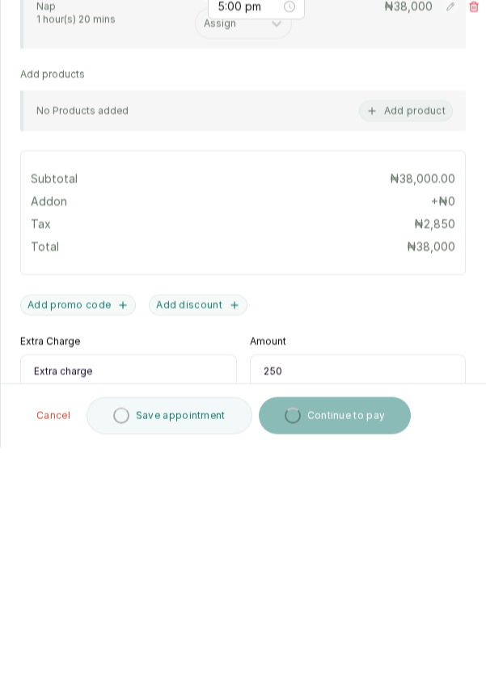
type input "2,500"
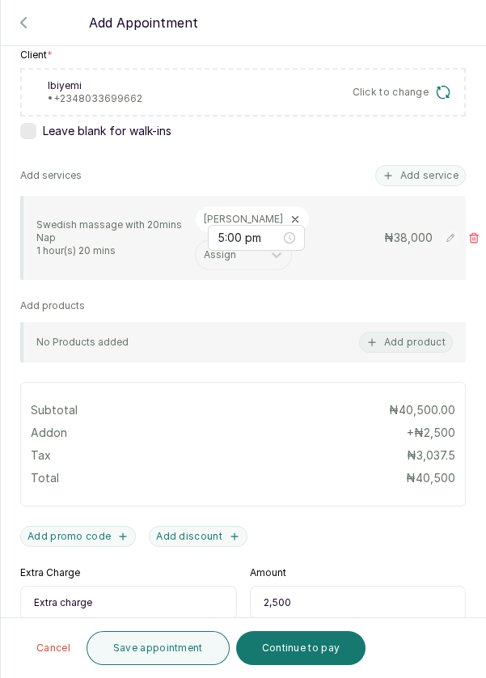
click at [283, 664] on button "Continue to pay" at bounding box center [301, 648] width 130 height 34
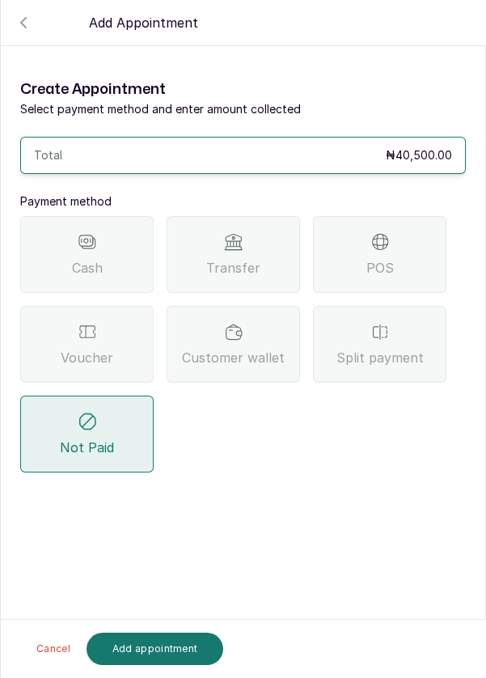
scroll to position [0, 0]
click at [121, 306] on div "Voucher" at bounding box center [87, 344] width 134 height 77
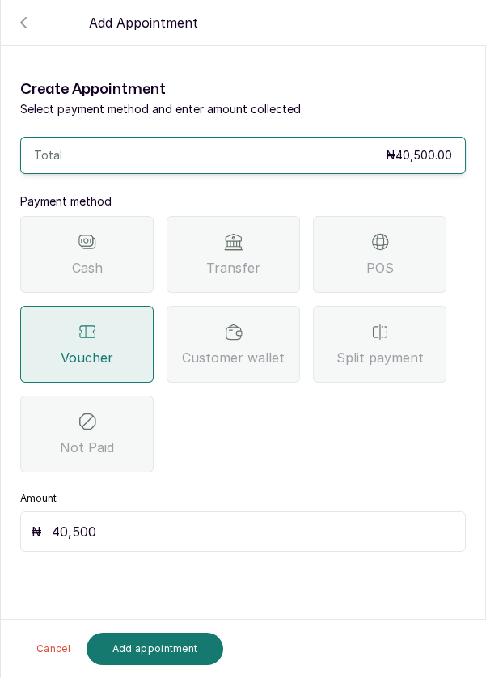
click at [146, 654] on button "Add appointment" at bounding box center [156, 649] width 138 height 32
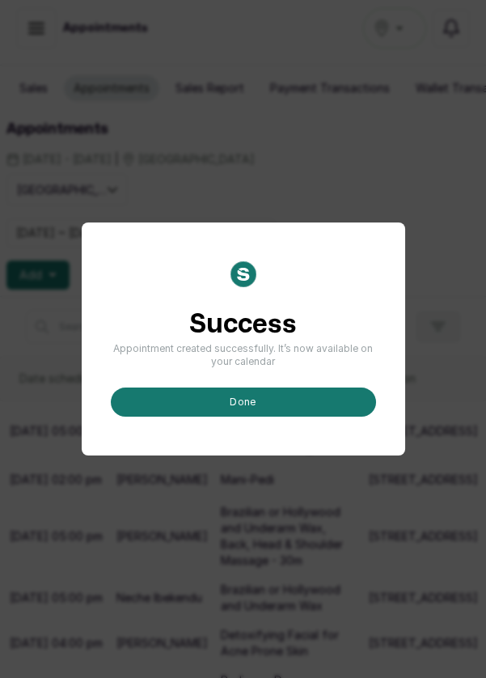
click at [267, 417] on button "done" at bounding box center [243, 402] width 265 height 29
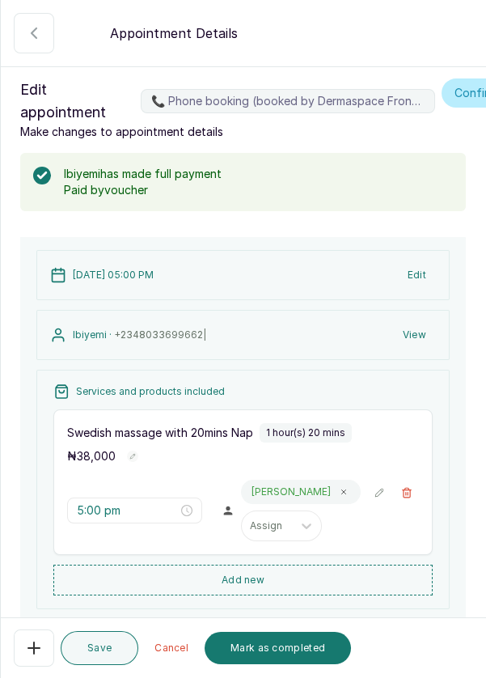
click at [265, 646] on button "Mark as completed" at bounding box center [278, 648] width 146 height 32
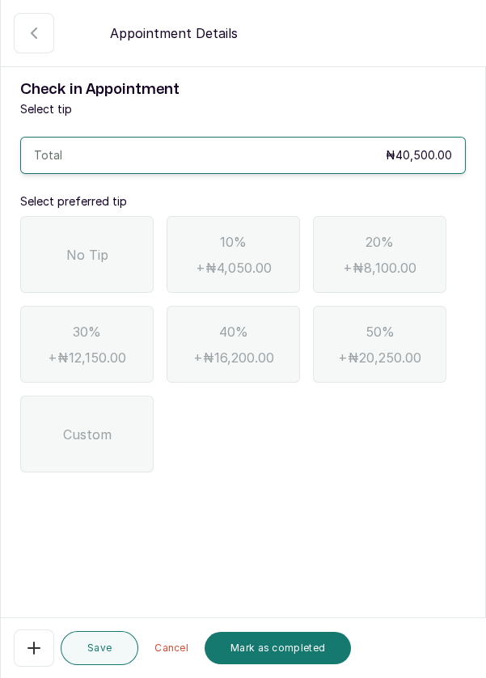
click at [86, 245] on span "No Tip" at bounding box center [87, 254] width 42 height 19
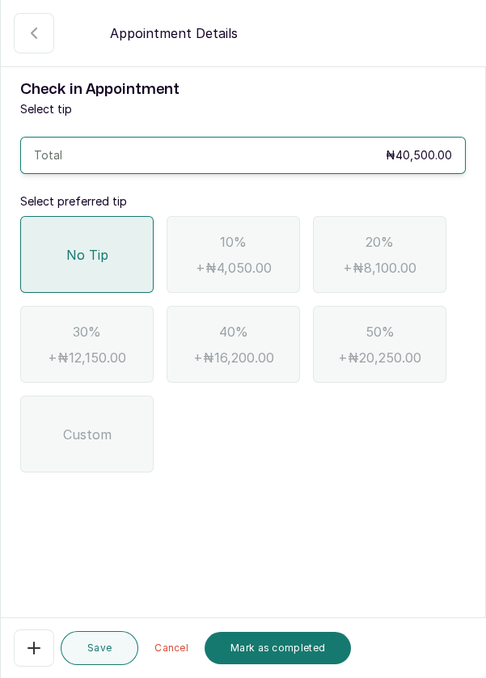
click at [278, 650] on button "Mark as completed" at bounding box center [278, 648] width 146 height 32
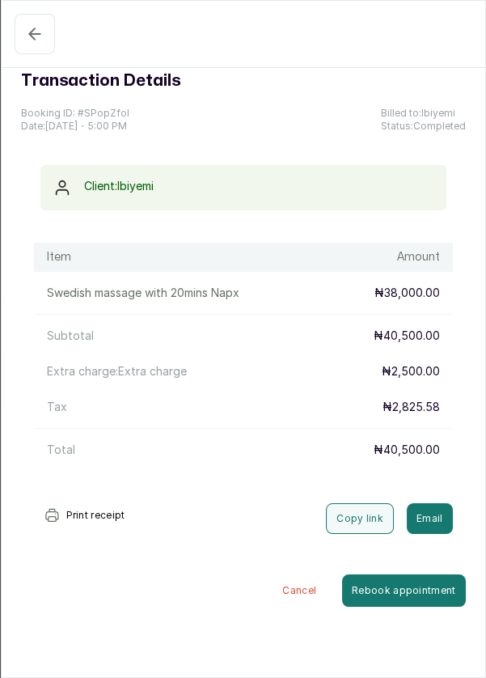
click at [29, 36] on icon "button" at bounding box center [34, 33] width 19 height 19
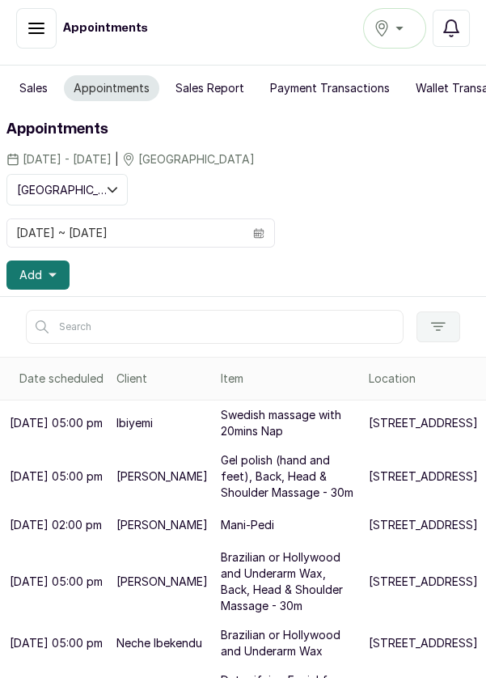
click at [39, 279] on span "Add" at bounding box center [30, 275] width 23 height 16
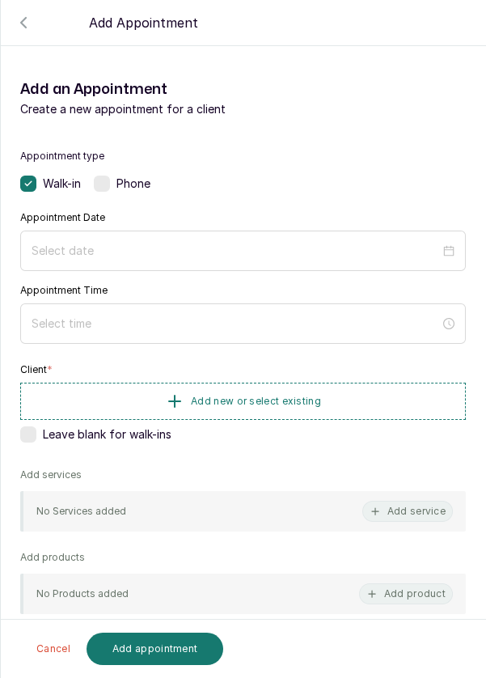
click at [417, 512] on button "Add service" at bounding box center [408, 511] width 91 height 21
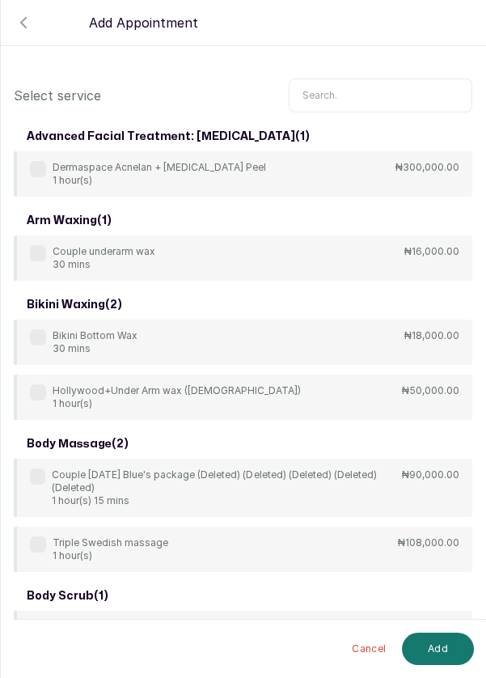
click at [320, 90] on input "text" at bounding box center [381, 96] width 184 height 34
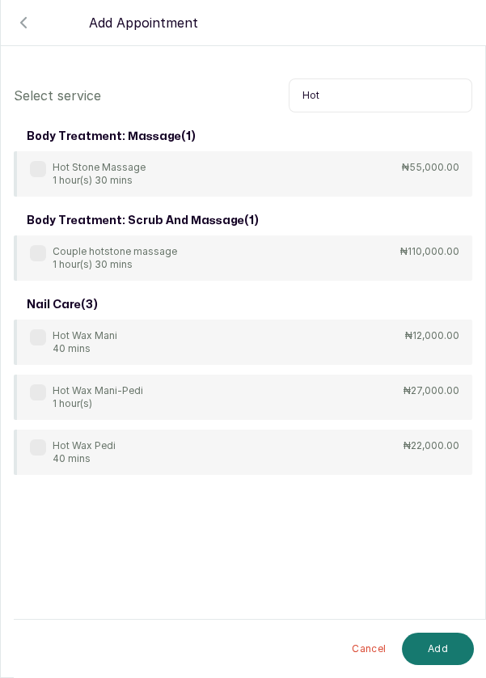
type input "Hot"
click at [441, 168] on p "₦55,000.00" at bounding box center [430, 167] width 57 height 13
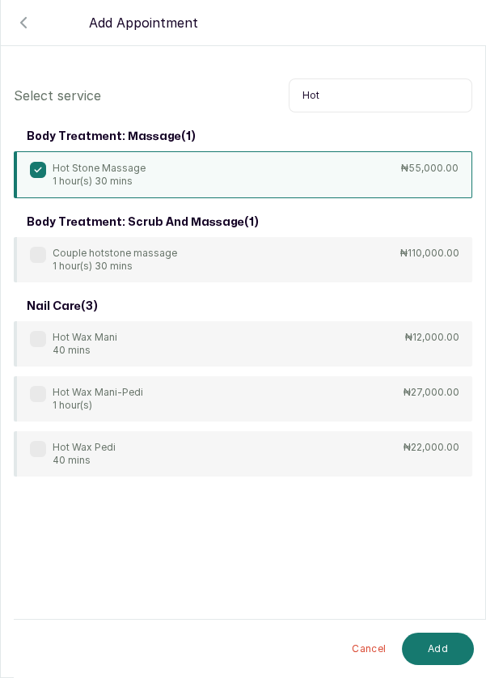
click at [431, 650] on button "Add" at bounding box center [438, 649] width 72 height 32
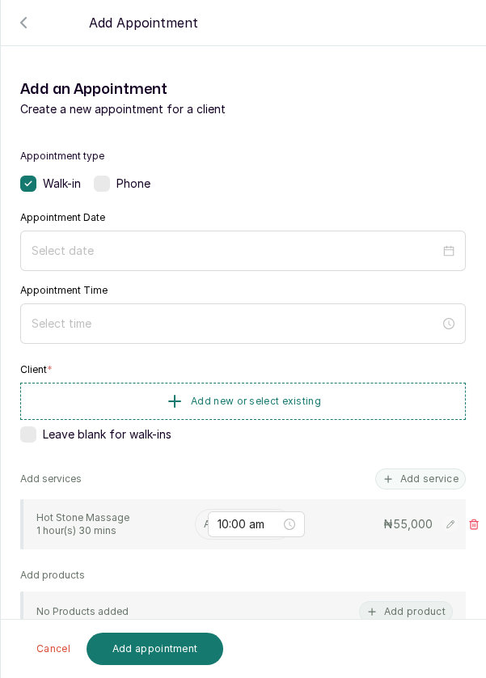
click at [204, 526] on input "text" at bounding box center [205, 524] width 2 height 11
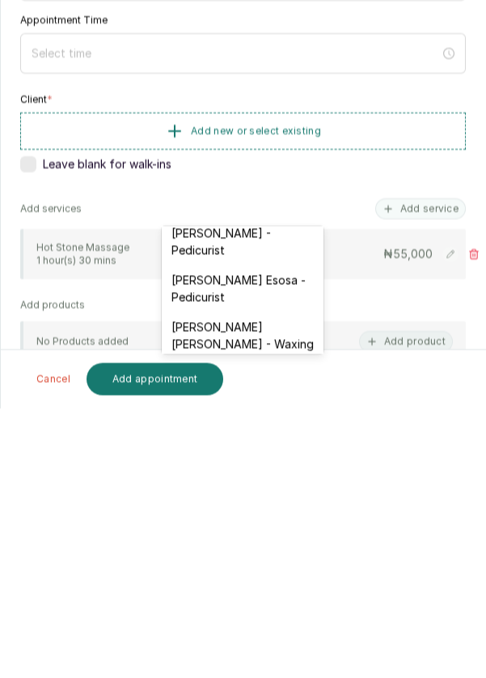
scroll to position [248, 0]
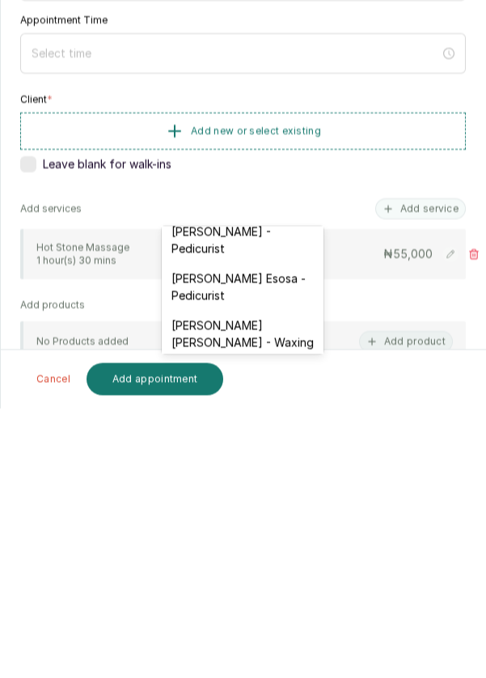
click at [246, 582] on div "[PERSON_NAME] [PERSON_NAME] - Waxing Specialist 2" at bounding box center [243, 612] width 162 height 64
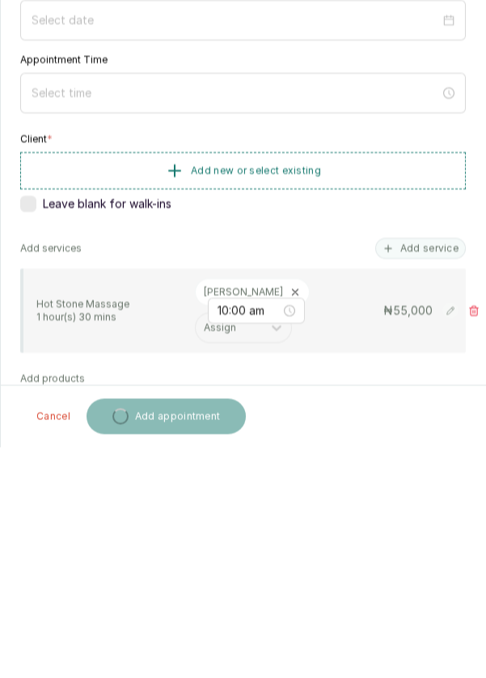
scroll to position [8, 0]
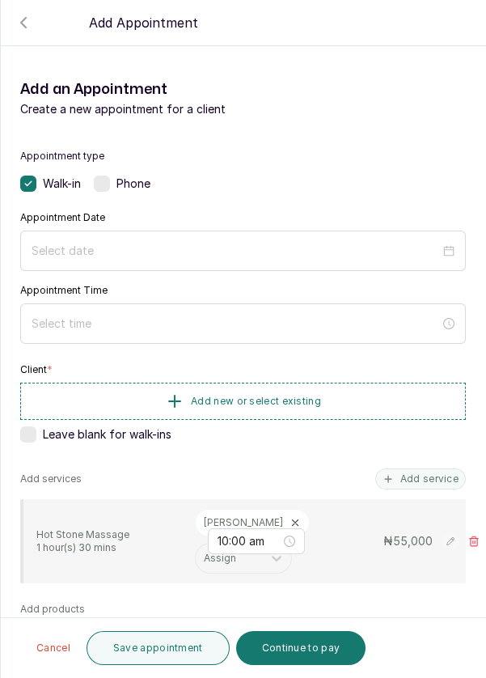
click at [286, 395] on span "Add new or select existing" at bounding box center [256, 401] width 130 height 13
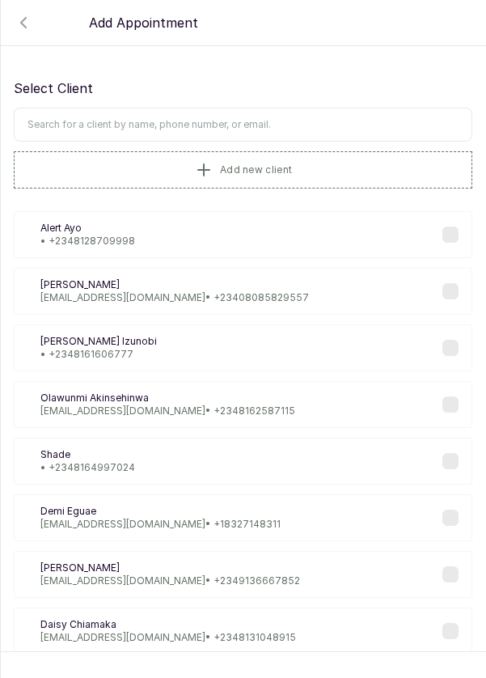
scroll to position [0, 0]
click at [231, 173] on span "Add new client" at bounding box center [256, 169] width 72 height 13
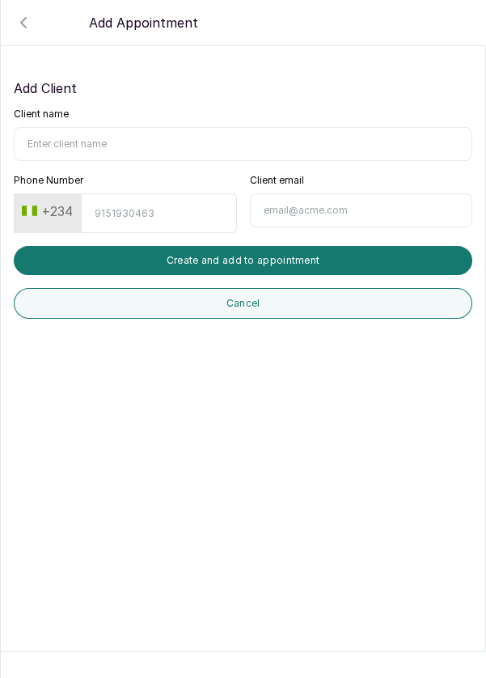
click at [86, 140] on input "Client name" at bounding box center [243, 144] width 459 height 34
type input "[PERSON_NAME]"
click at [150, 214] on input "Phone Number" at bounding box center [158, 213] width 155 height 40
type input "80863423567"
click at [288, 246] on button "Create and add to appointment" at bounding box center [243, 260] width 459 height 29
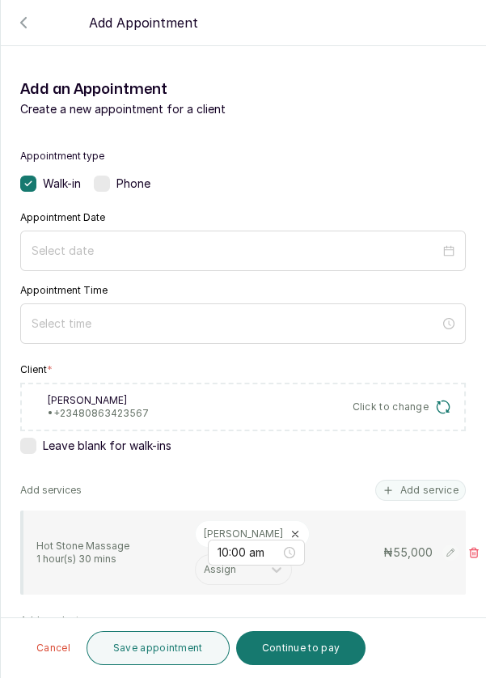
click at [108, 189] on label at bounding box center [102, 184] width 16 height 16
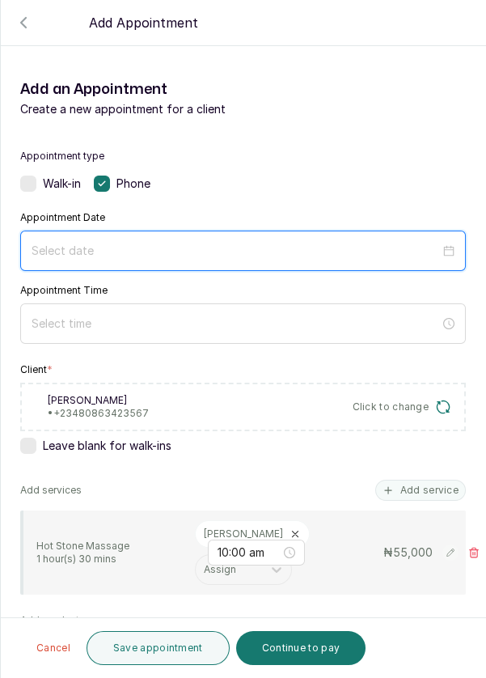
click at [162, 253] on input at bounding box center [236, 251] width 409 height 18
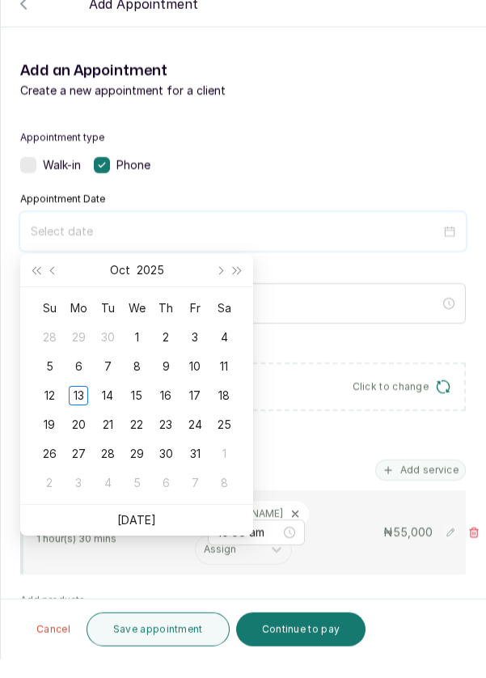
scroll to position [8, 0]
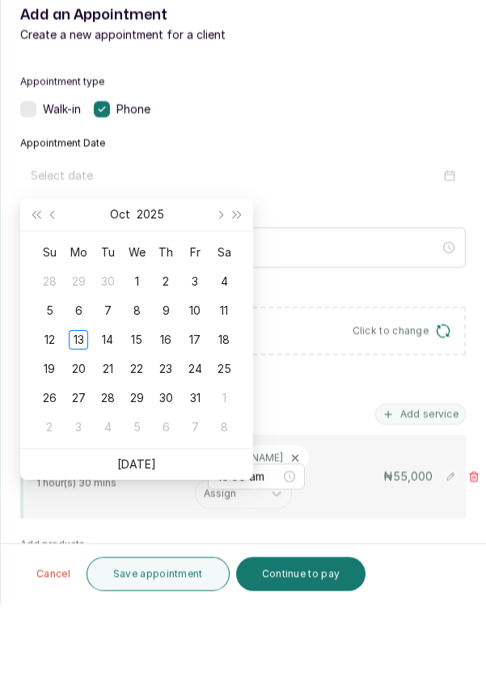
click at [53, 413] on div "12" at bounding box center [49, 414] width 19 height 19
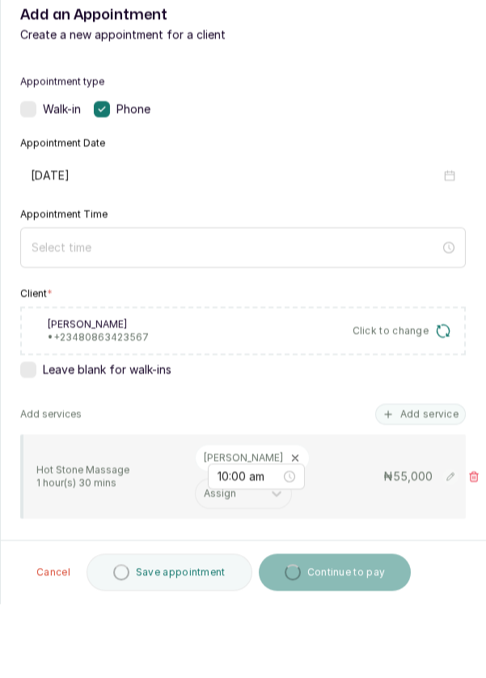
type input "[DATE]"
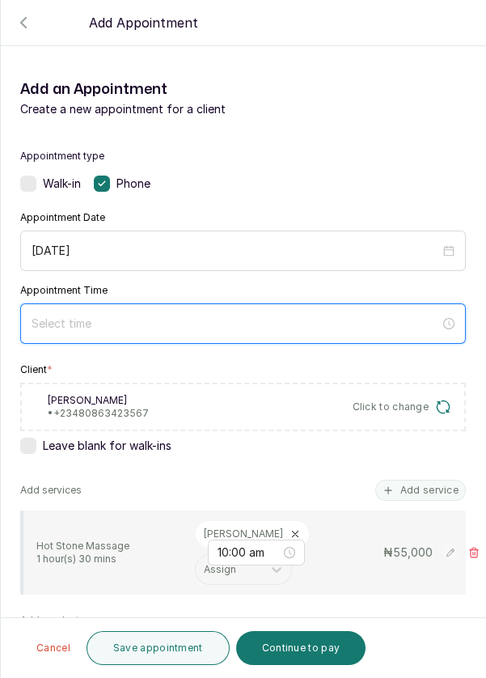
click at [112, 325] on input at bounding box center [236, 324] width 409 height 18
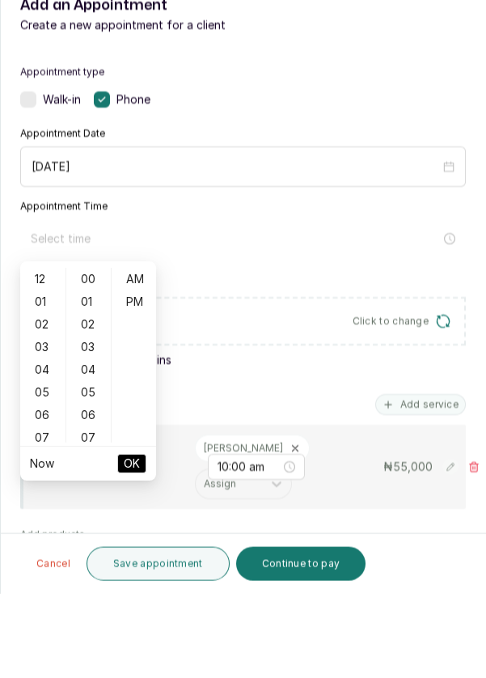
click at [52, 430] on div "03" at bounding box center [42, 431] width 39 height 23
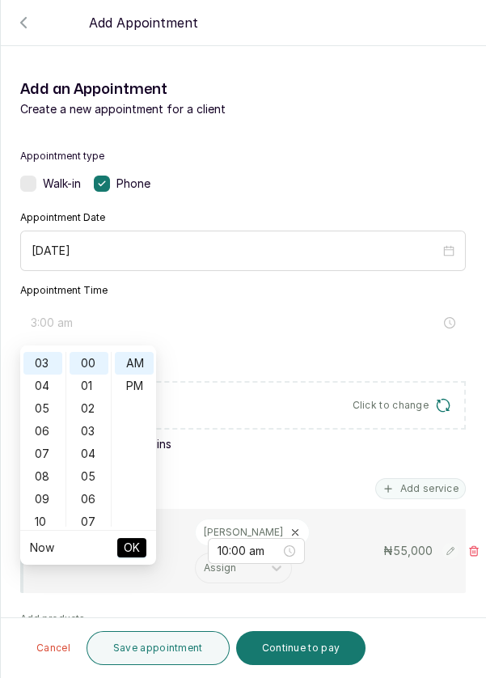
scroll to position [68, 0]
click at [92, 528] on div "12 01 02 03 04 05 06 07 08 09 10 11 00 01 02 03 04 05 06 07 08 09 10 11 12 13 1…" at bounding box center [88, 439] width 136 height 181
click at [100, 523] on div "07" at bounding box center [89, 522] width 39 height 23
click at [93, 523] on div "14" at bounding box center [89, 522] width 39 height 23
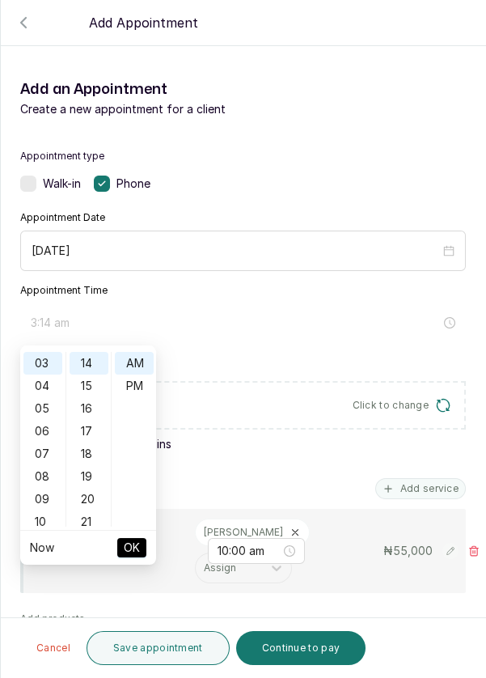
click at [92, 528] on div "12 01 02 03 04 05 06 07 08 09 10 11 00 01 02 03 04 05 06 07 08 09 10 11 12 13 1…" at bounding box center [88, 439] width 136 height 181
click at [91, 520] on div "21" at bounding box center [89, 522] width 39 height 23
click at [98, 524] on div "28" at bounding box center [89, 522] width 39 height 23
click at [98, 408] on div "30" at bounding box center [89, 408] width 39 height 23
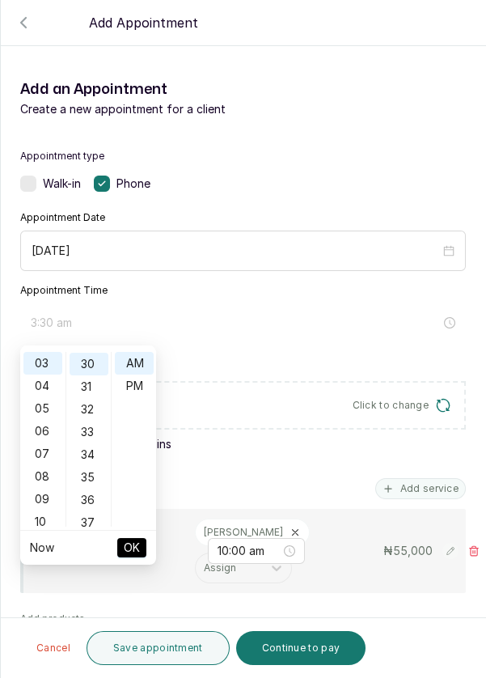
scroll to position [679, 0]
click at [141, 385] on div "PM" at bounding box center [134, 386] width 39 height 23
type input "3:30 pm"
click at [127, 552] on span "OK" at bounding box center [132, 548] width 16 height 31
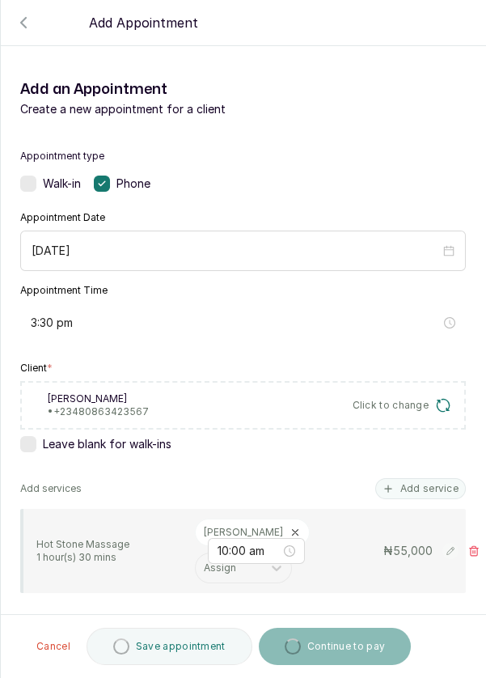
type input "3:30 pm"
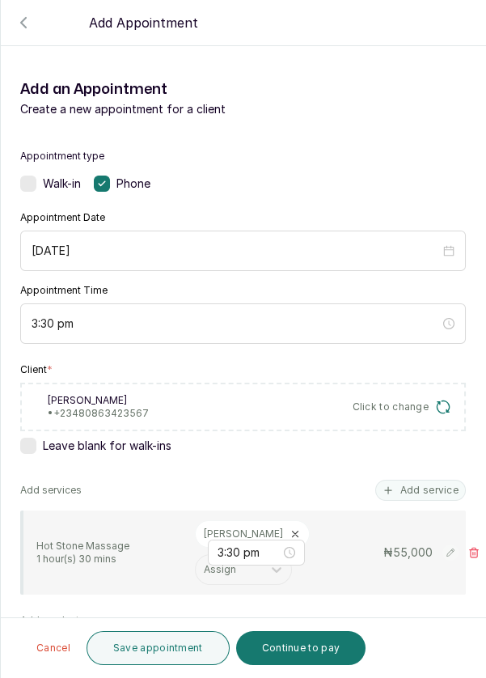
click at [307, 652] on button "Continue to pay" at bounding box center [301, 648] width 130 height 34
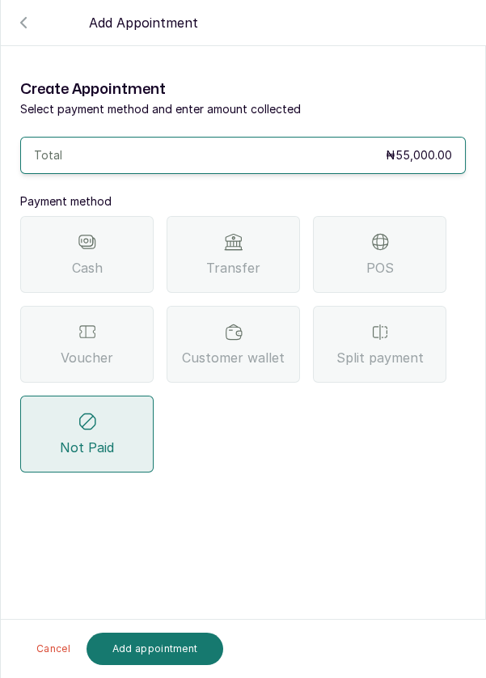
click at [249, 278] on div "Transfer" at bounding box center [234, 254] width 134 height 77
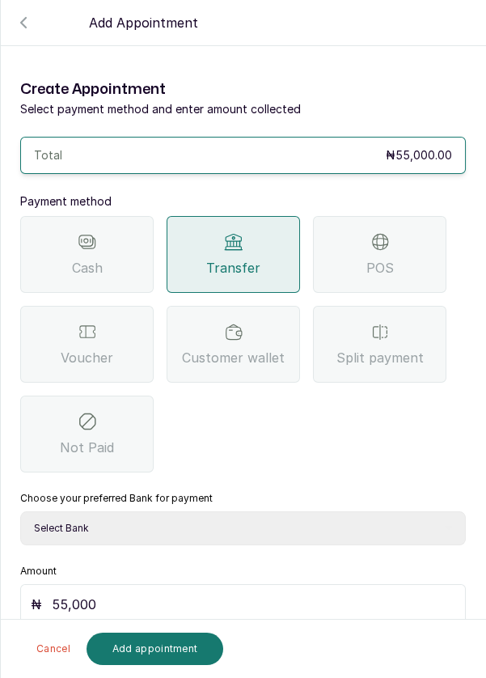
click at [266, 528] on select "Select Bank DERMASPACE ESTHETIC & WELLNESS CENT Sterling Bank DERMASPACEEST/DER…" at bounding box center [243, 529] width 446 height 34
select select "2e74708a-ec72-4623-8678-53c89a685e54"
click at [20, 512] on select "Select Bank DERMASPACE ESTHETIC & WELLNESS CENT Sterling Bank DERMASPACEEST/DER…" at bounding box center [243, 529] width 446 height 34
click at [155, 665] on button "Add appointment" at bounding box center [156, 649] width 138 height 32
click at [23, 29] on icon "button" at bounding box center [23, 22] width 19 height 19
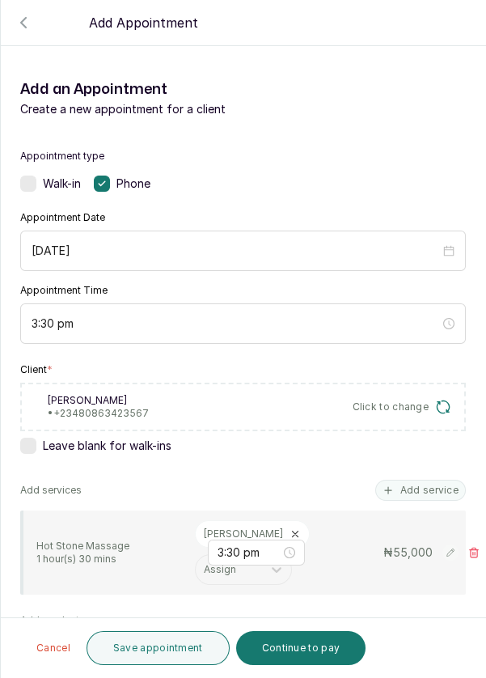
click at [415, 406] on span "Click to change" at bounding box center [391, 407] width 77 height 13
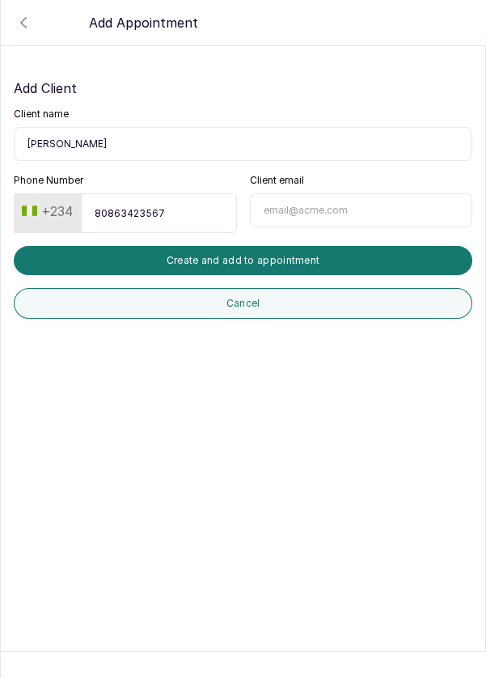
click at [121, 214] on input "80863423567" at bounding box center [158, 213] width 155 height 40
click at [114, 214] on input "80863423567" at bounding box center [158, 213] width 155 height 40
type input "8063423567"
click at [299, 256] on button "Create and add to appointment" at bounding box center [243, 260] width 459 height 29
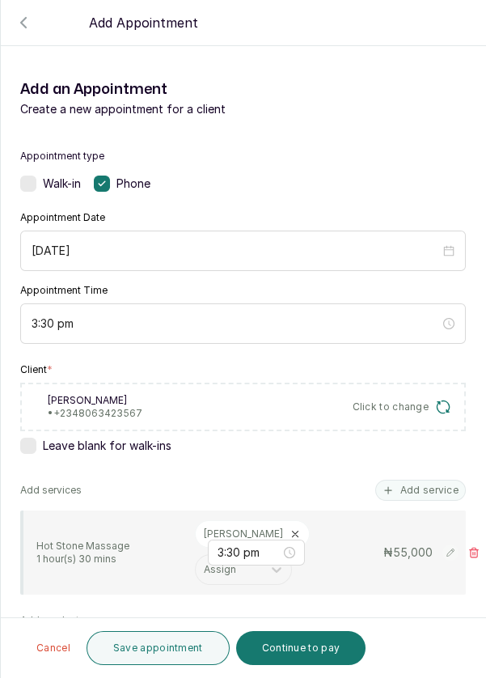
click at [290, 652] on button "Continue to pay" at bounding box center [301, 648] width 130 height 34
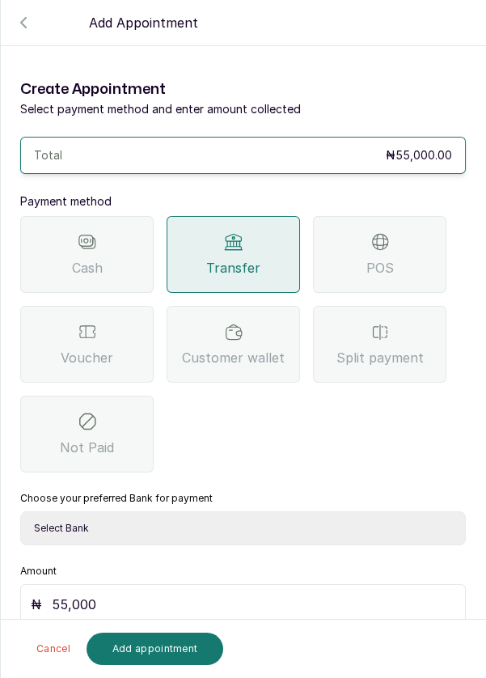
click at [193, 521] on select "Select Bank DERMASPACE ESTHETIC & WELLNESS CENT Sterling Bank DERMASPACEEST/DER…" at bounding box center [243, 529] width 446 height 34
select select "2e74708a-ec72-4623-8678-53c89a685e54"
click at [20, 512] on select "Select Bank DERMASPACE ESTHETIC & WELLNESS CENT Sterling Bank DERMASPACEEST/DER…" at bounding box center [243, 529] width 446 height 34
click at [149, 665] on button "Add appointment" at bounding box center [156, 649] width 138 height 32
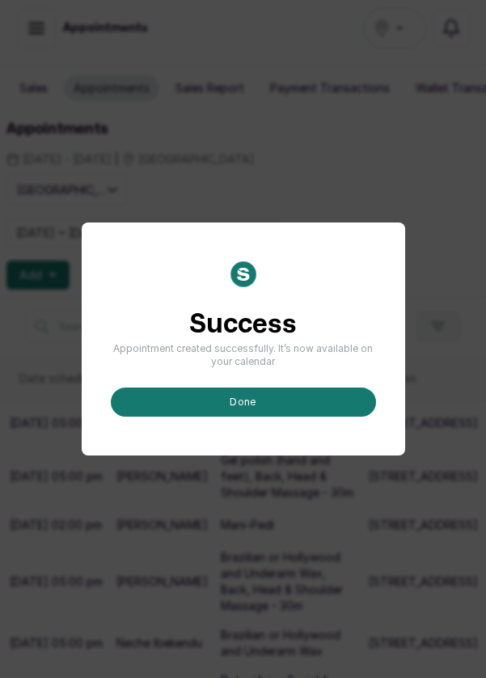
click at [276, 417] on button "done" at bounding box center [243, 402] width 265 height 29
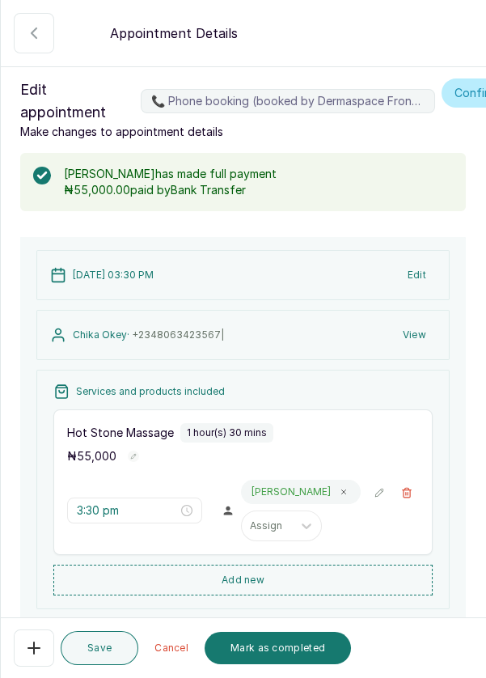
click at [269, 664] on button "Mark as completed" at bounding box center [278, 648] width 146 height 32
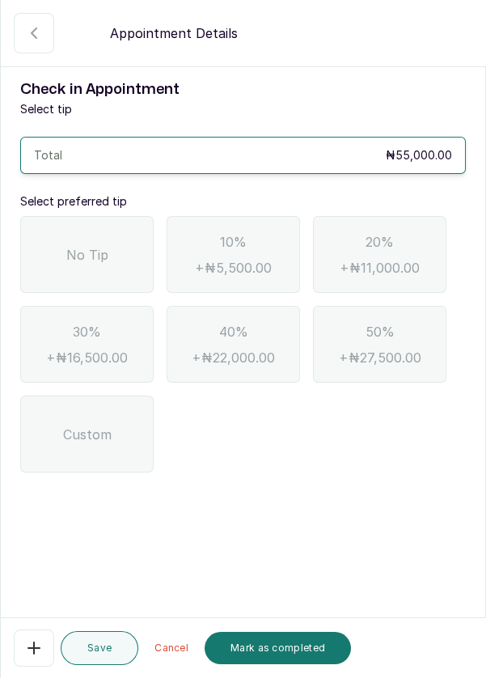
click at [100, 264] on div "No Tip" at bounding box center [87, 254] width 134 height 77
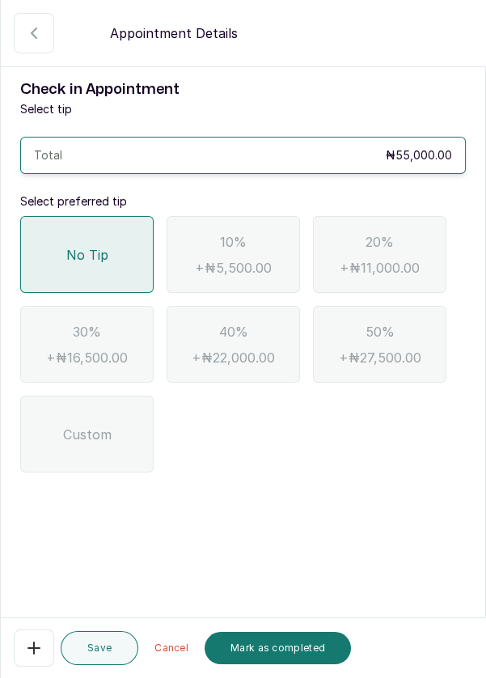
click at [274, 664] on button "Mark as completed" at bounding box center [278, 648] width 146 height 32
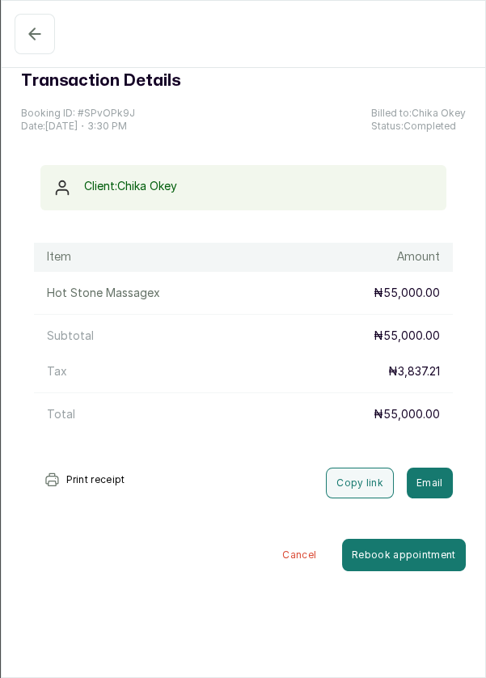
scroll to position [60, 0]
click at [23, 45] on button "Completed" at bounding box center [35, 34] width 40 height 40
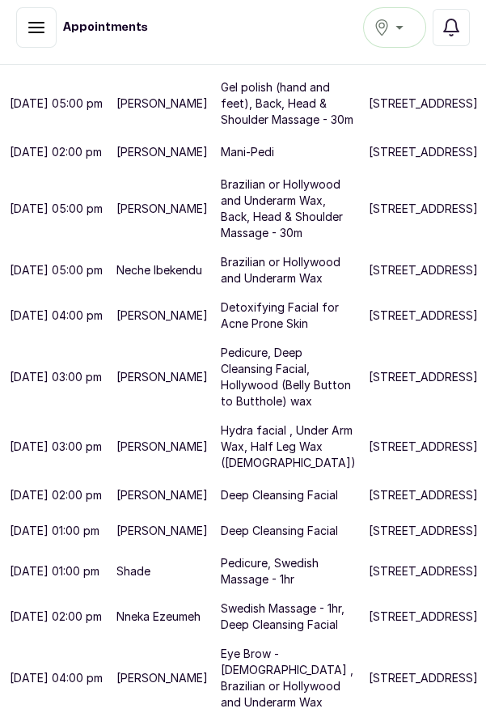
scroll to position [1046, 0]
